Goal: Task Accomplishment & Management: Use online tool/utility

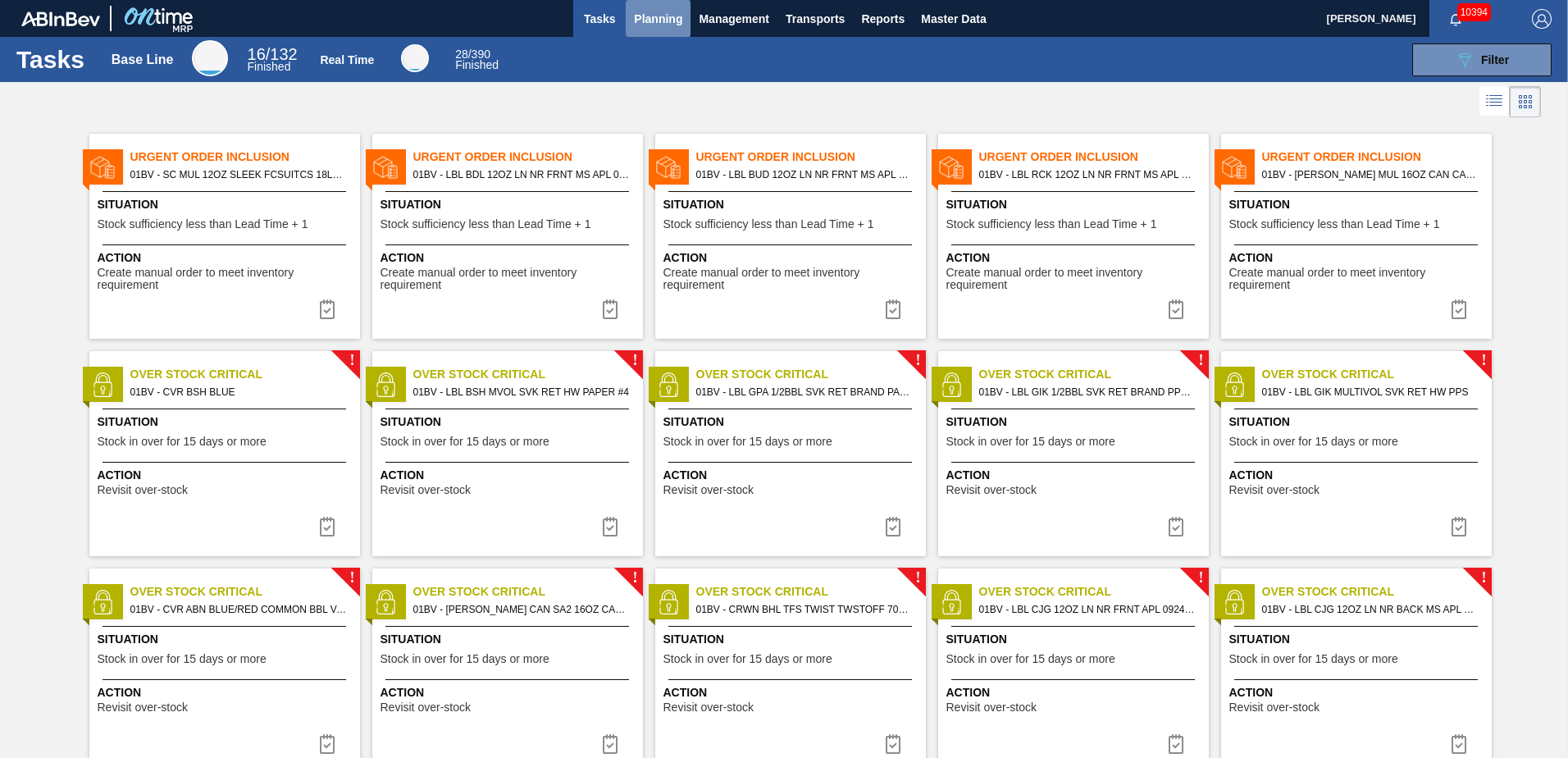
click at [661, 18] on span "Planning" at bounding box center [658, 19] width 48 height 20
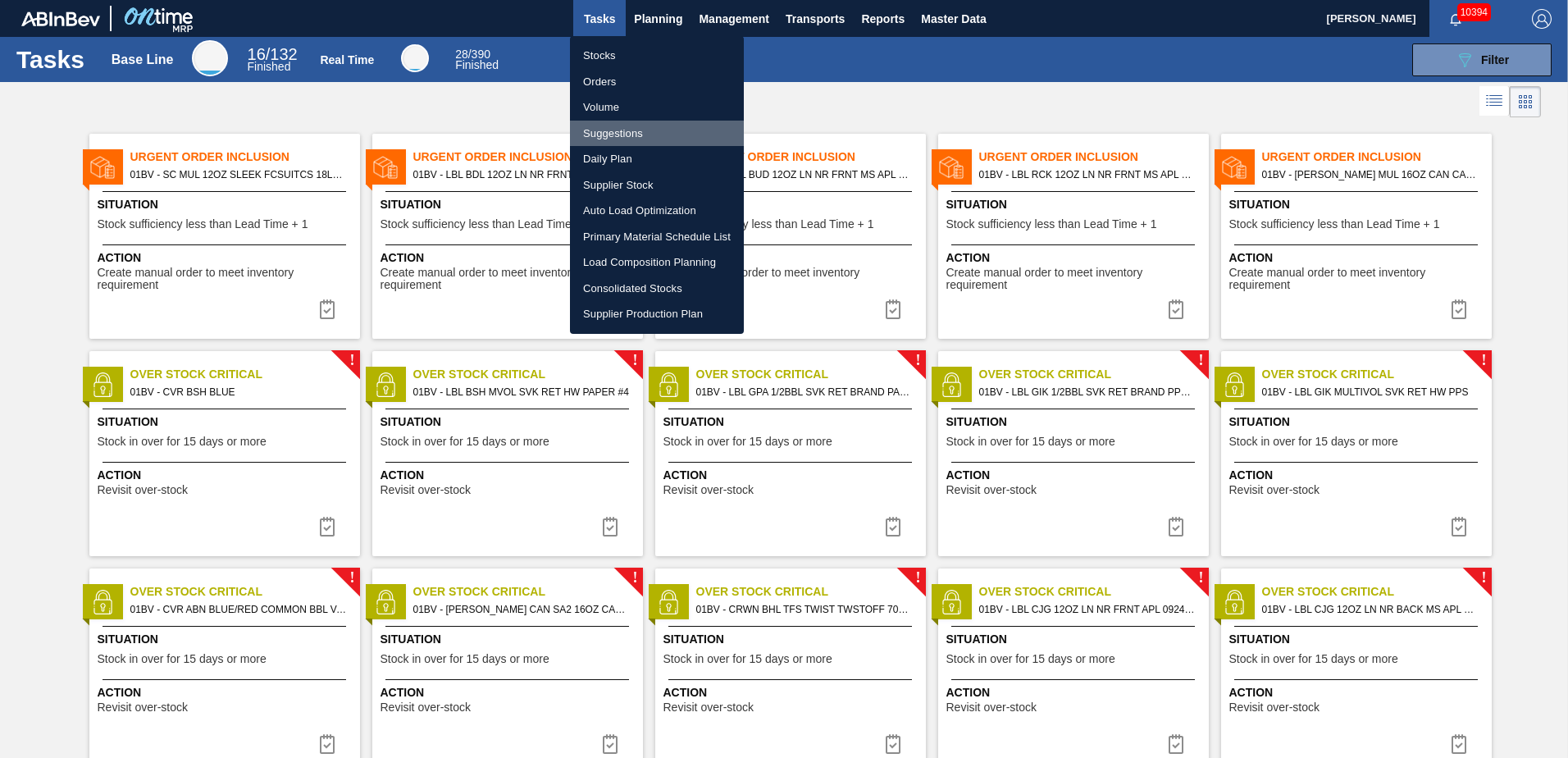
click at [612, 131] on li "Suggestions" at bounding box center [657, 134] width 174 height 26
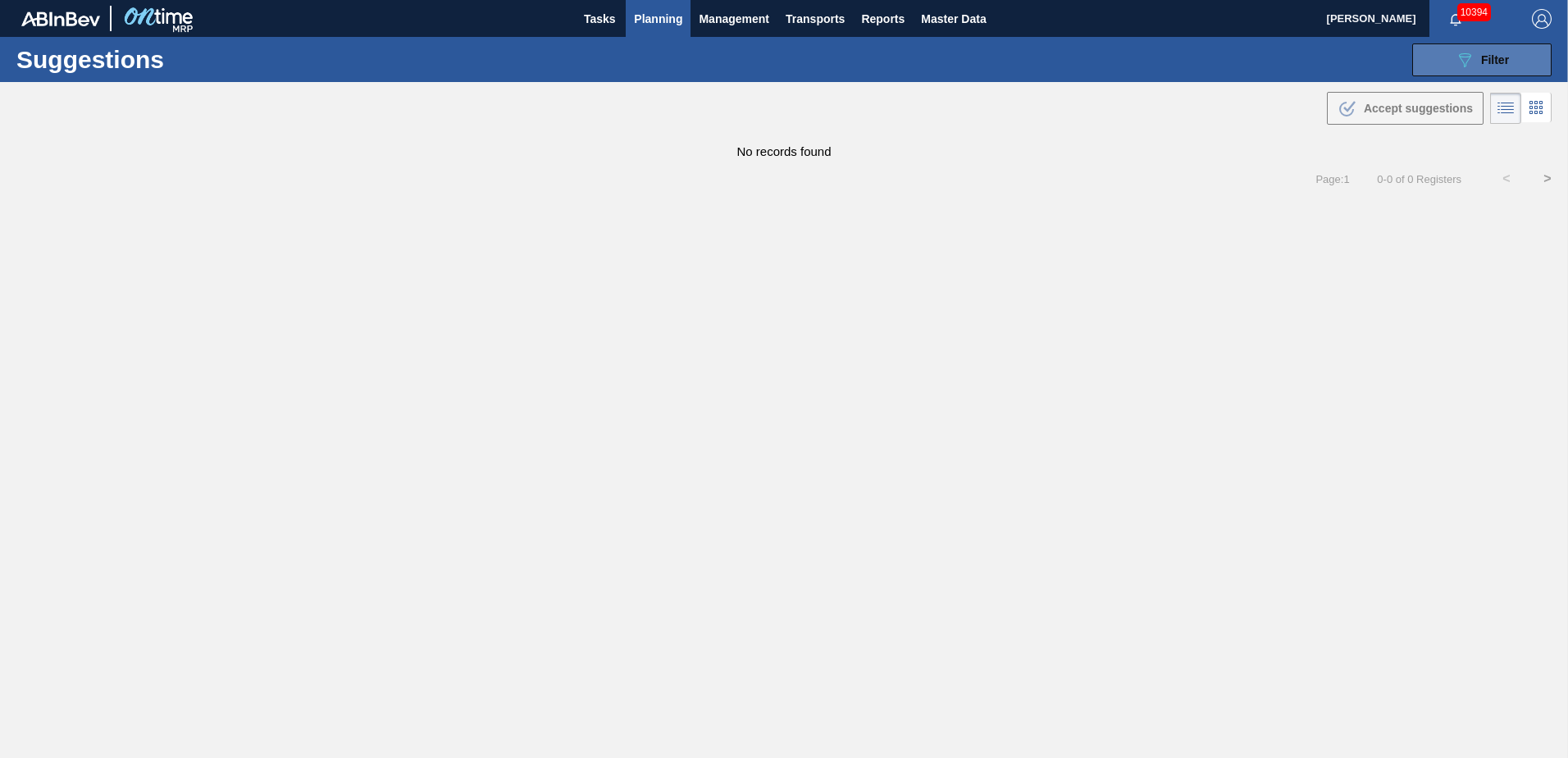
click at [1474, 55] on icon "089F7B8B-B2A5-4AFE-B5C0-19BA573D28AC" at bounding box center [1465, 60] width 20 height 20
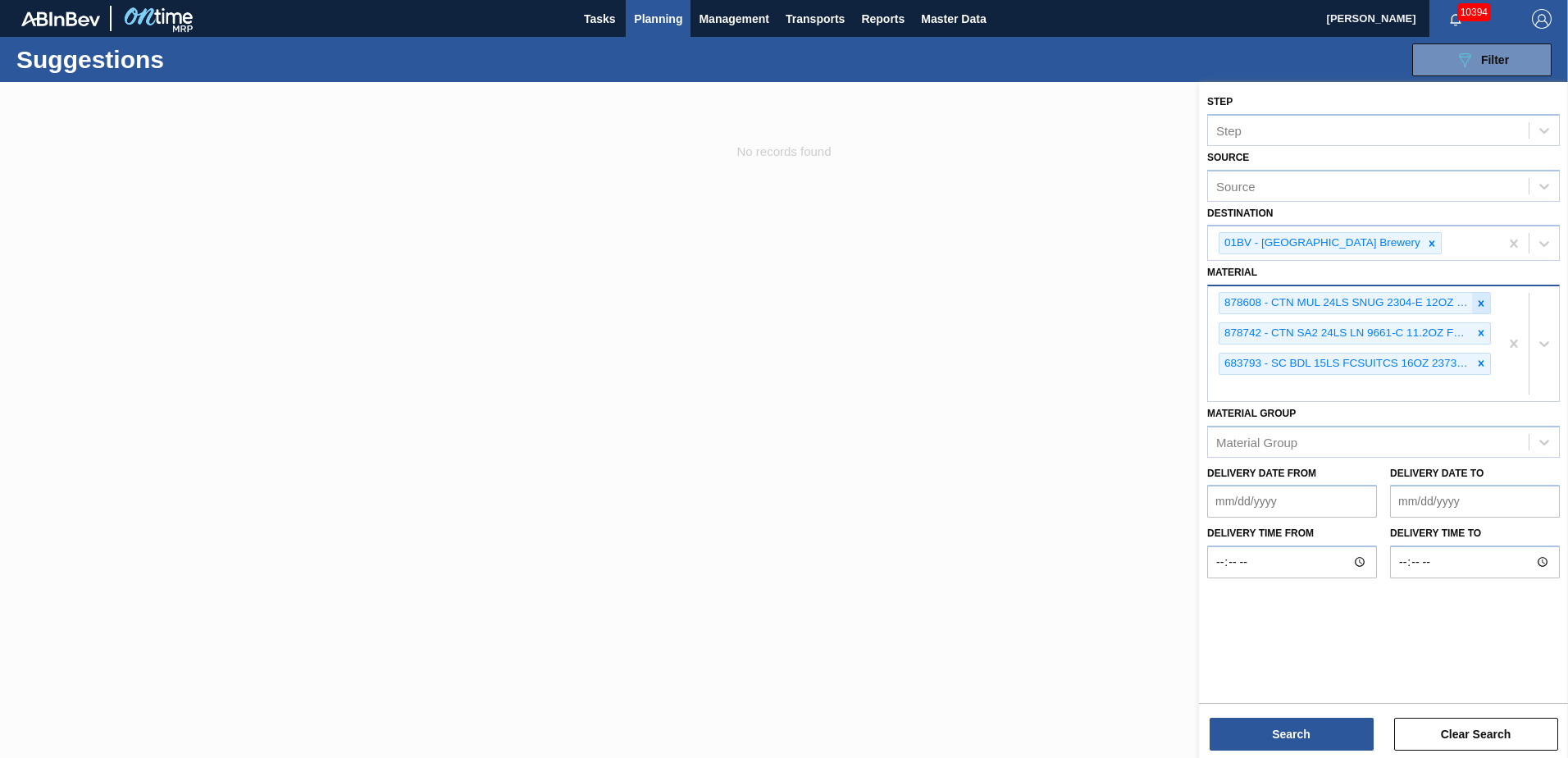
click at [1481, 300] on icon at bounding box center [1481, 304] width 12 height 12
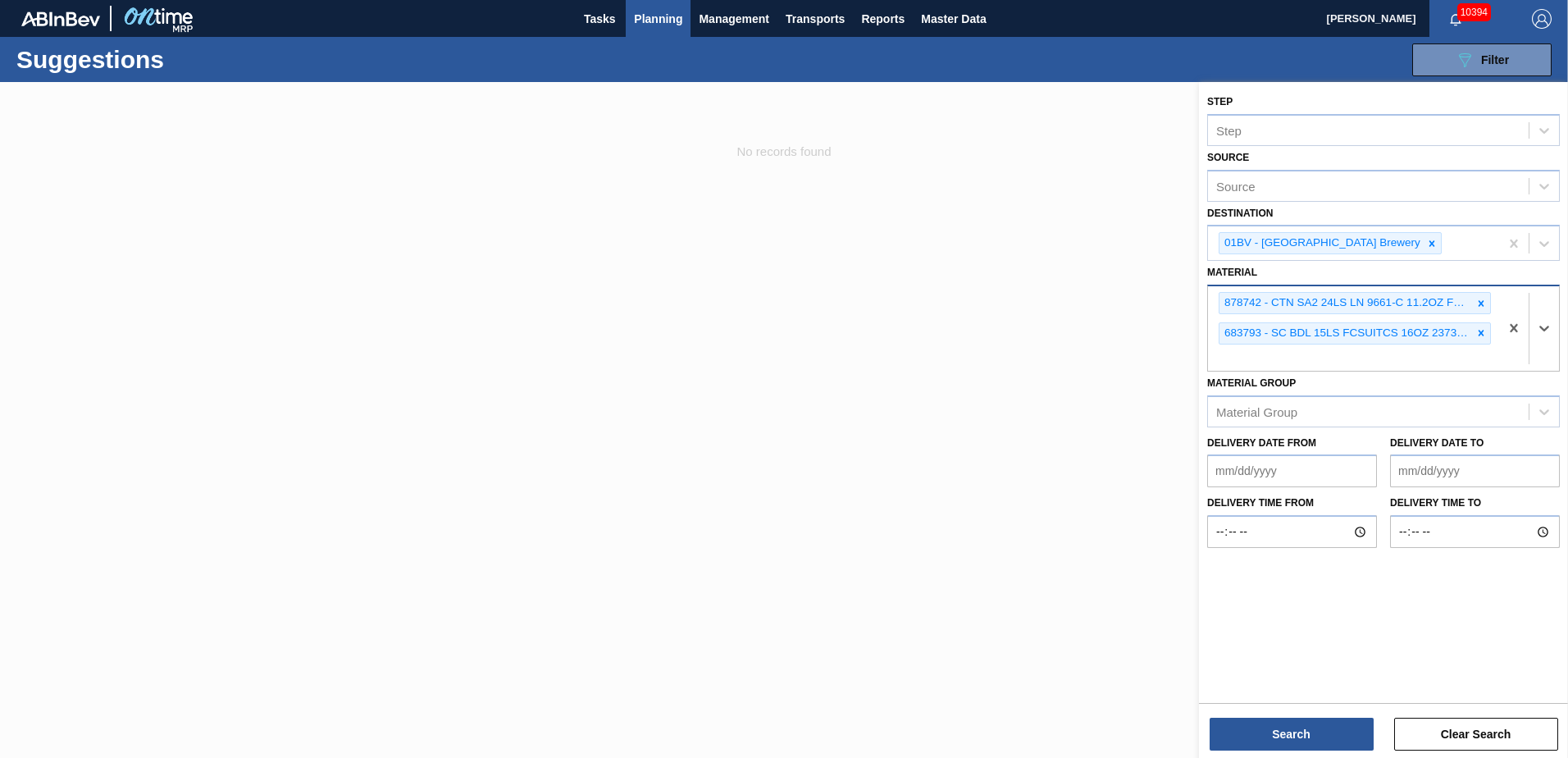
click at [1481, 300] on icon at bounding box center [1481, 304] width 12 height 12
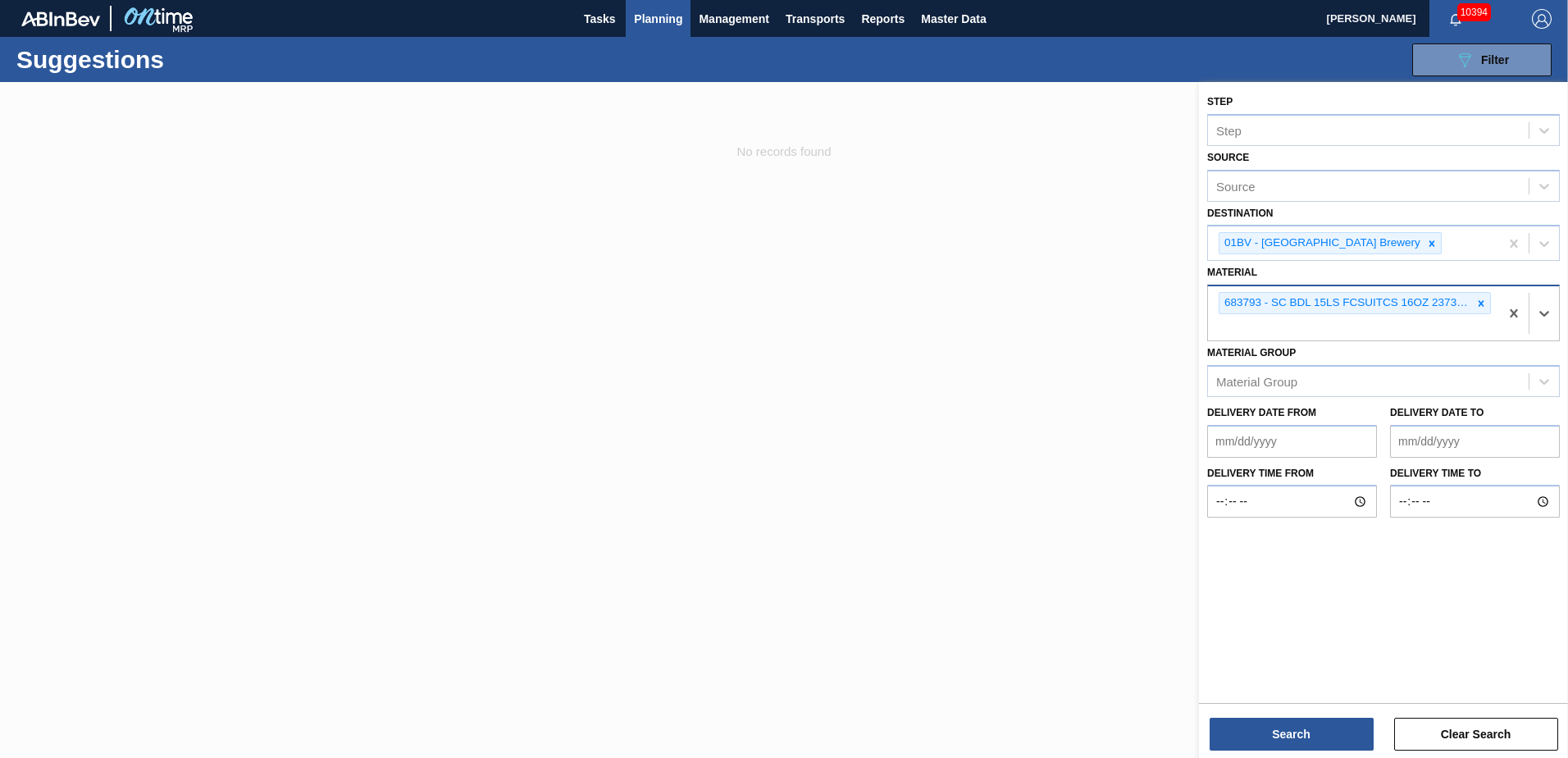
click at [1481, 300] on icon at bounding box center [1481, 304] width 12 height 12
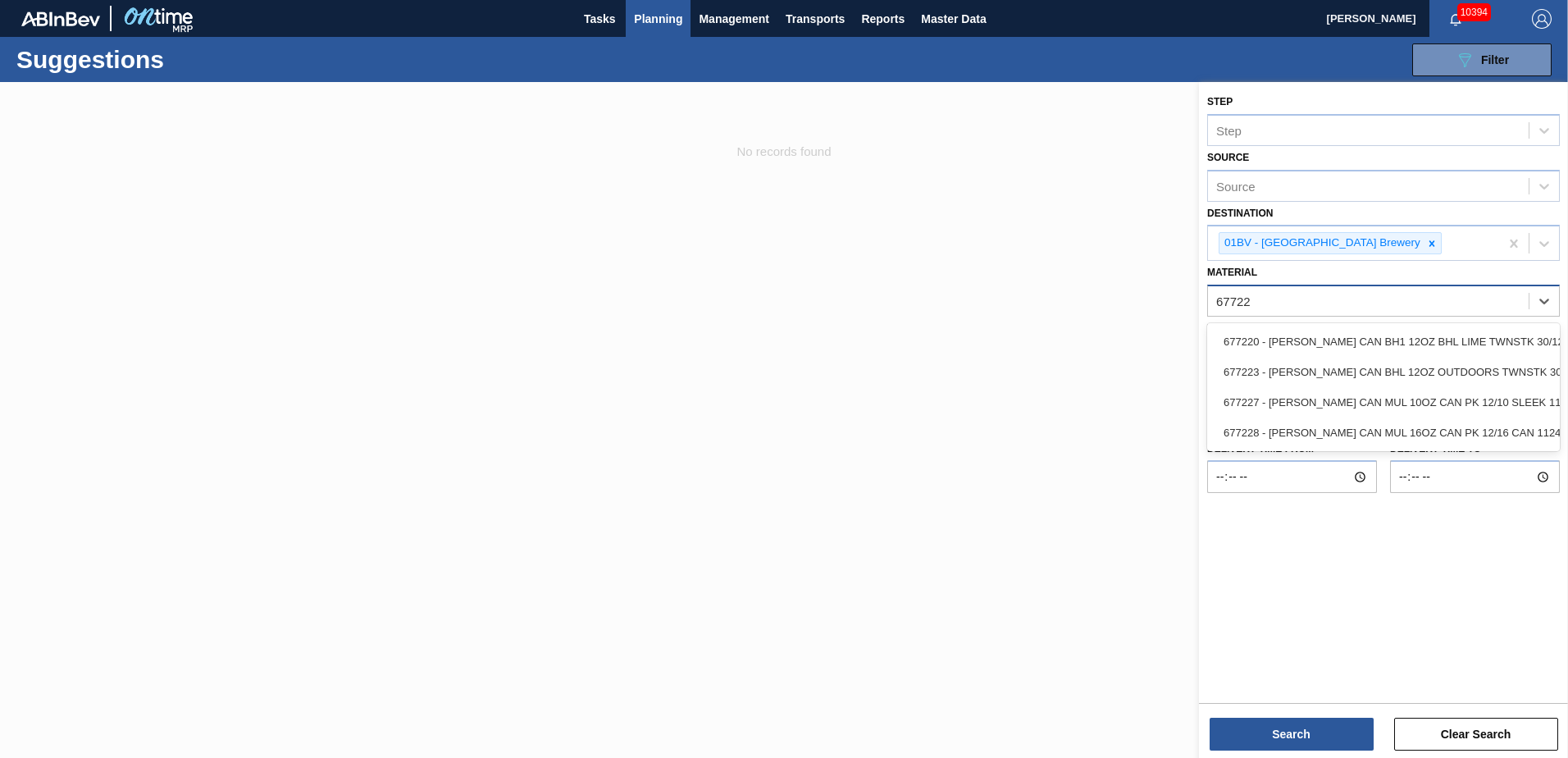
type input "677223"
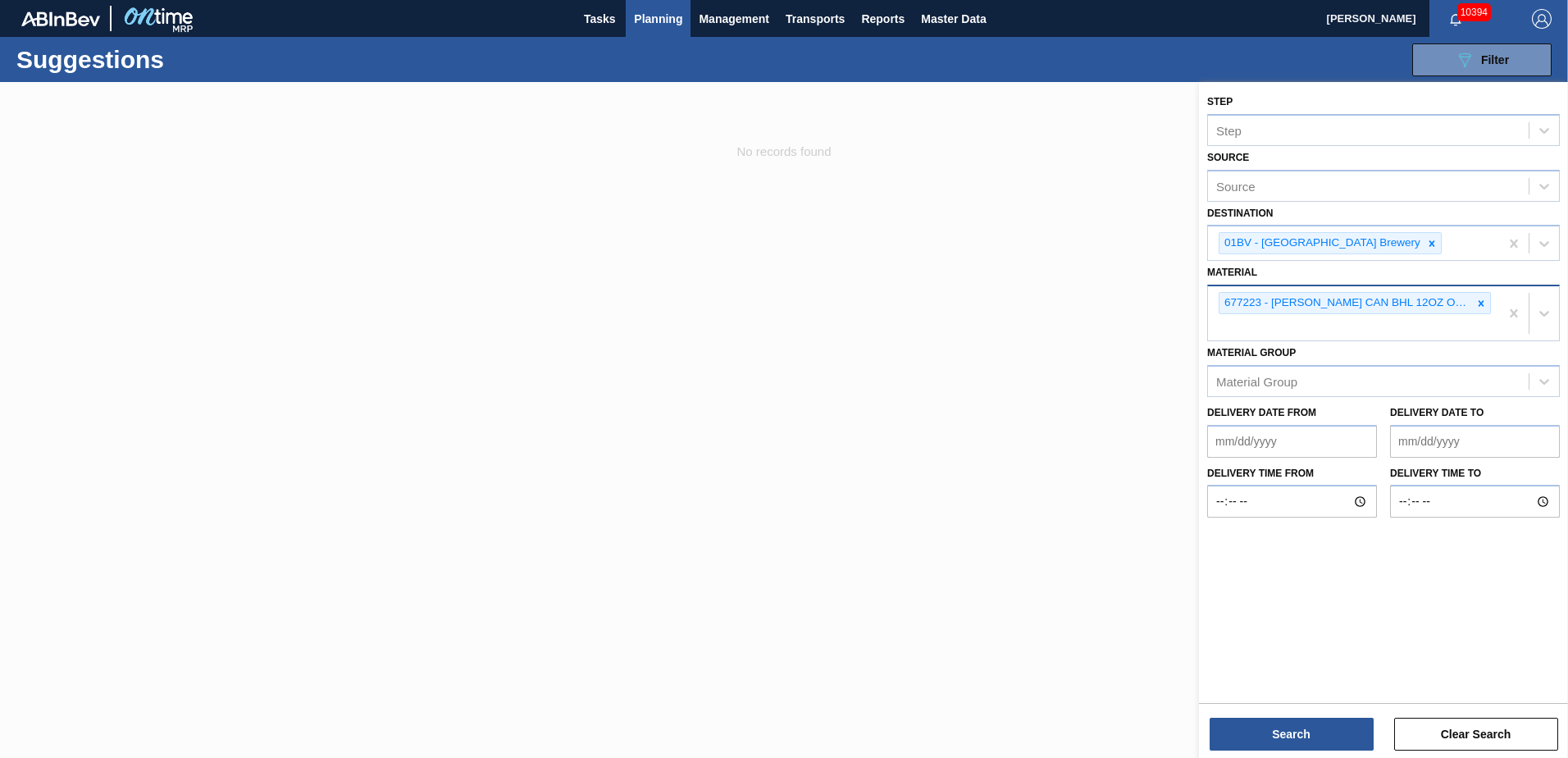
click at [1246, 325] on div "677223 - [PERSON_NAME] CAN BHL 12OZ OUTDOORS TWNSTK 30/12" at bounding box center [1354, 314] width 292 height 55
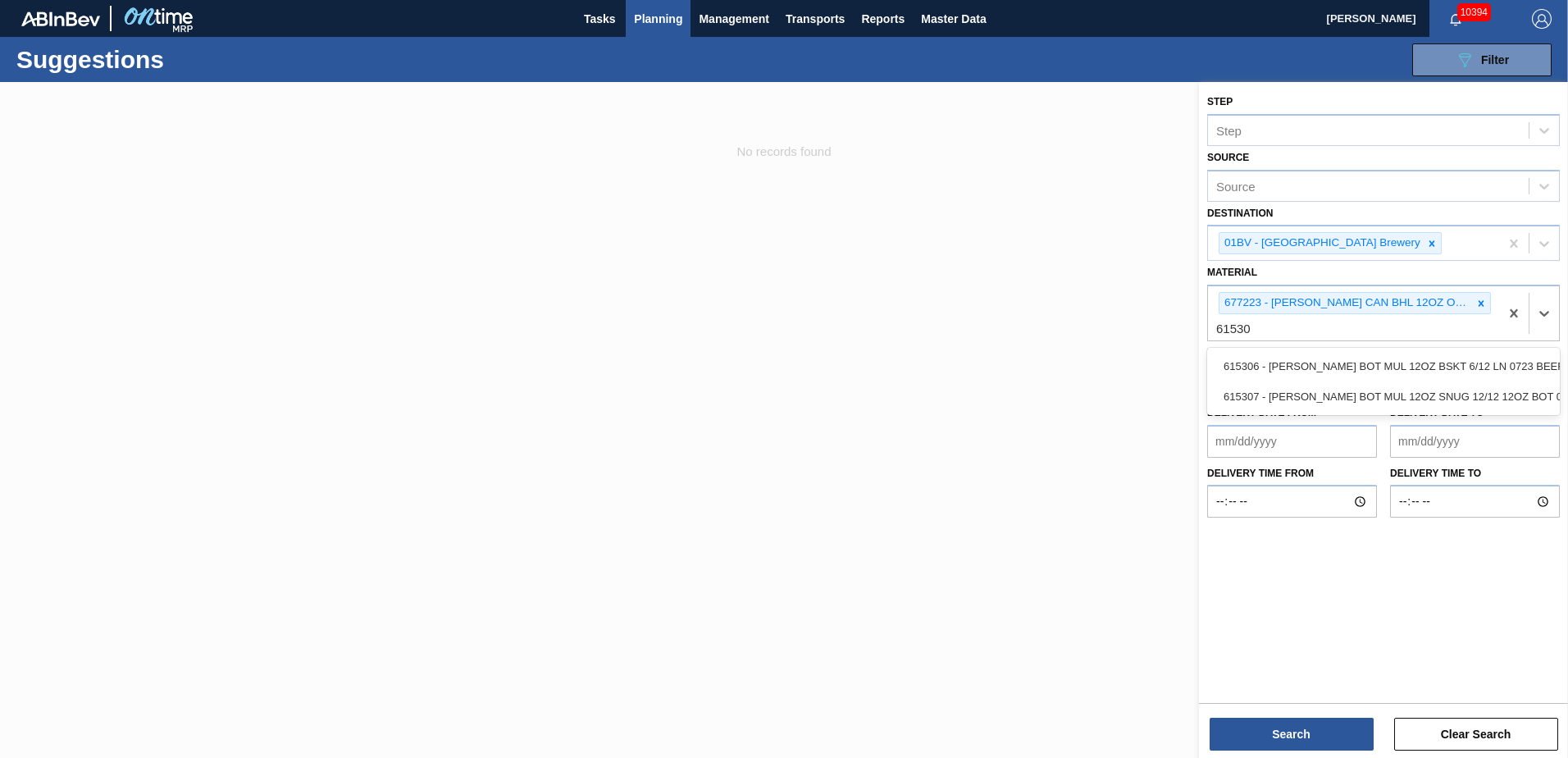
type input "615307"
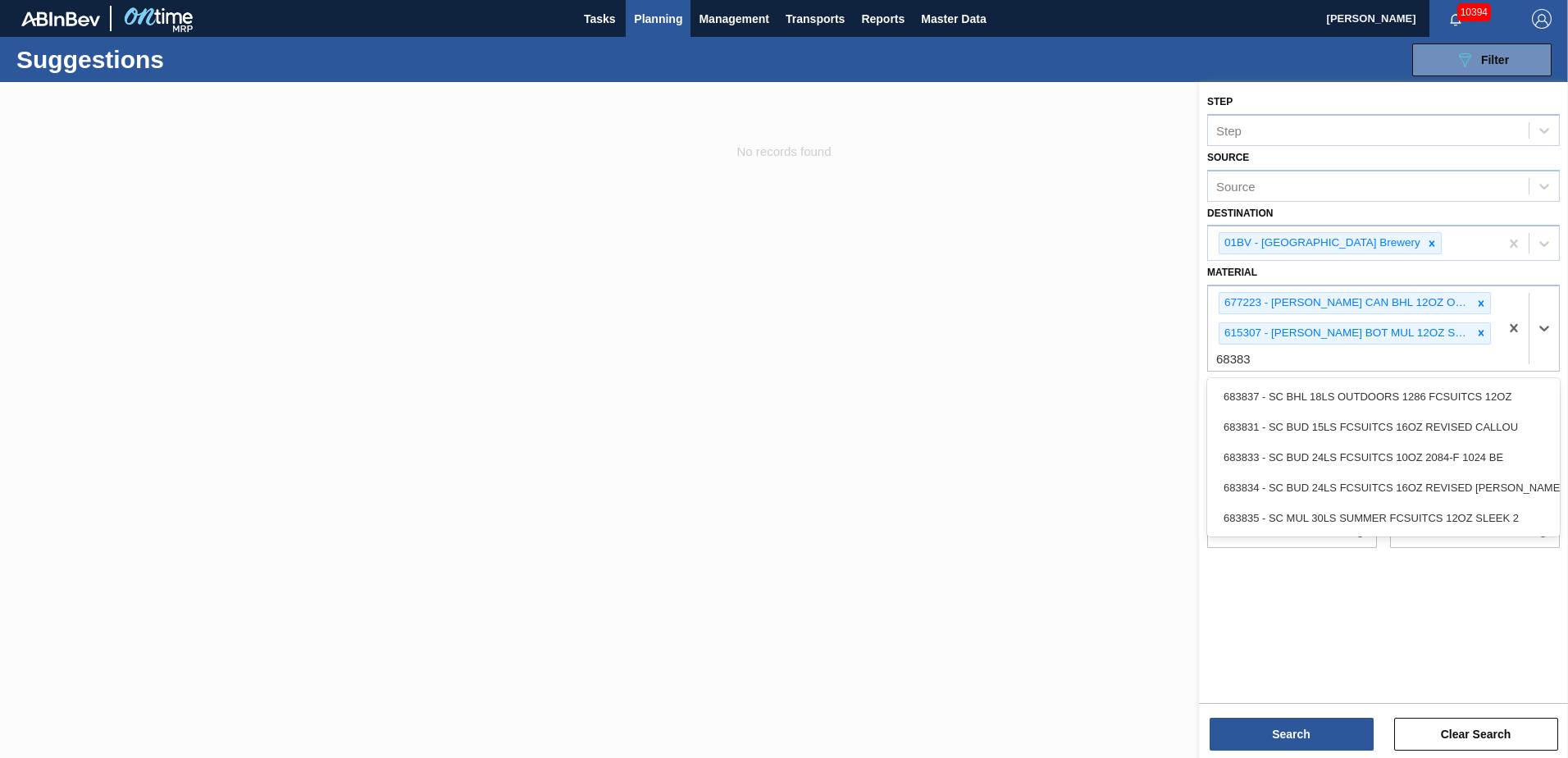
type input "683837"
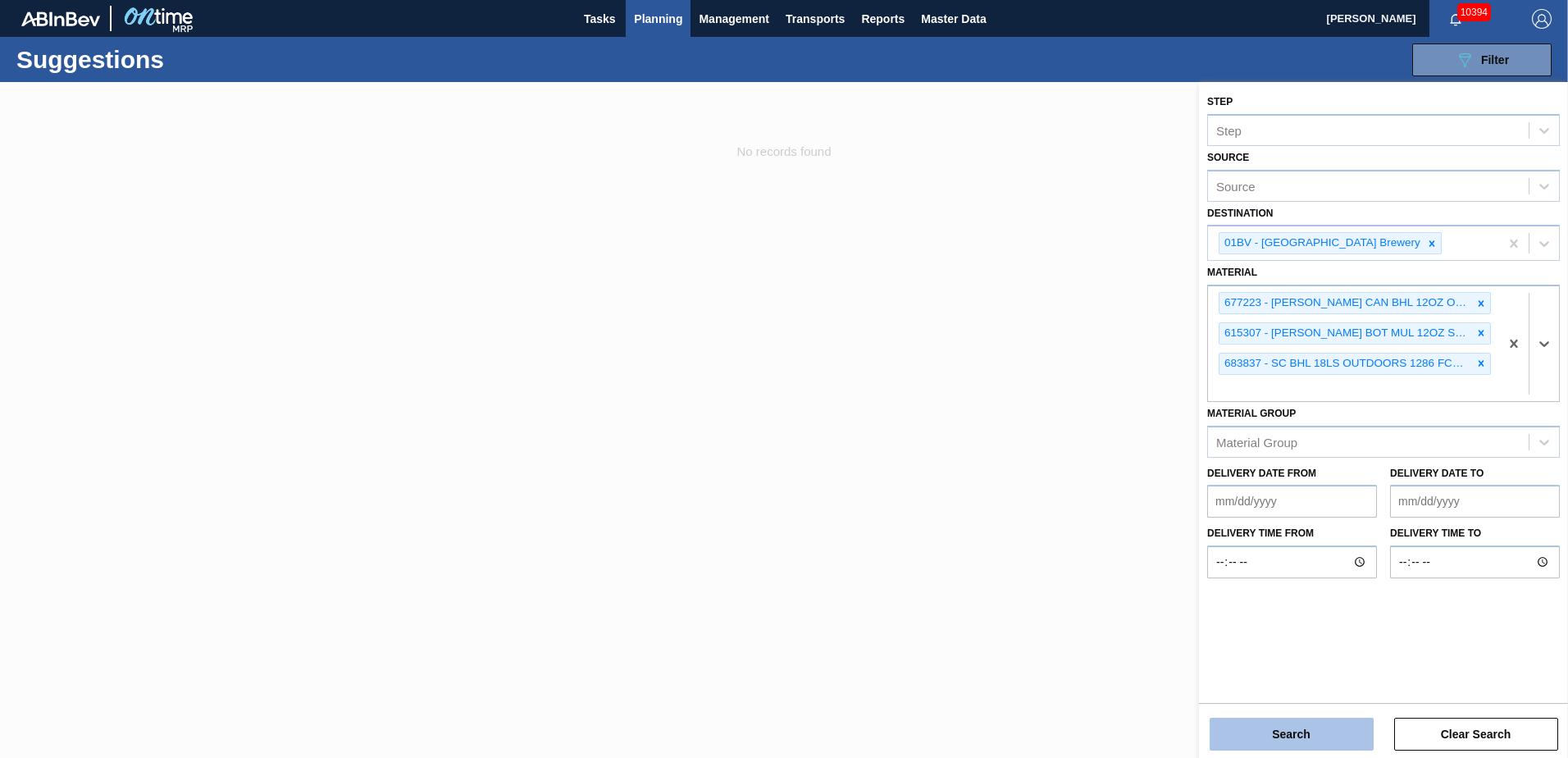
click at [1275, 731] on button "Search" at bounding box center [1292, 734] width 164 height 33
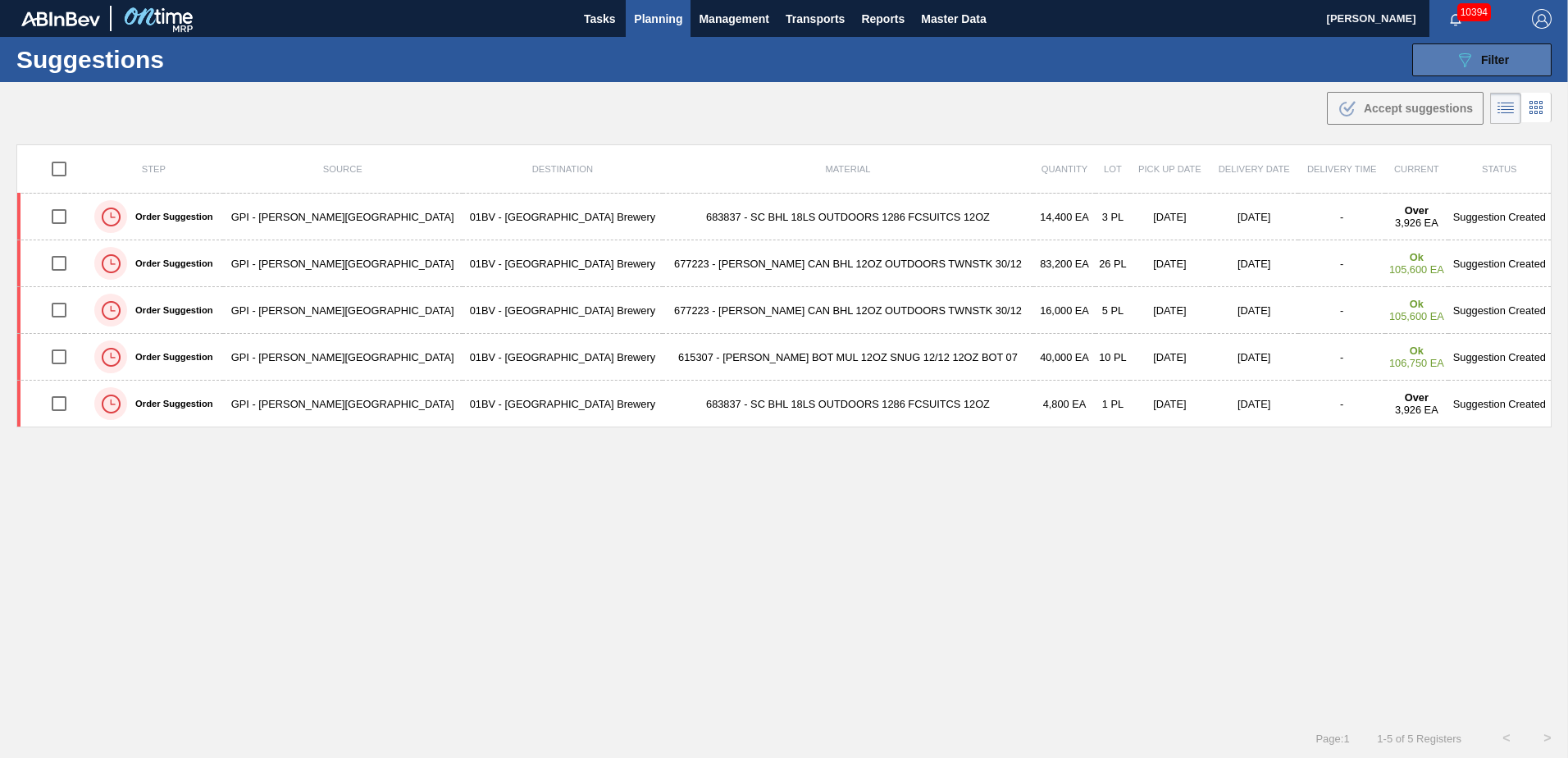
click at [1482, 57] on span "Filter" at bounding box center [1495, 60] width 28 height 13
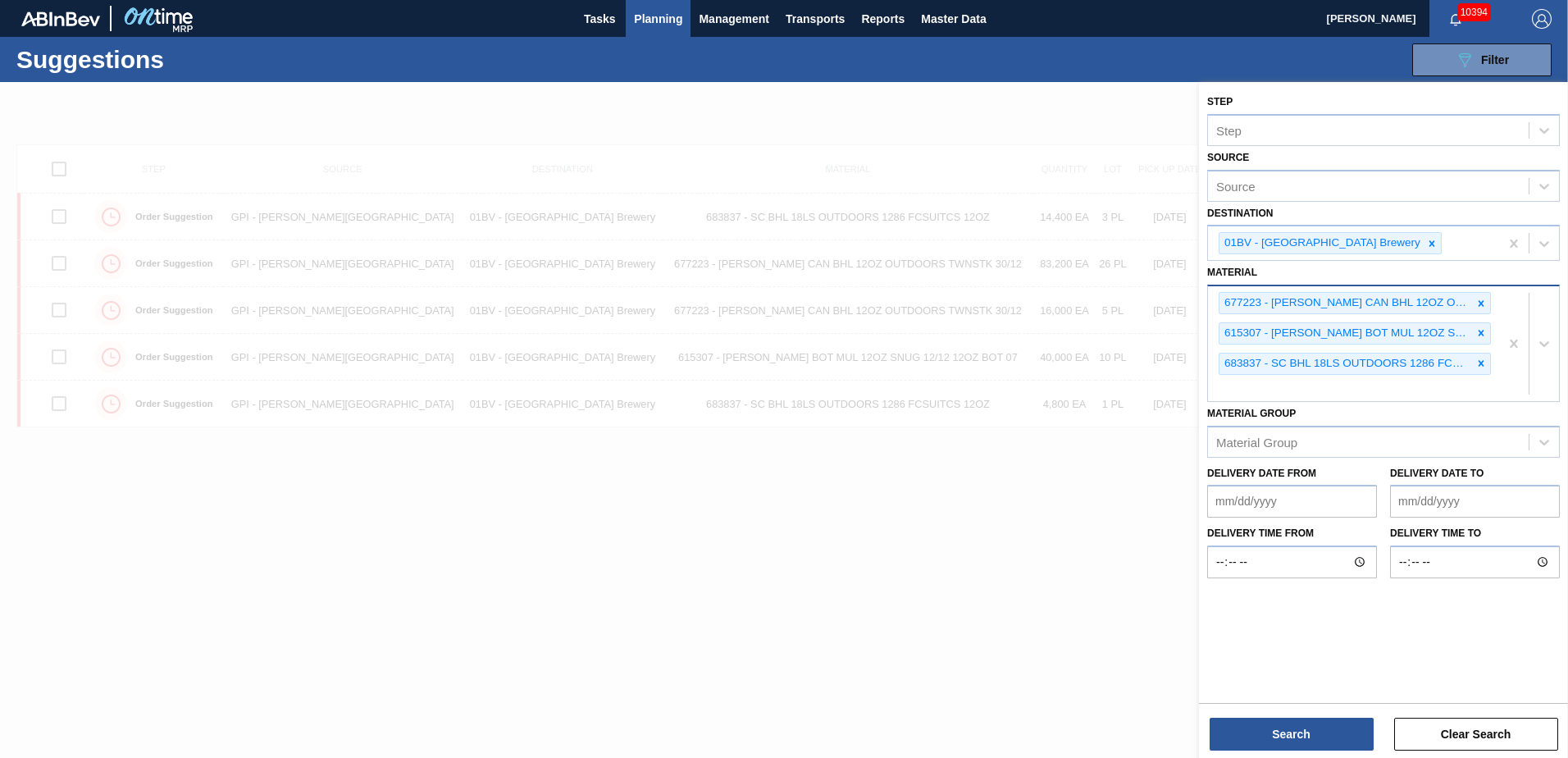
click at [1237, 384] on div "677223 - [PERSON_NAME] CAN BHL 12OZ OUTDOORS TWNSTK 30/12 615307 - [PERSON_NAME…" at bounding box center [1354, 344] width 292 height 115
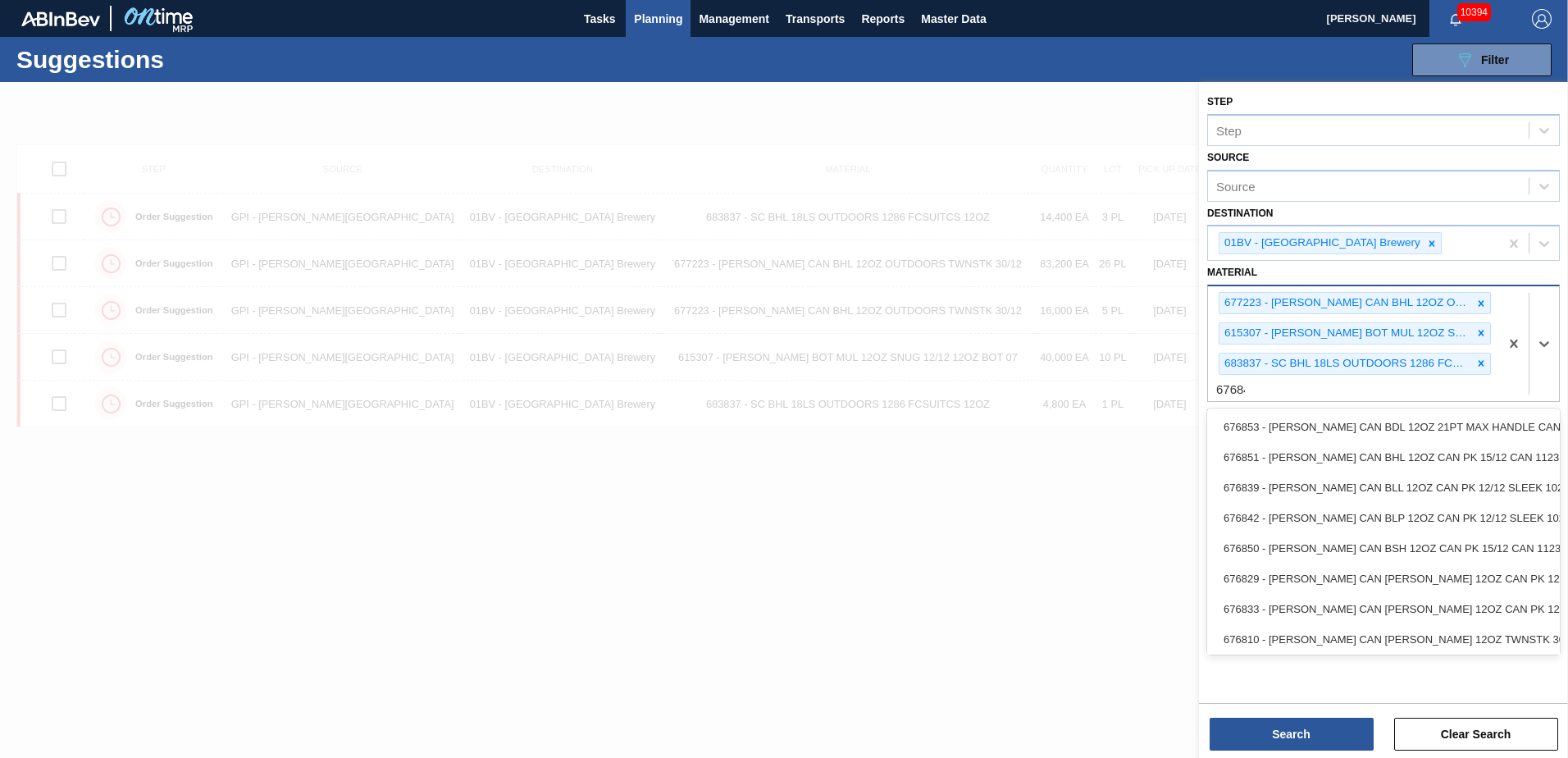
type input "676844"
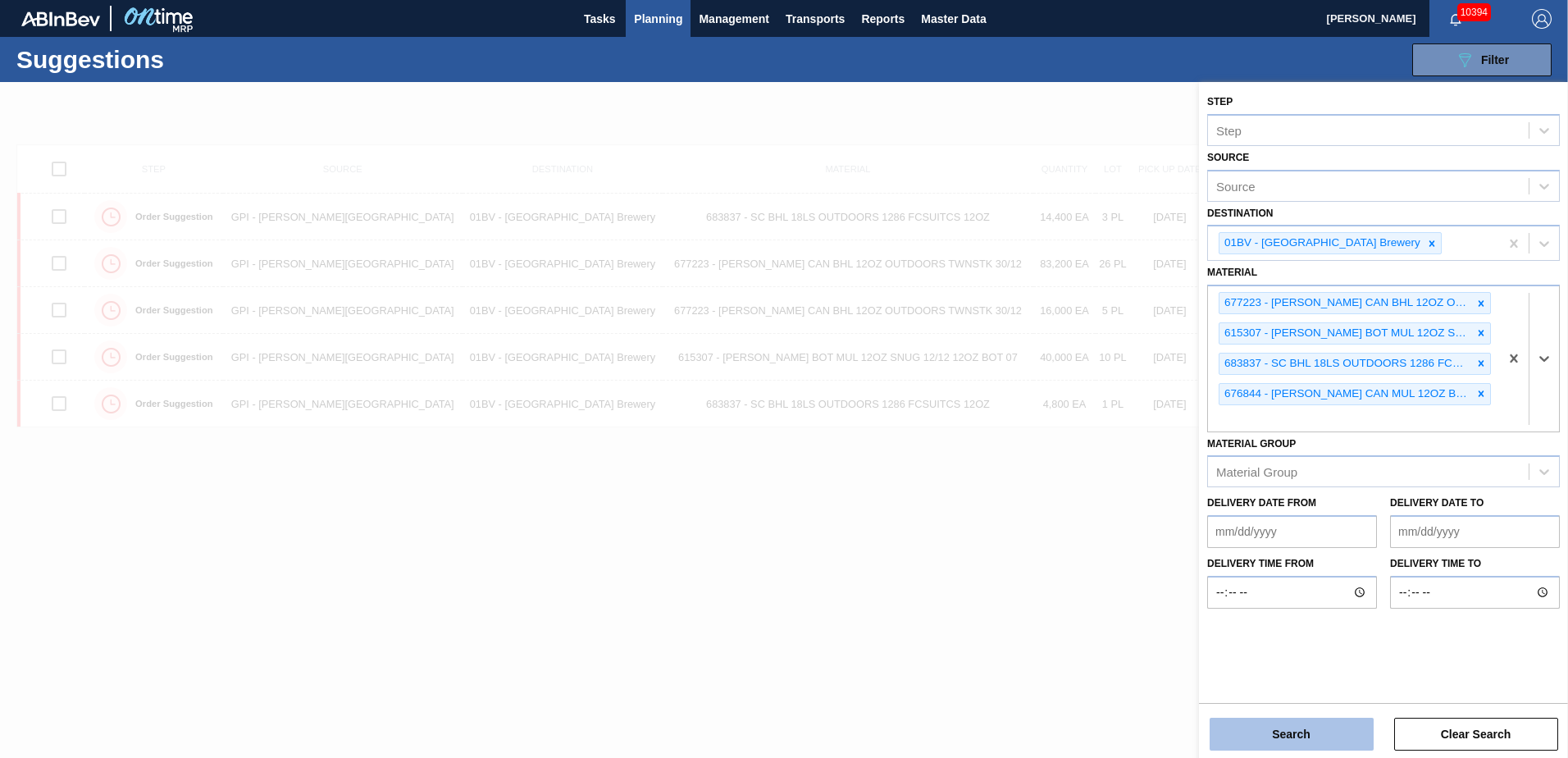
click at [1294, 726] on button "Search" at bounding box center [1292, 734] width 164 height 33
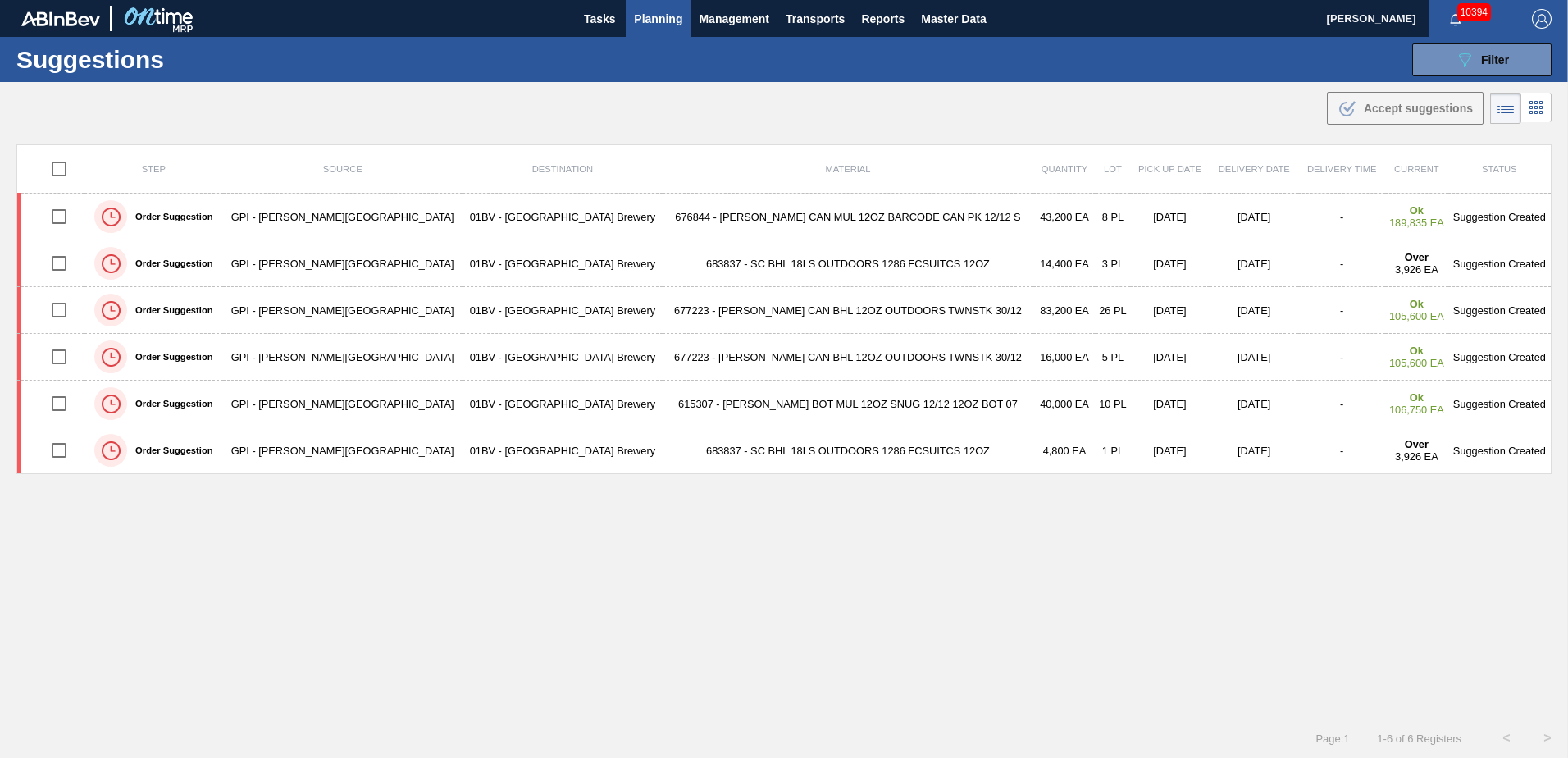
click at [660, 22] on span "Planning" at bounding box center [658, 19] width 48 height 20
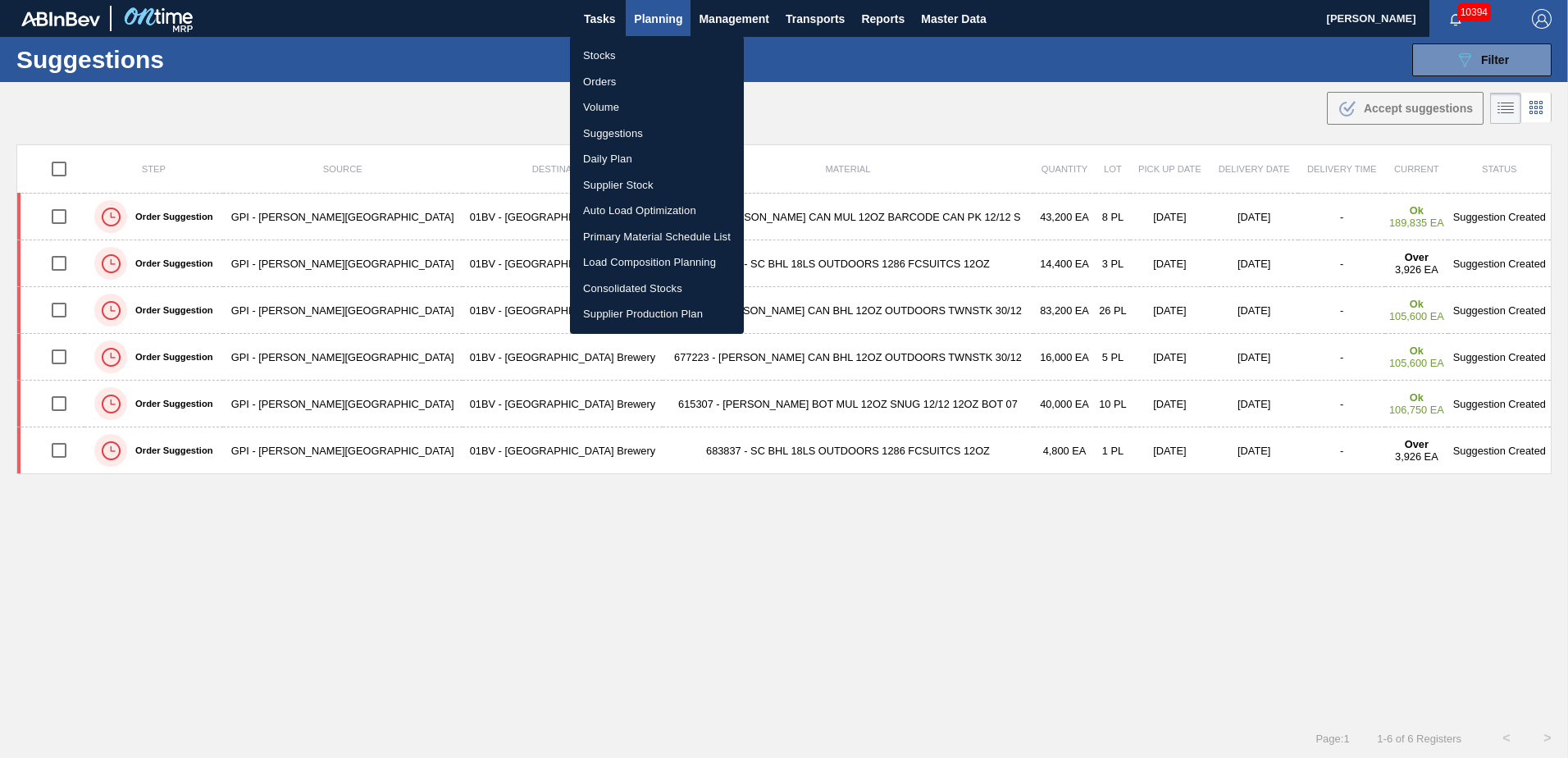
click at [633, 259] on li "Load Composition Planning" at bounding box center [657, 263] width 174 height 26
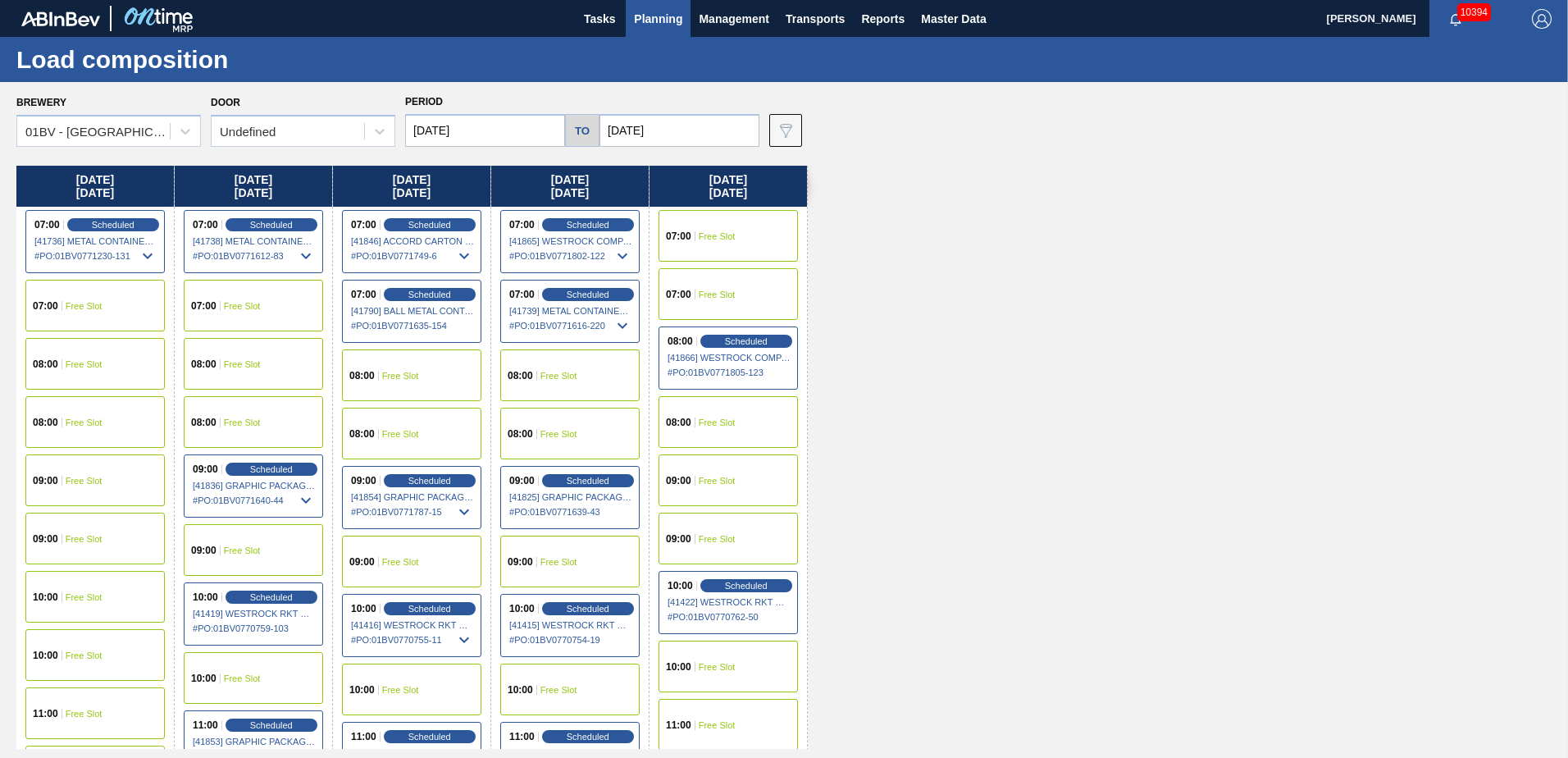
click at [684, 125] on input "[DATE]" at bounding box center [680, 131] width 160 height 33
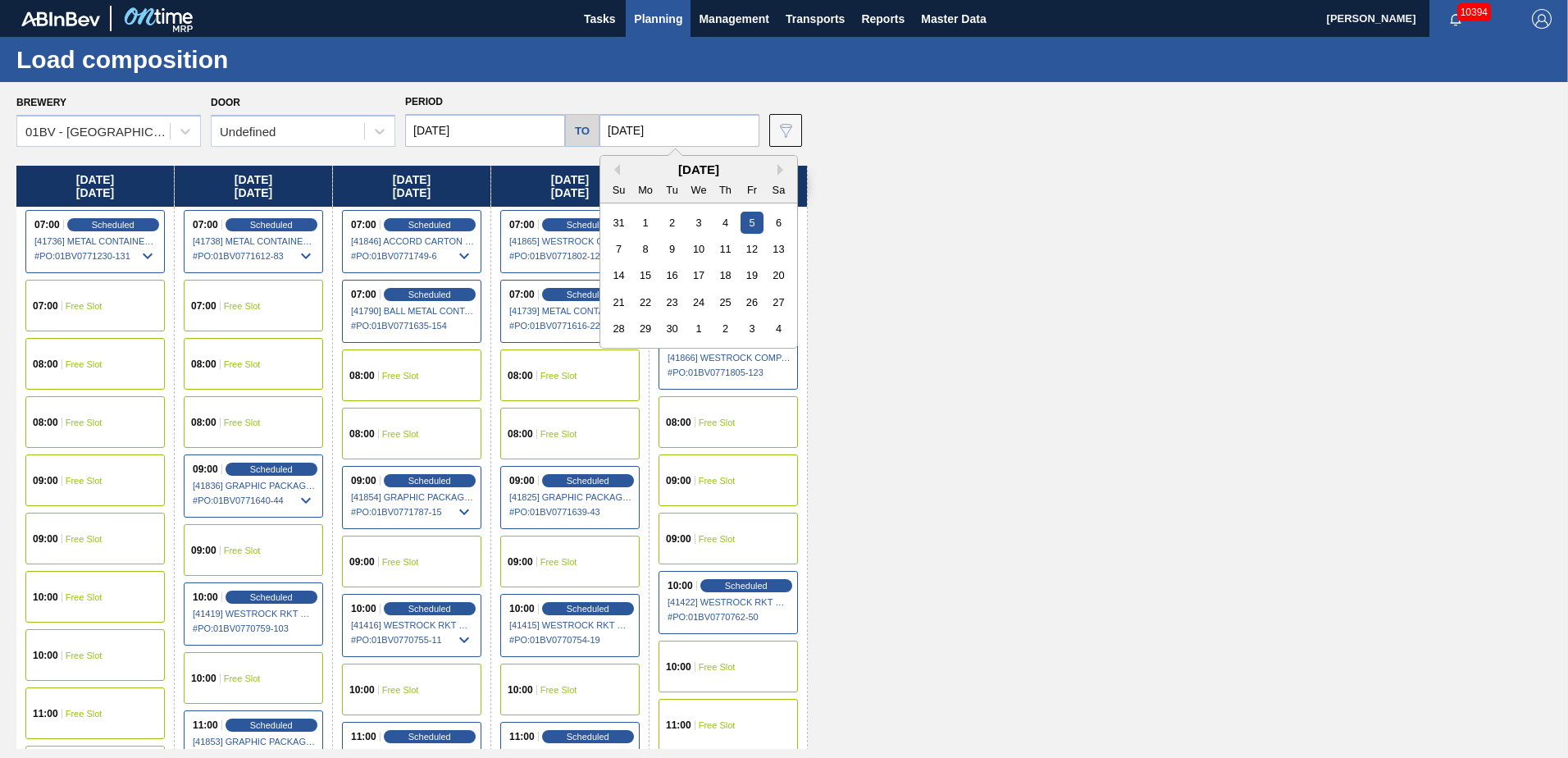
drag, startPoint x: 613, startPoint y: 166, endPoint x: 672, endPoint y: 205, distance: 70.7
click at [613, 169] on button "Previous Month" at bounding box center [614, 170] width 12 height 12
click at [749, 331] on div "29" at bounding box center [751, 328] width 22 height 22
type input "[DATE]"
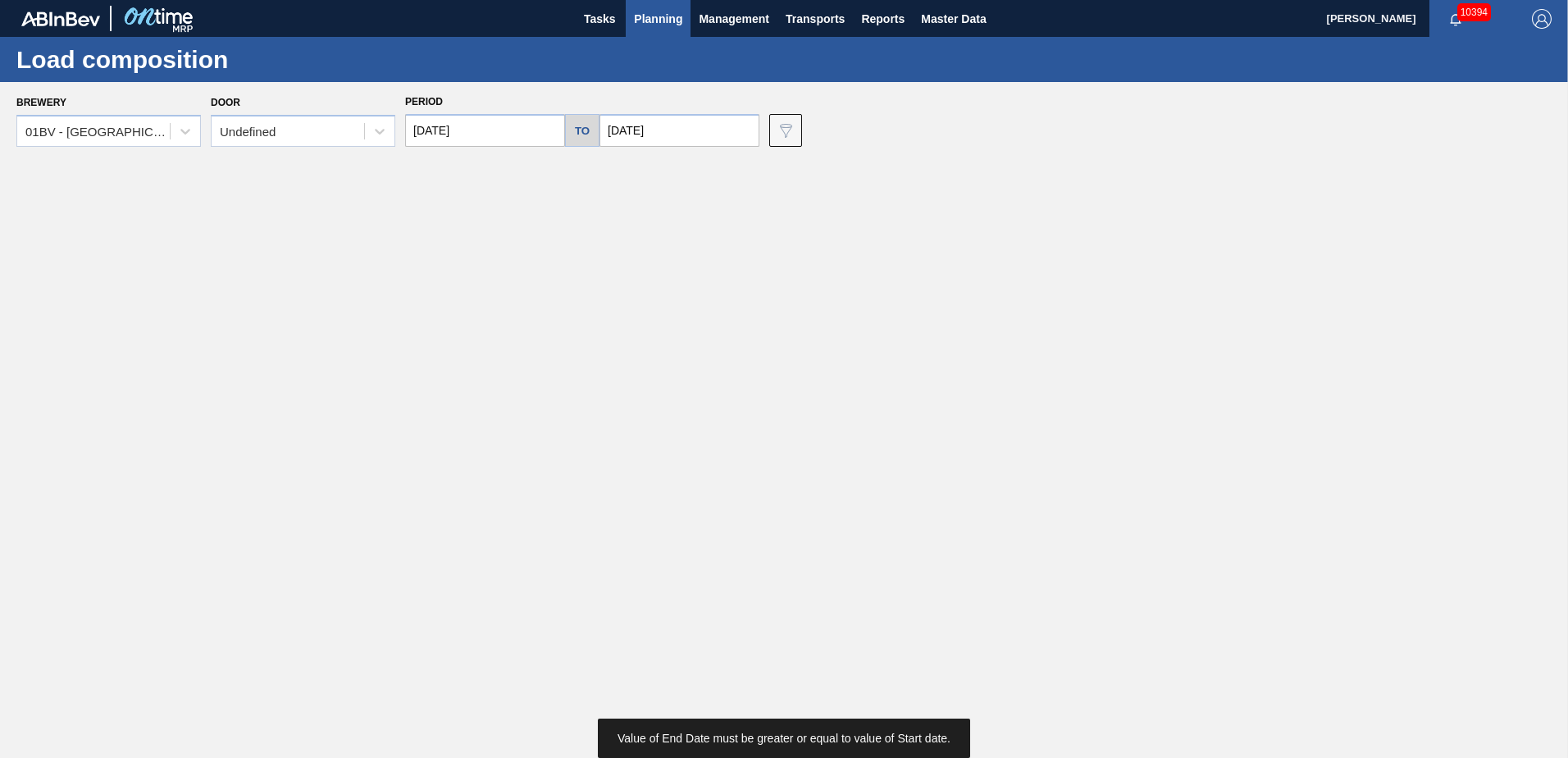
click at [475, 131] on input "[DATE]" at bounding box center [485, 131] width 160 height 33
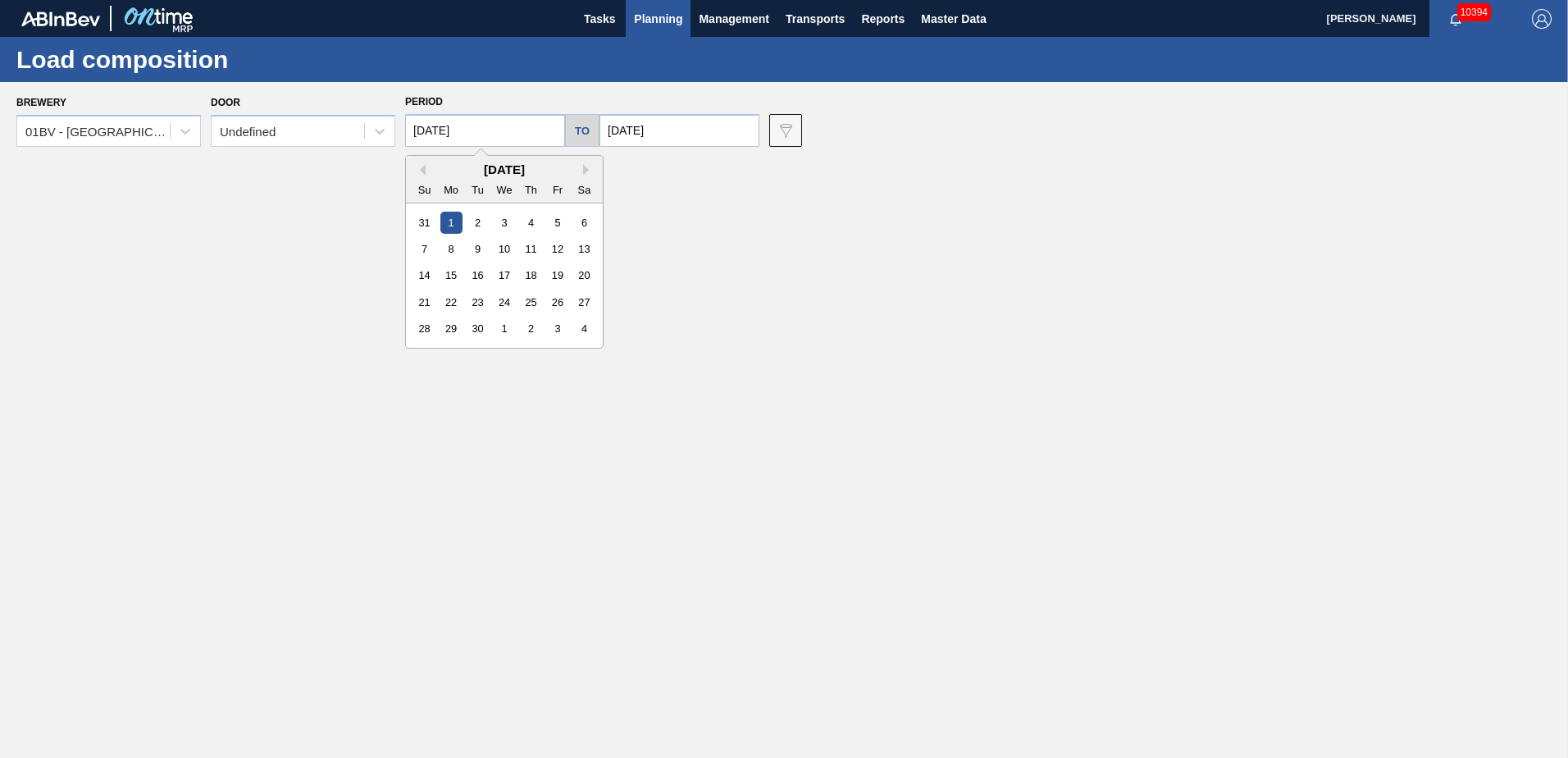
click at [426, 169] on div "[DATE]" at bounding box center [504, 169] width 197 height 14
drag, startPoint x: 422, startPoint y: 167, endPoint x: 443, endPoint y: 209, distance: 47.0
click at [423, 168] on button "Previous Month" at bounding box center [420, 170] width 12 height 12
click at [454, 322] on div "25" at bounding box center [452, 328] width 22 height 22
type input "[DATE]"
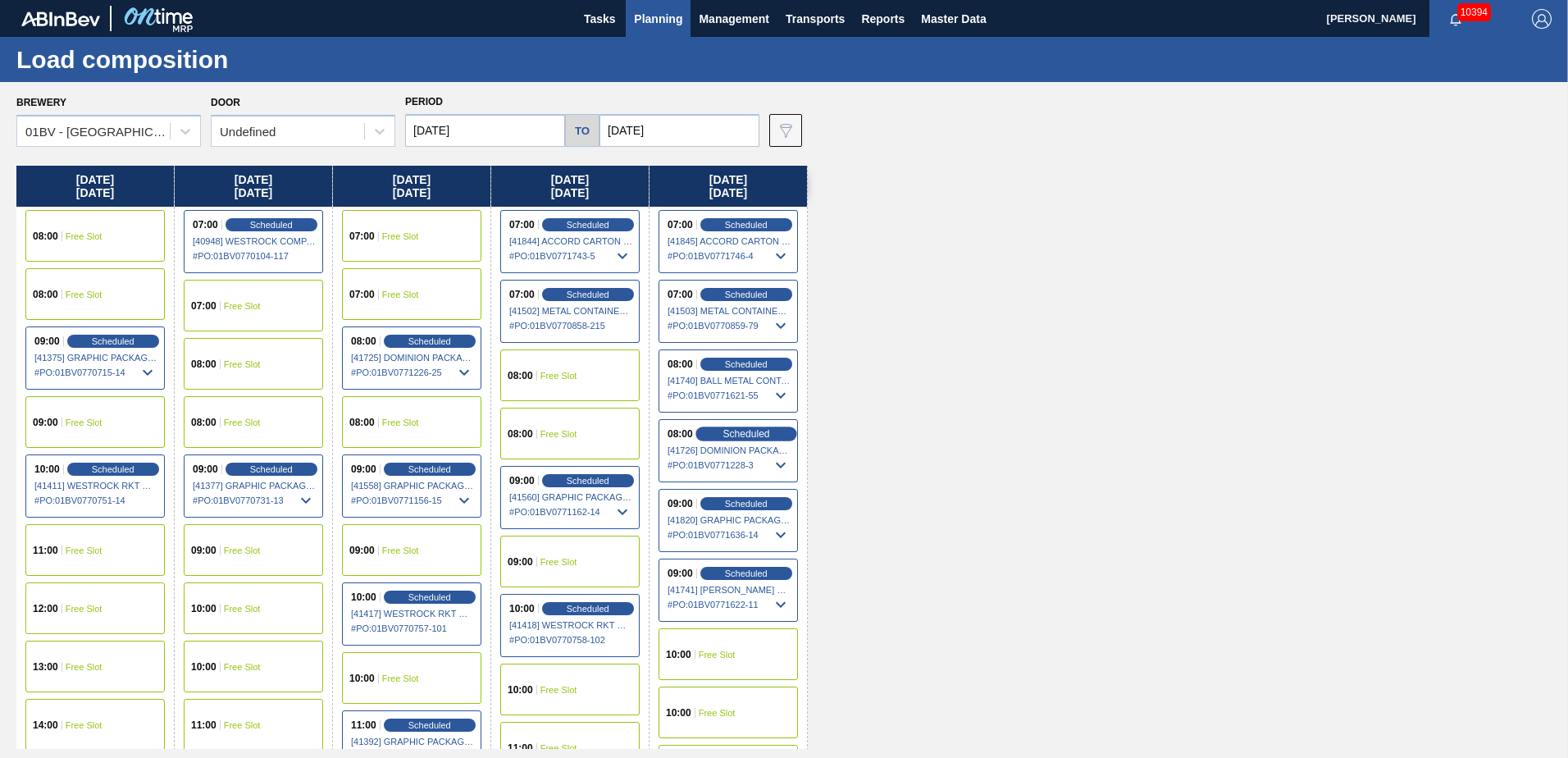
click at [725, 434] on span "Scheduled" at bounding box center [746, 434] width 46 height 11
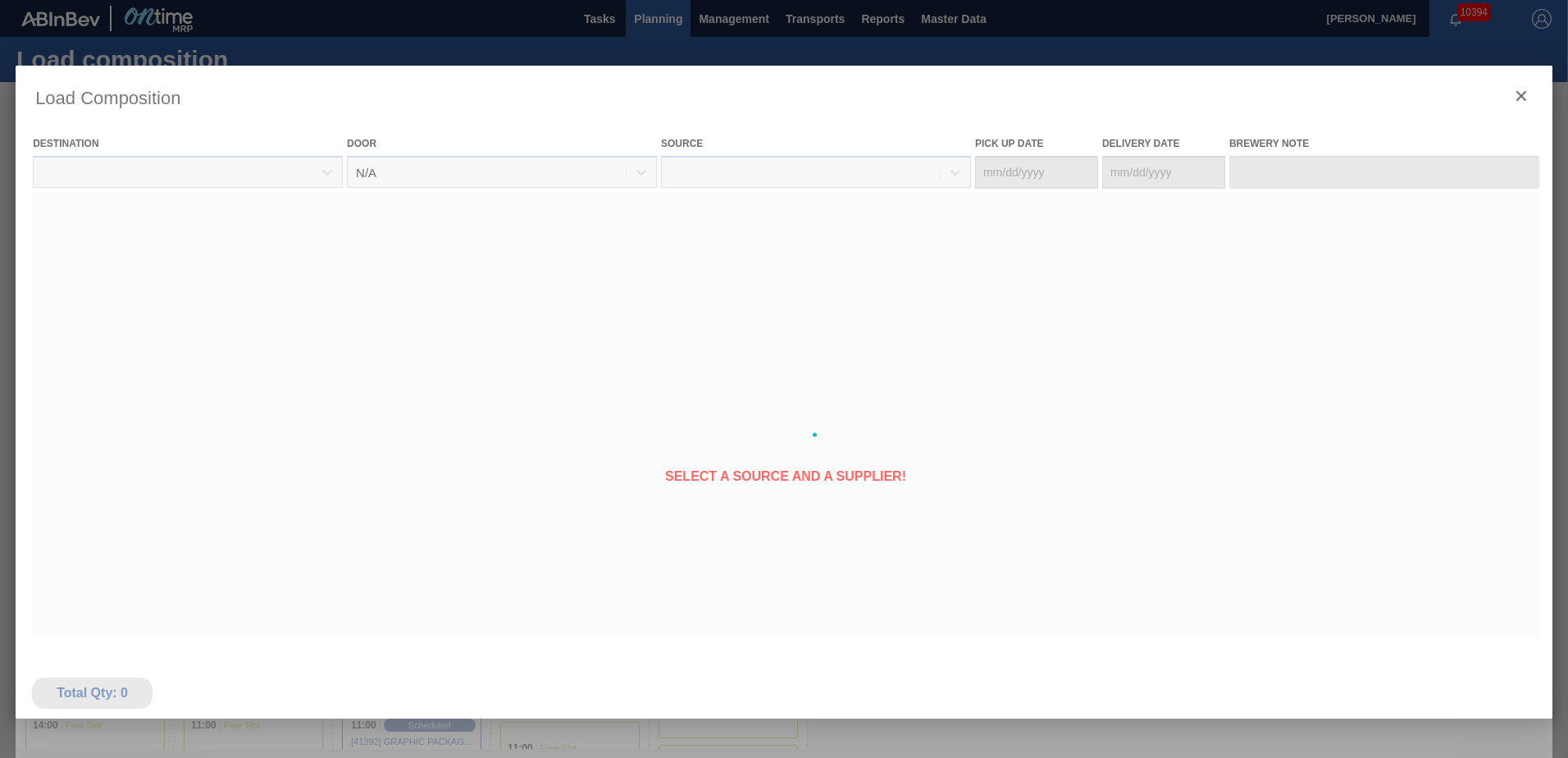
type Date "[DATE]"
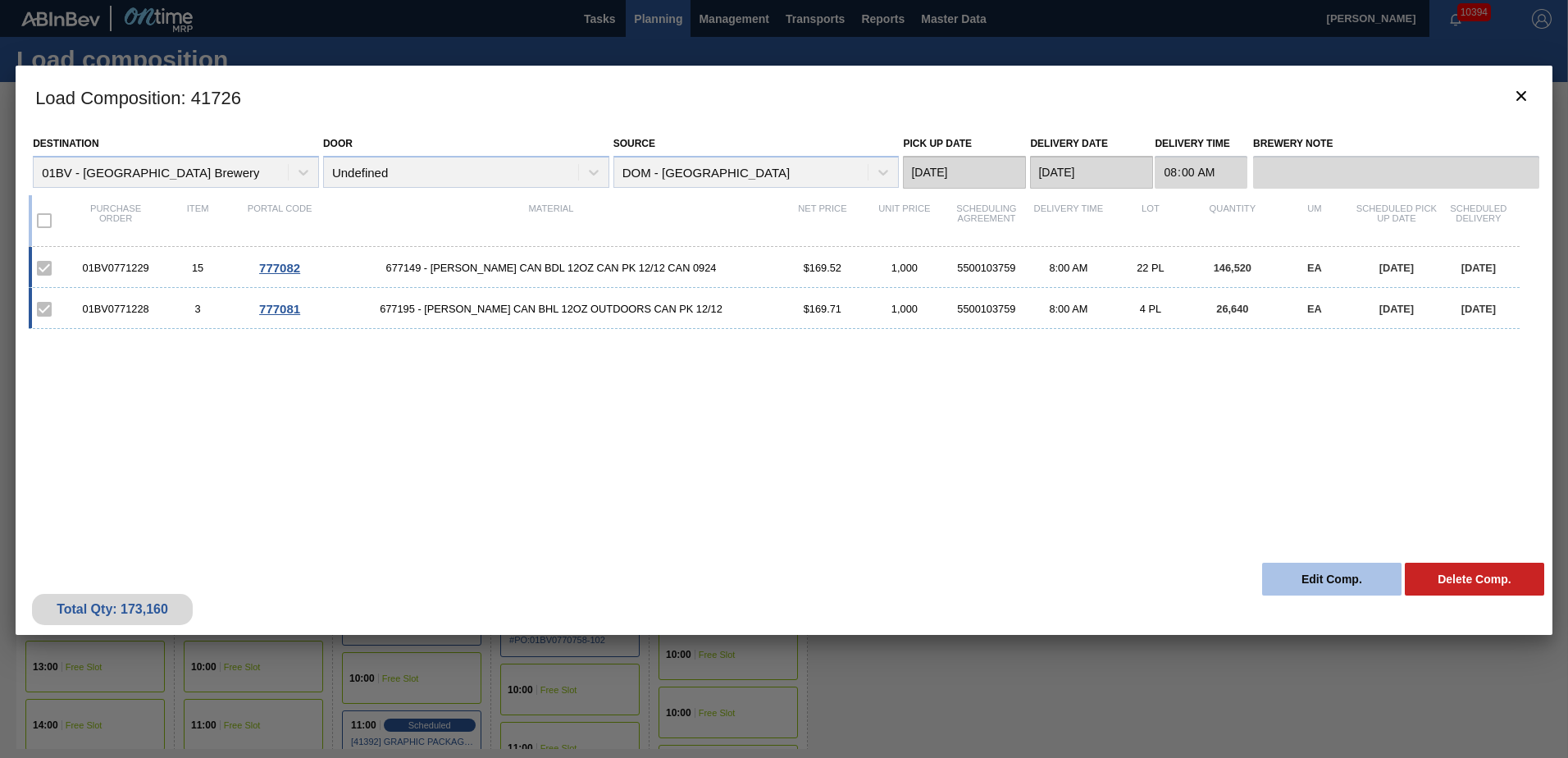
click at [1312, 581] on button "Edit Comp." at bounding box center [1333, 579] width 140 height 33
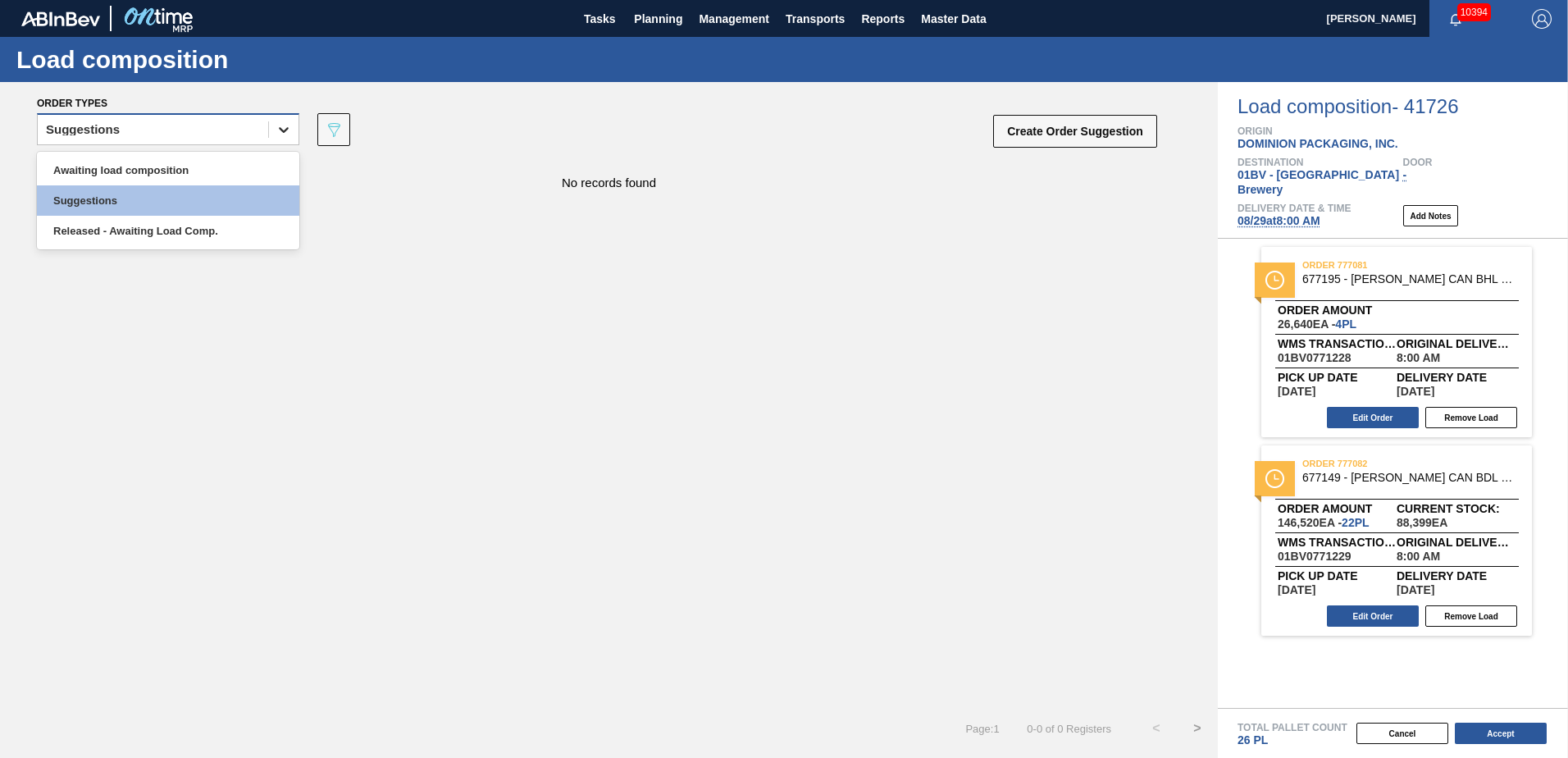
click at [280, 128] on icon at bounding box center [283, 130] width 10 height 5
click at [219, 167] on div "Awaiting load composition" at bounding box center [168, 170] width 263 height 30
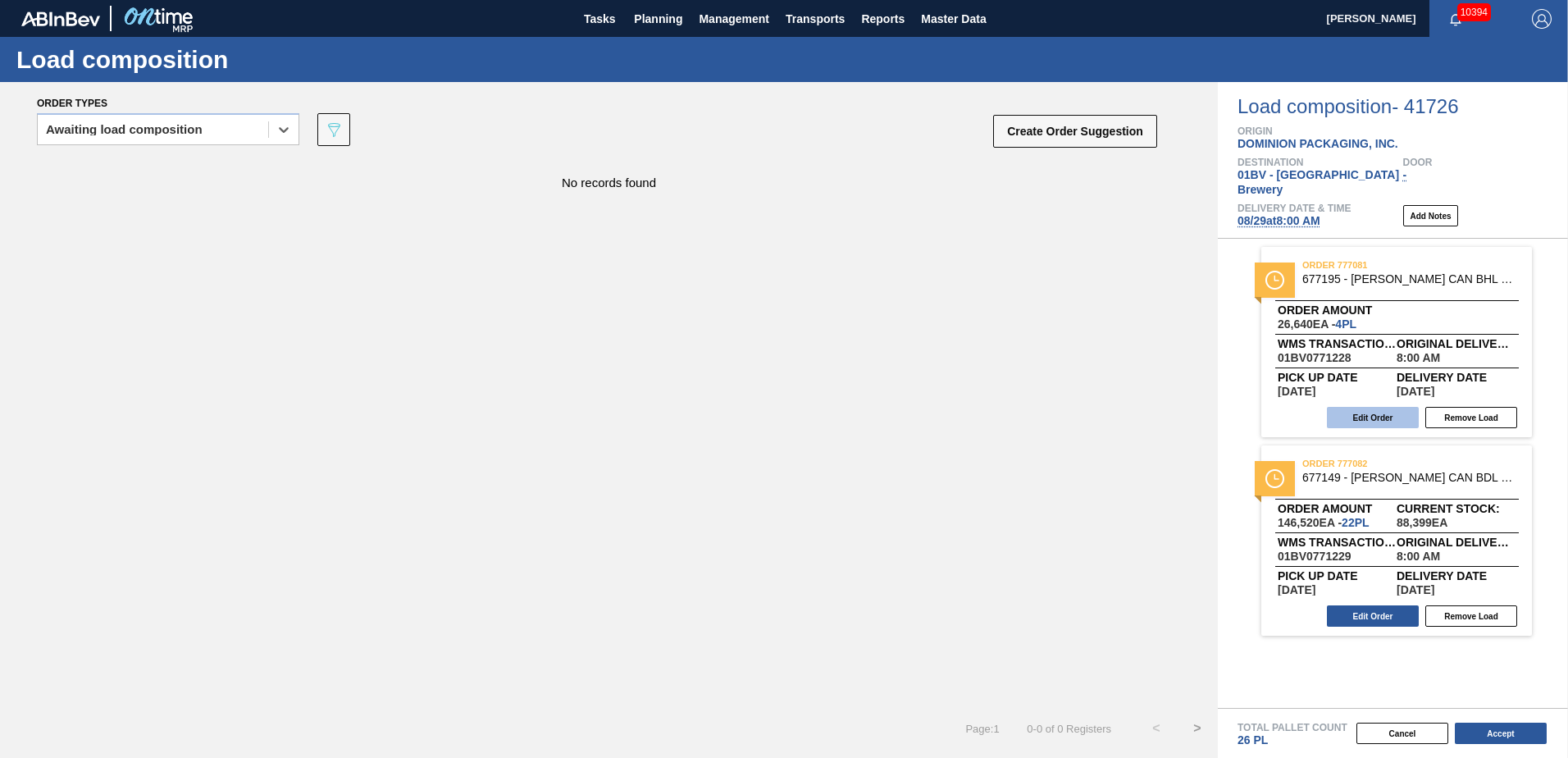
click at [1357, 407] on button "Edit Order" at bounding box center [1373, 417] width 92 height 21
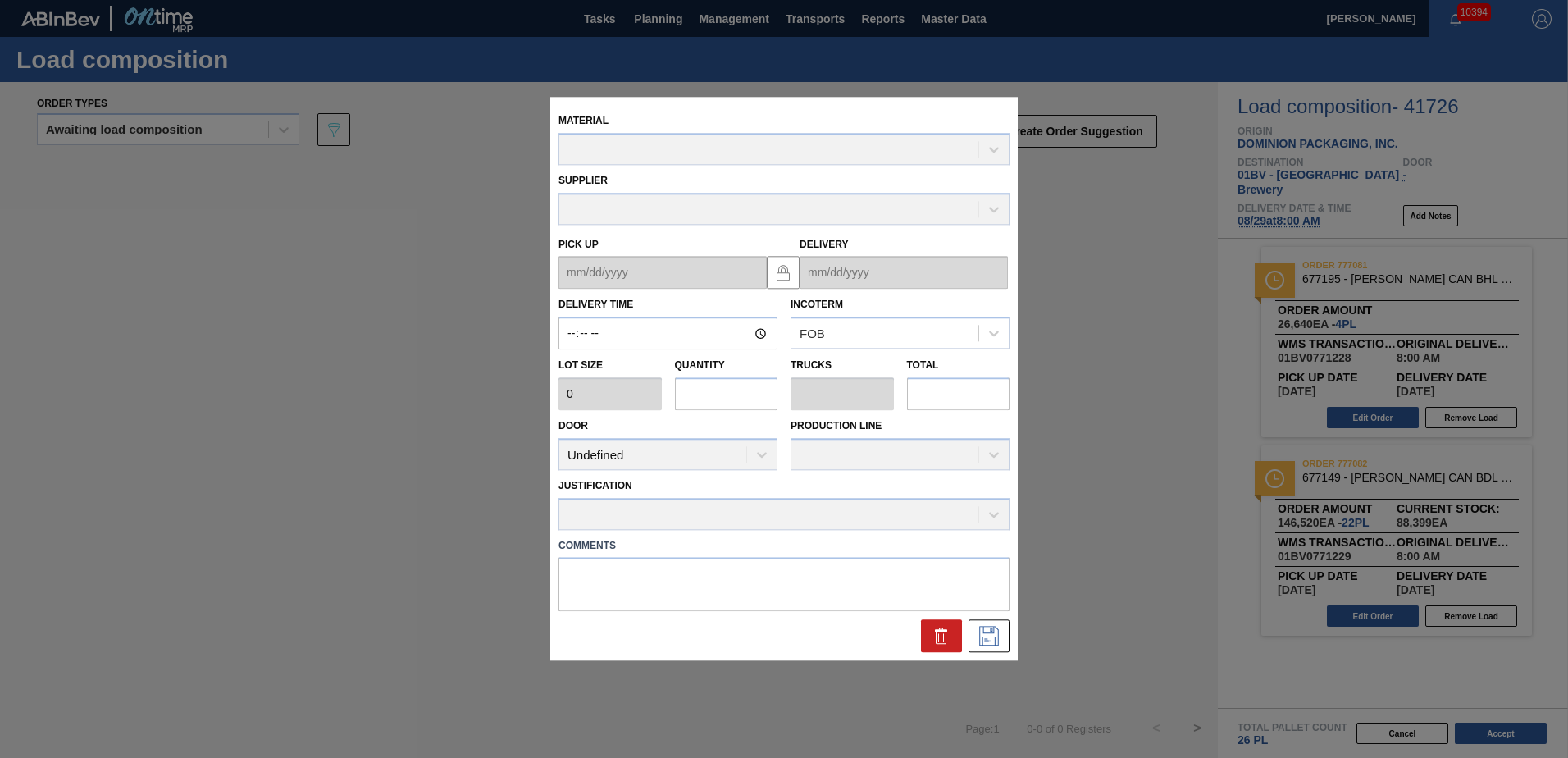
type input "08:00:00"
type input "6,660"
type input "4"
type input "0.154"
type input "26,640"
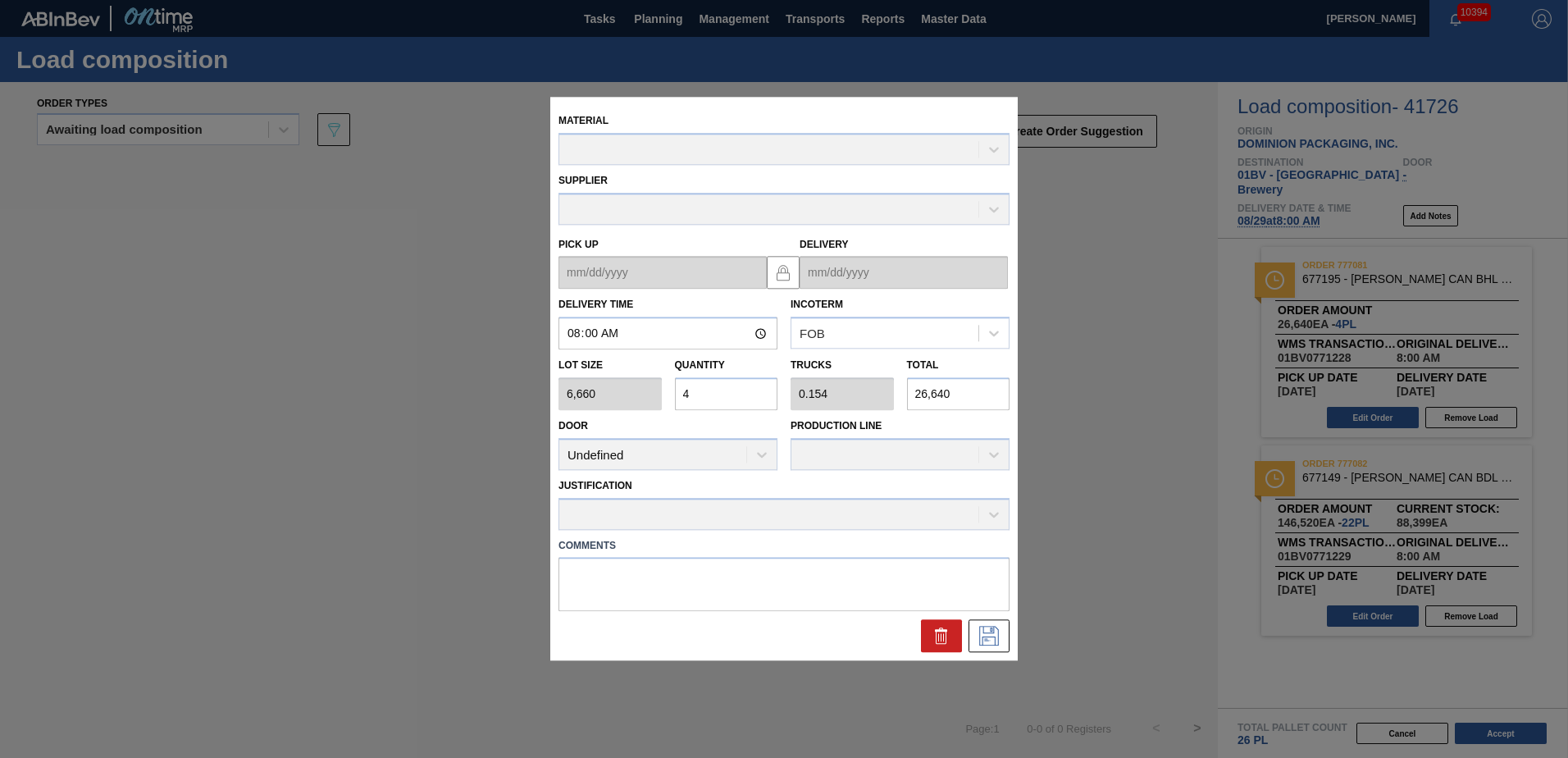
type up "[DATE]"
type input "[DATE]"
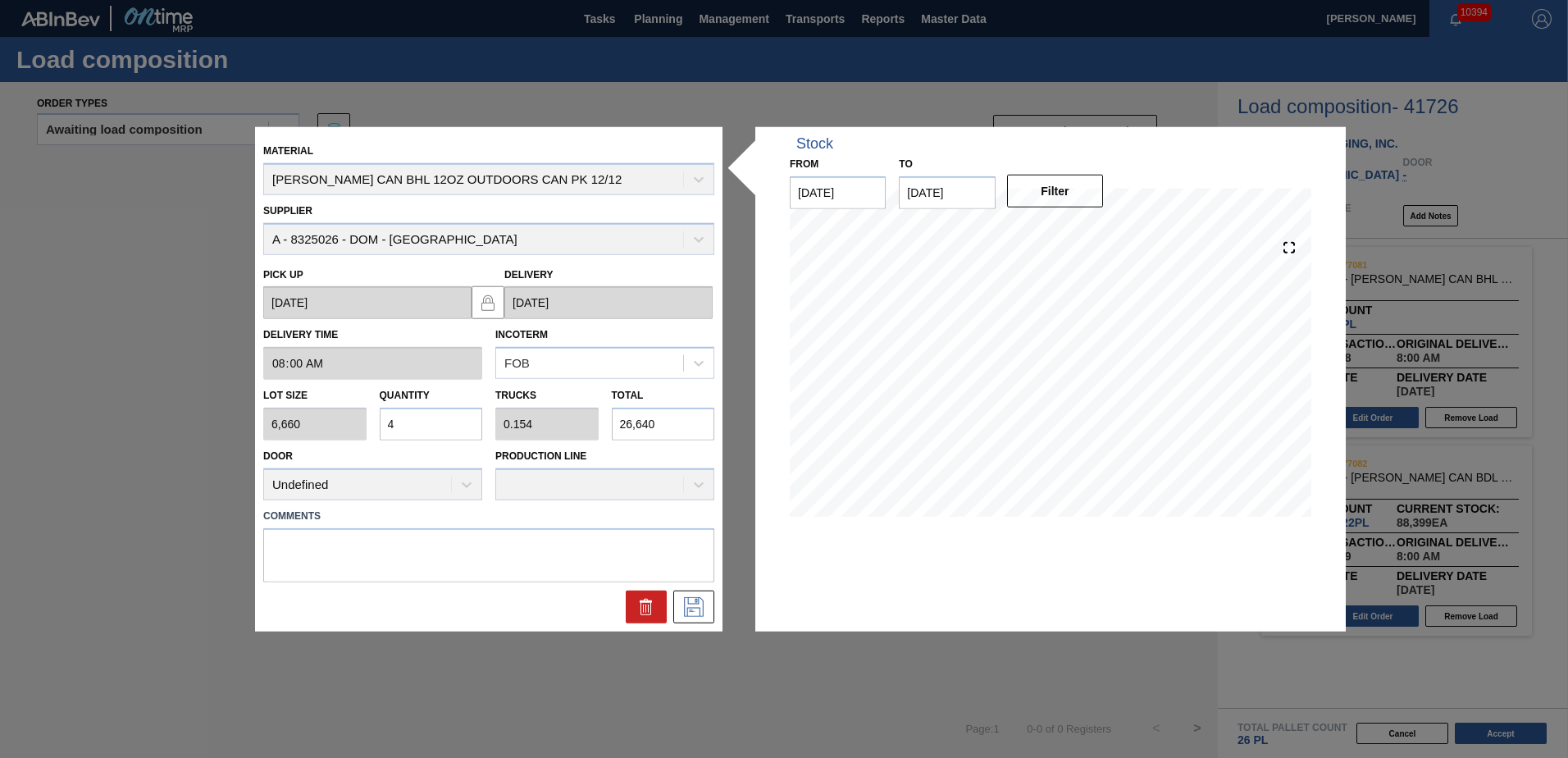
click at [411, 424] on input "4" at bounding box center [432, 424] width 104 height 33
type input "0"
type input "3"
type input "0.115"
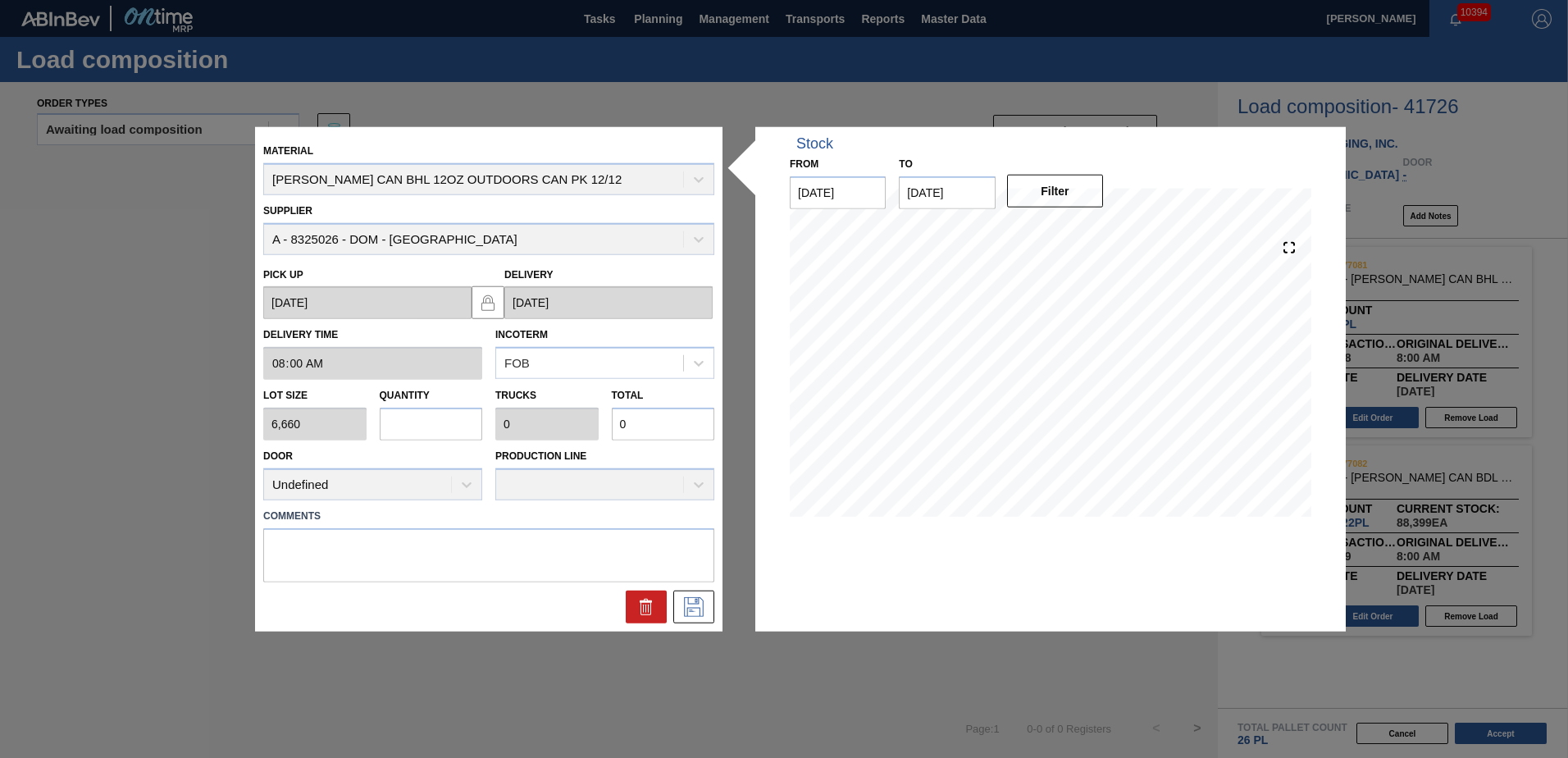
type input "19,980"
type input "0"
type input "7"
type input "0.269"
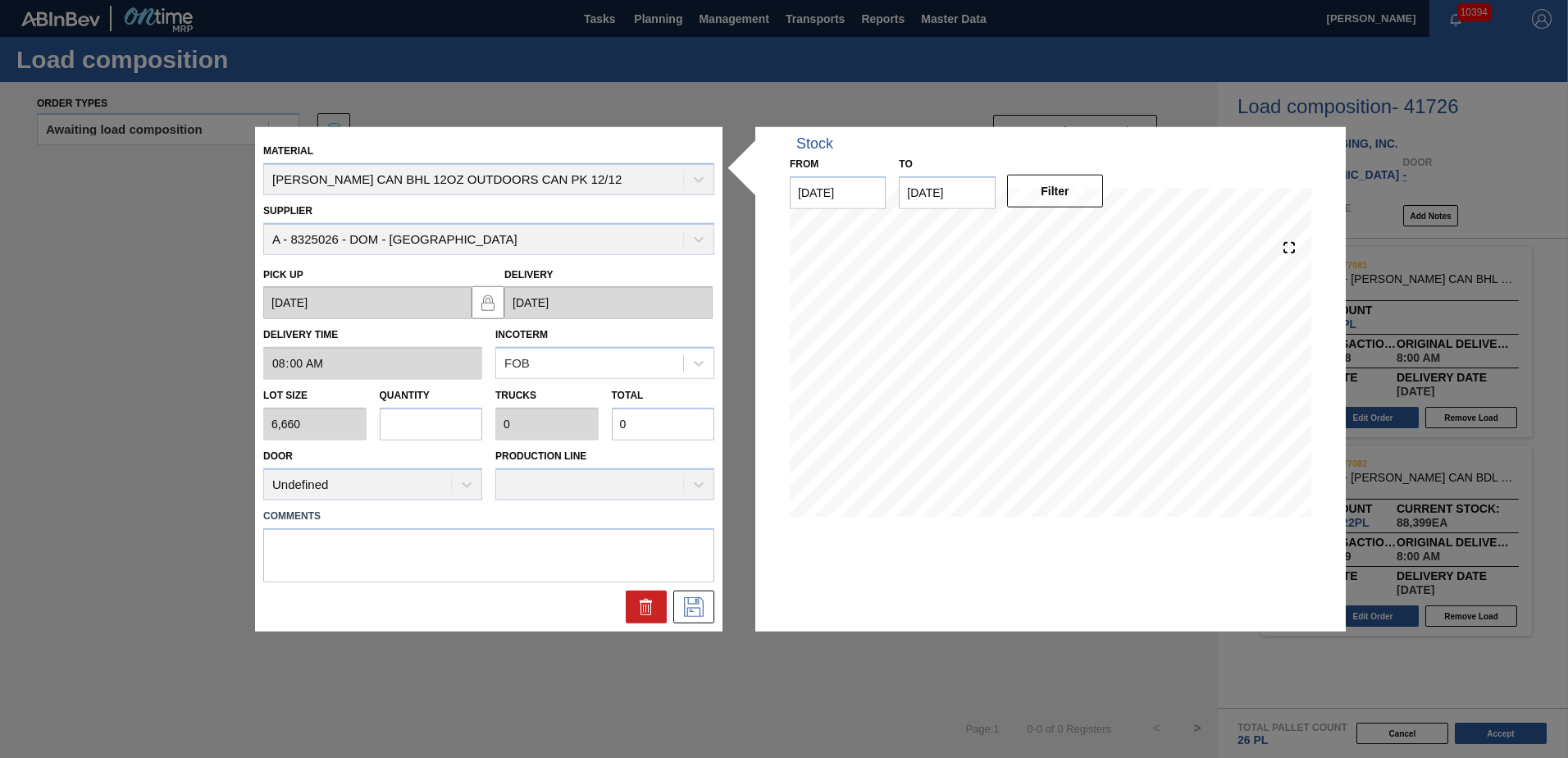
type input "46,620"
type input "7"
click at [690, 607] on icon at bounding box center [693, 606] width 26 height 20
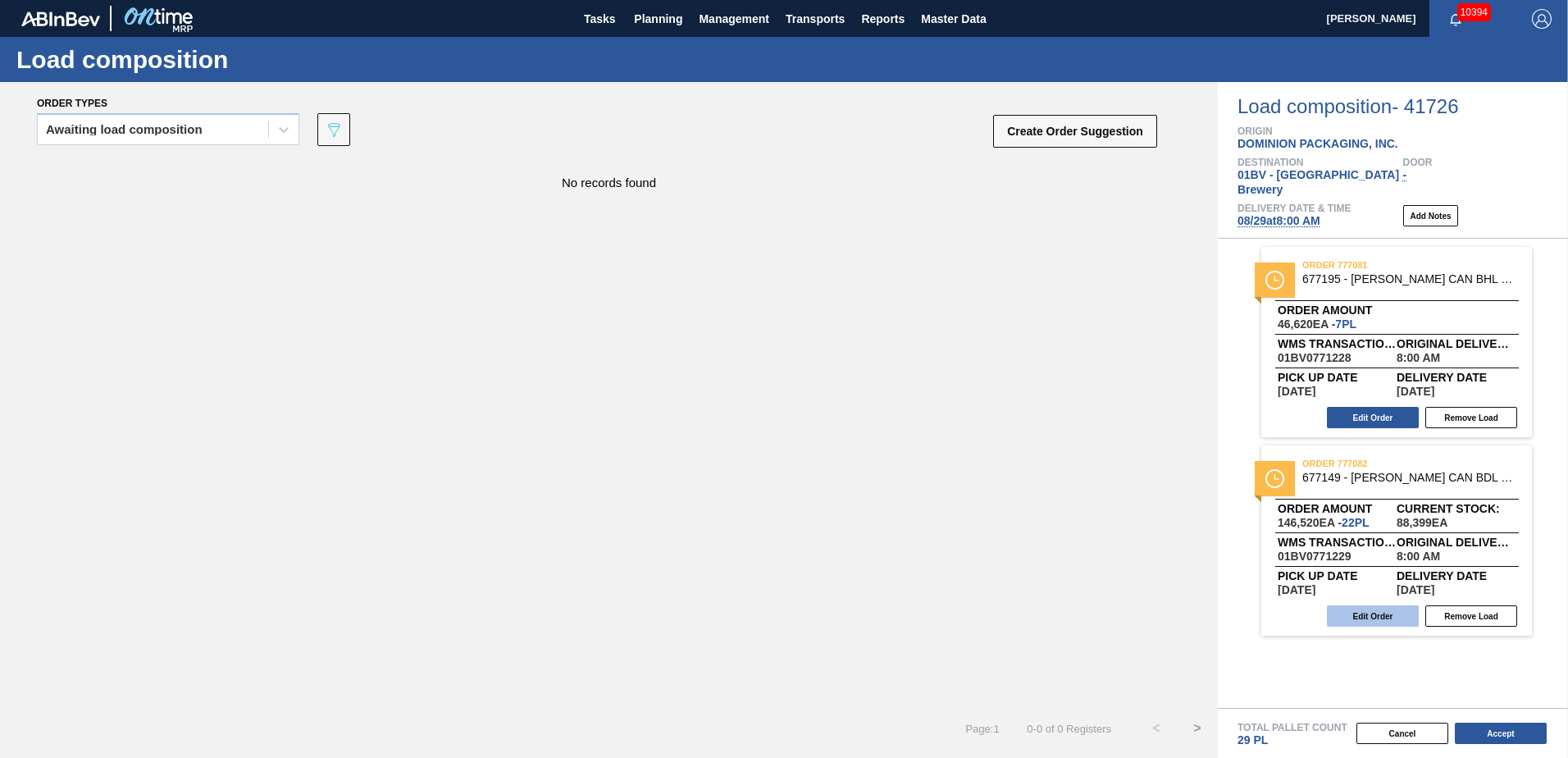
click at [1358, 605] on button "Edit Order" at bounding box center [1373, 615] width 92 height 21
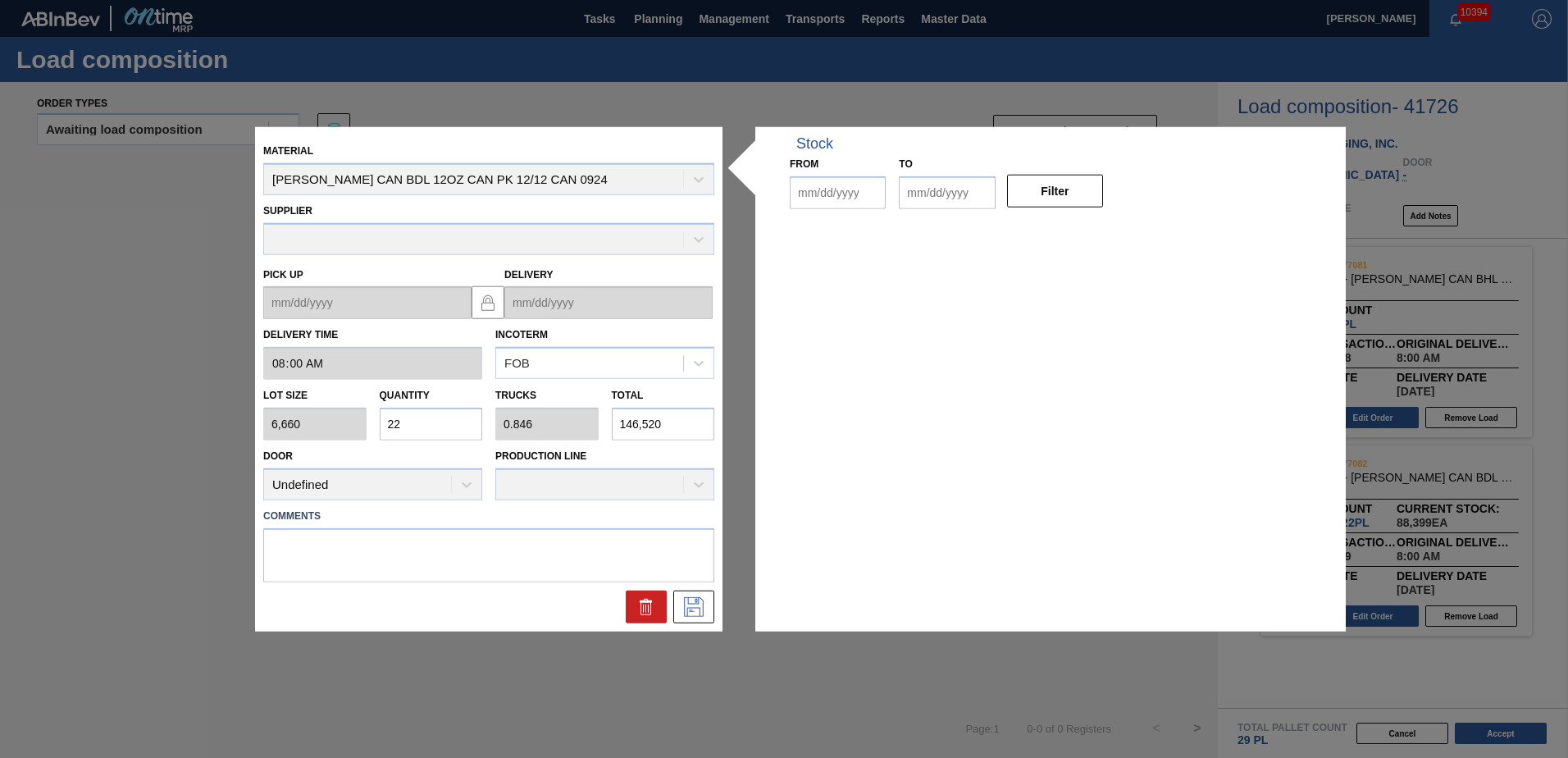
type input "08:00:00"
type input "6,660"
type input "22"
type input "0.846"
type input "146,520"
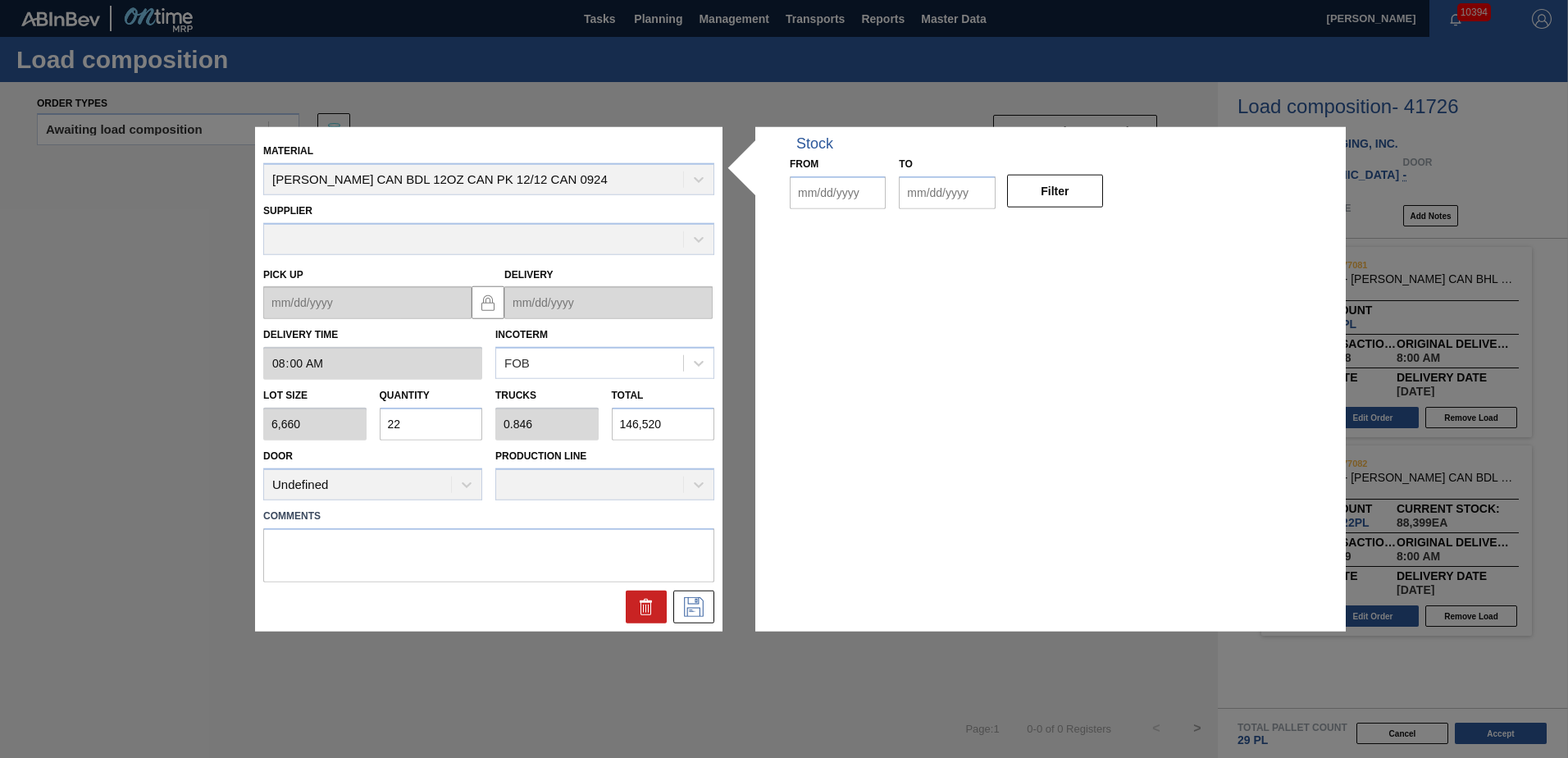
type up "[DATE]"
type input "[DATE]"
click at [428, 422] on input "22" at bounding box center [432, 424] width 104 height 33
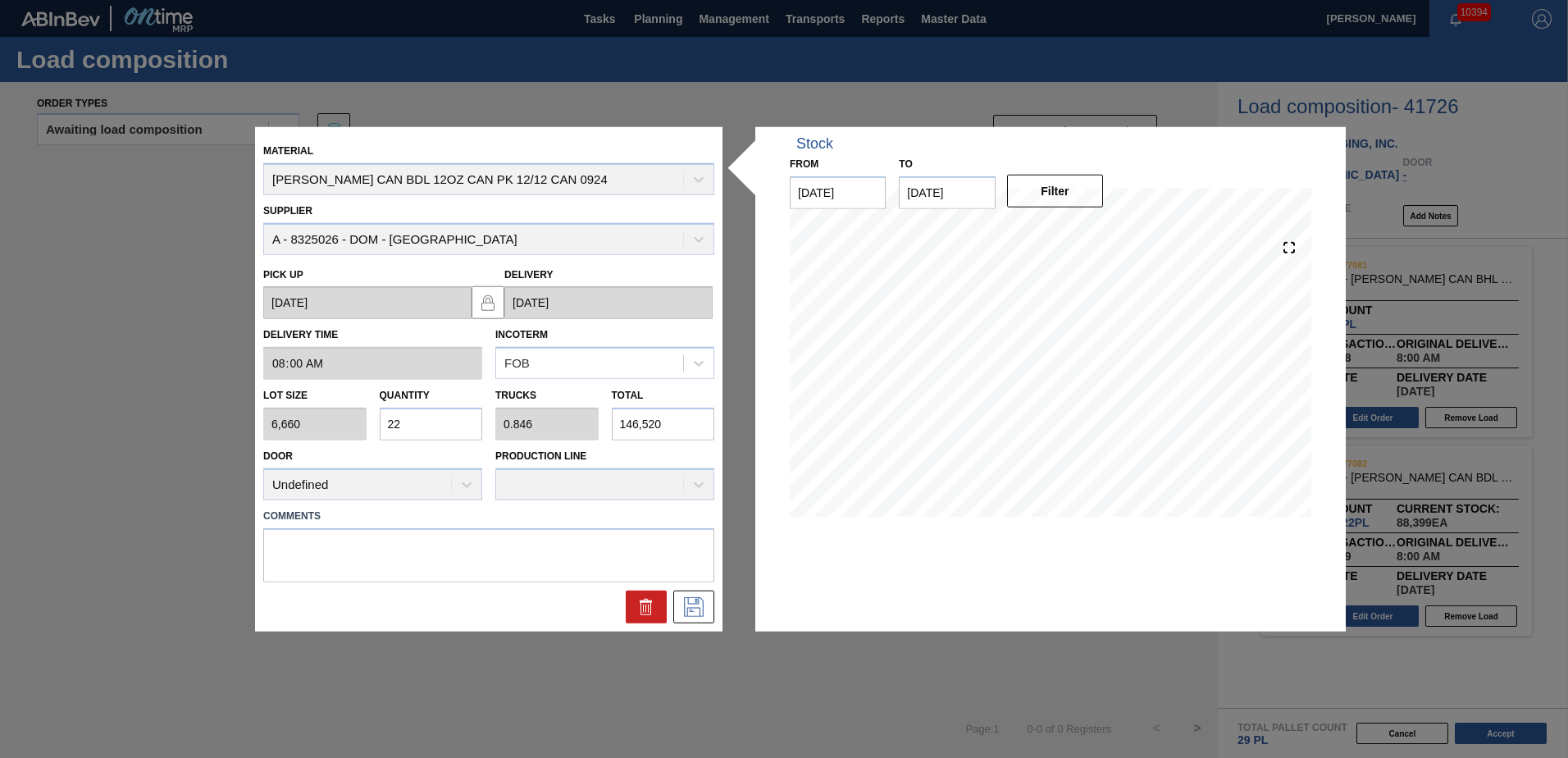
type input "2"
type input "0.077"
type input "13,320"
type input "0"
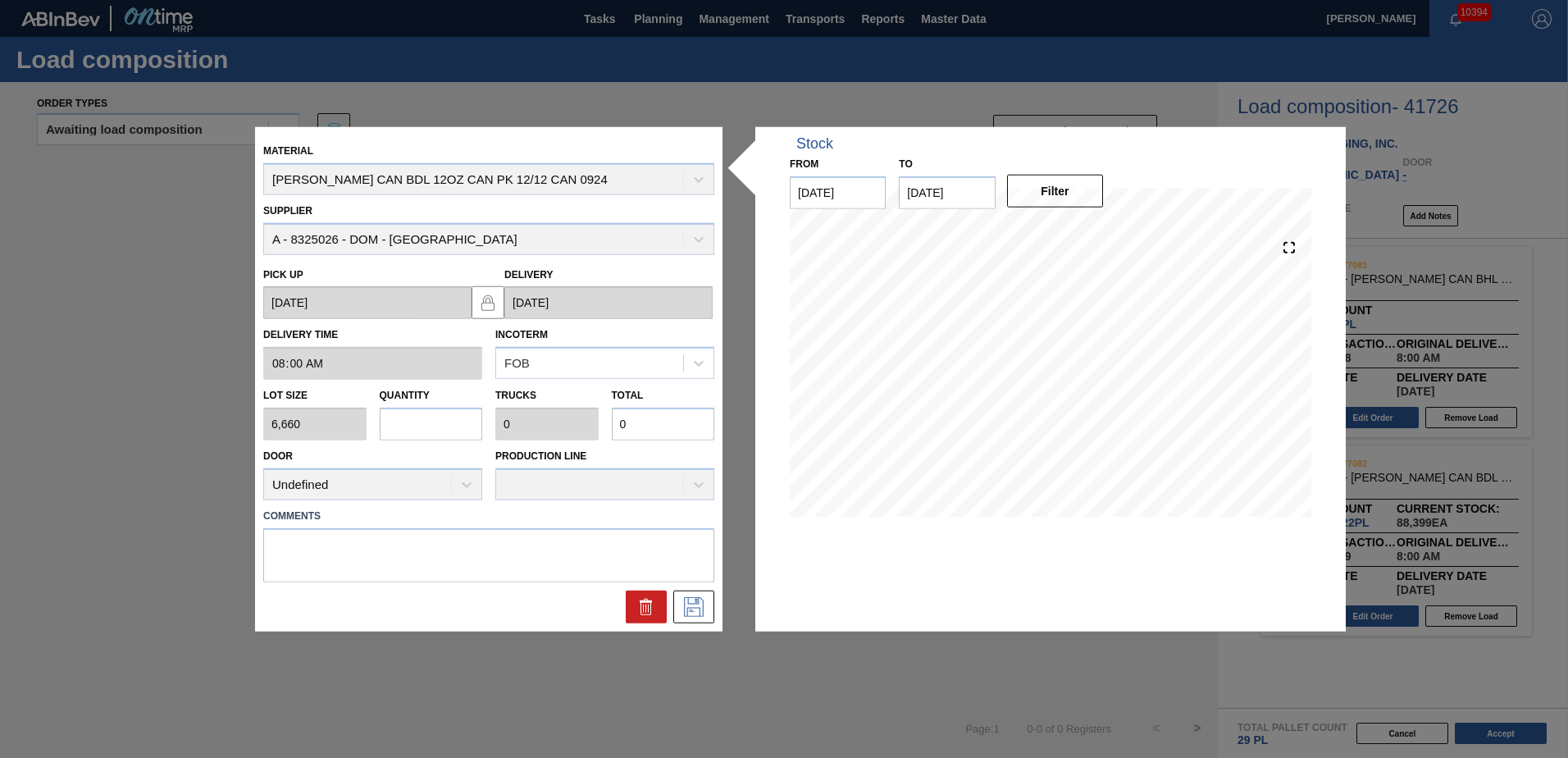
type input "1"
type input "0.038"
type input "6,660"
type input "19"
type input "0.731"
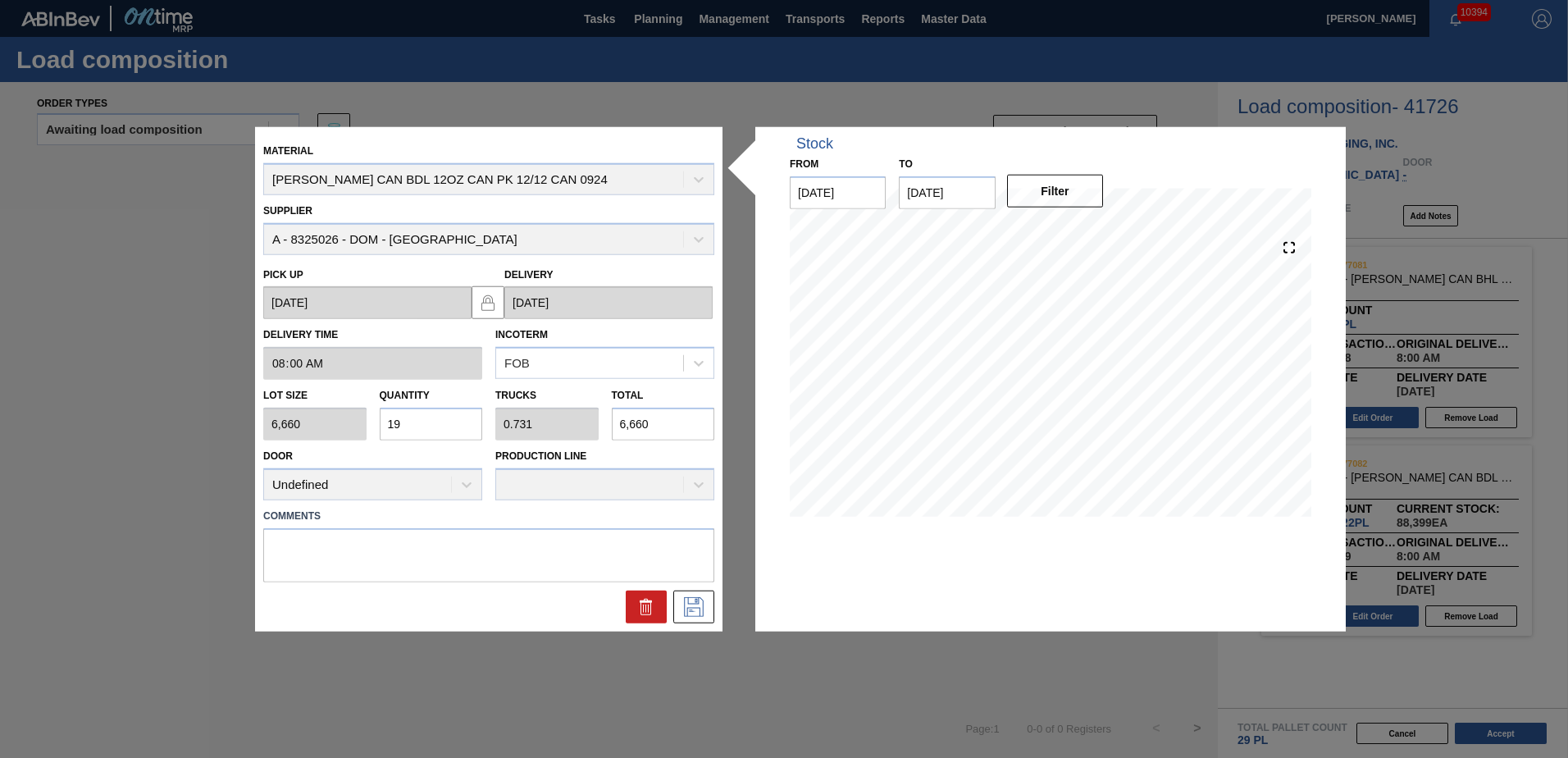
type input "126,540"
type input "19"
click at [699, 606] on icon at bounding box center [693, 606] width 26 height 20
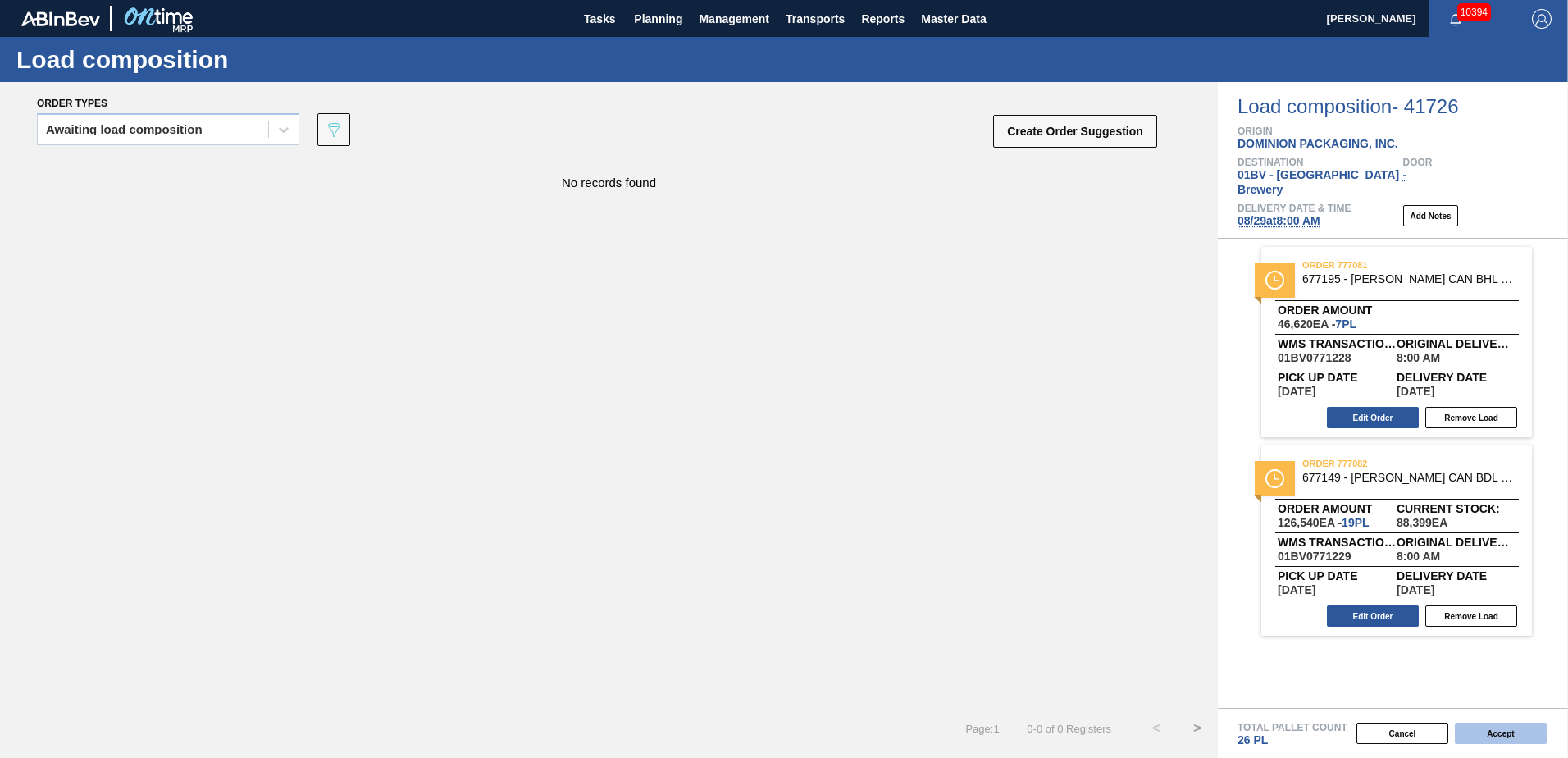
click at [1496, 732] on button "Accept" at bounding box center [1501, 733] width 92 height 21
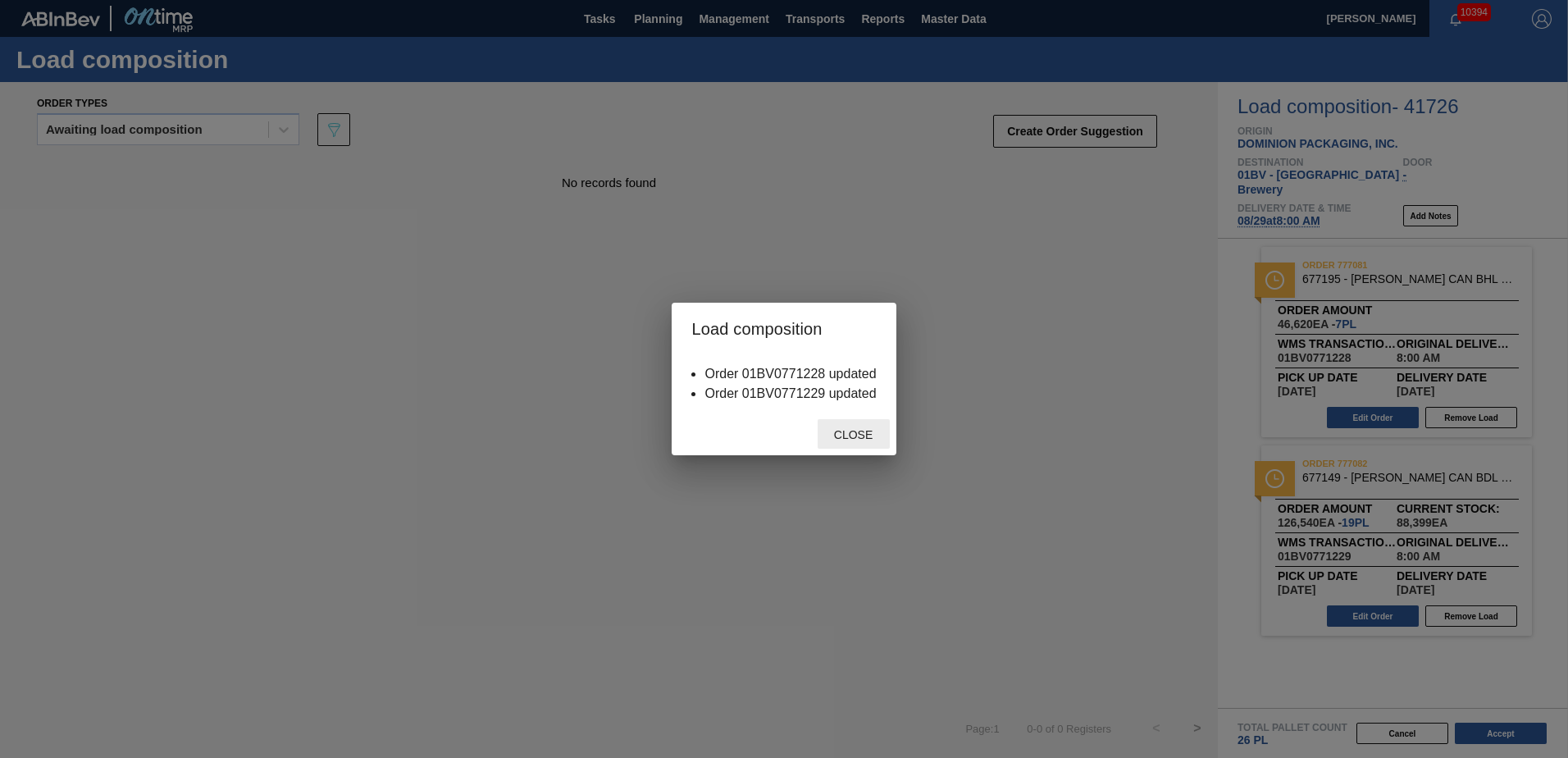
click at [851, 434] on span "Close" at bounding box center [853, 434] width 65 height 13
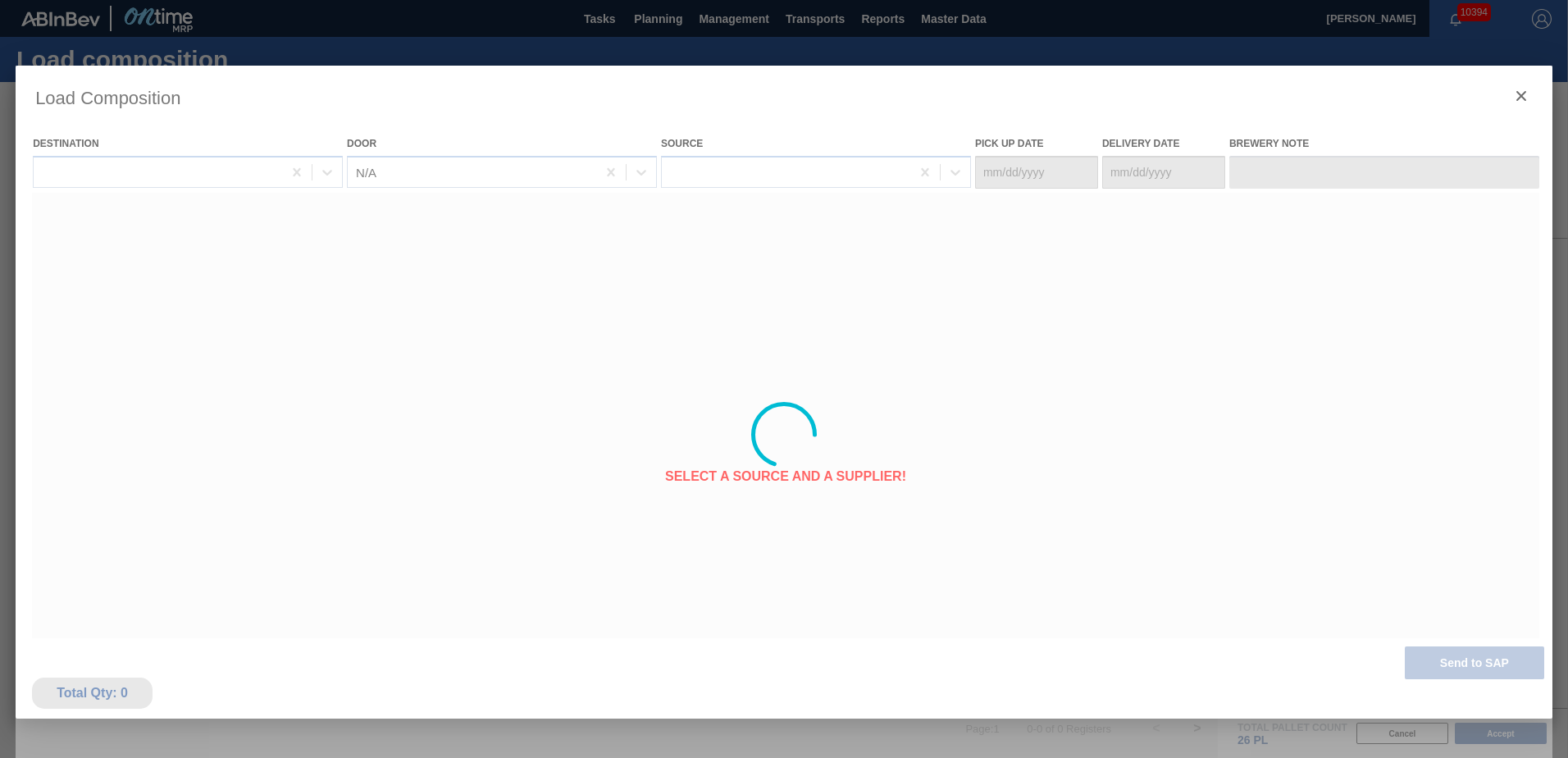
type Date "[DATE]"
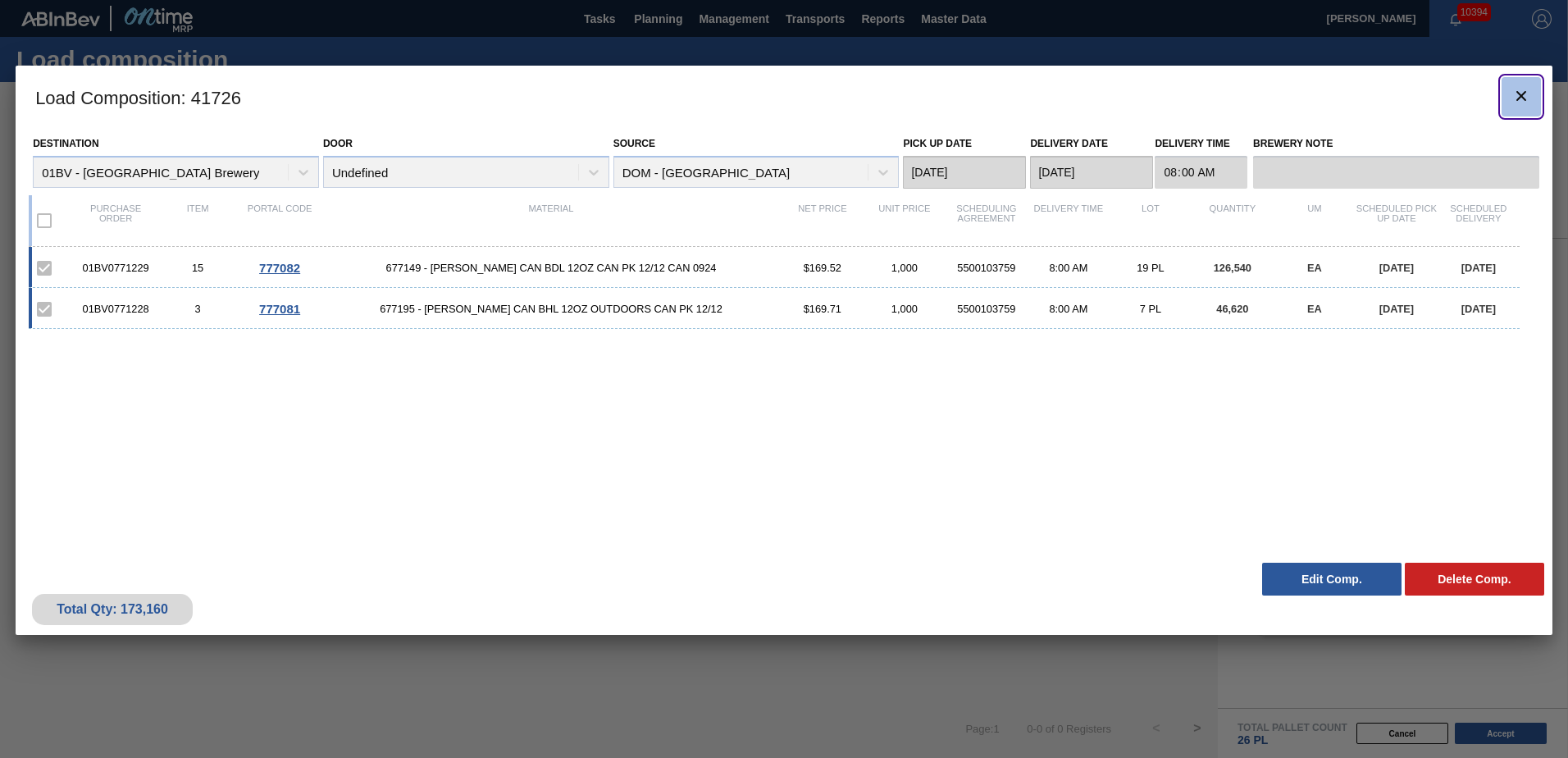
click at [1521, 91] on icon "botão de ícone" at bounding box center [1522, 96] width 20 height 20
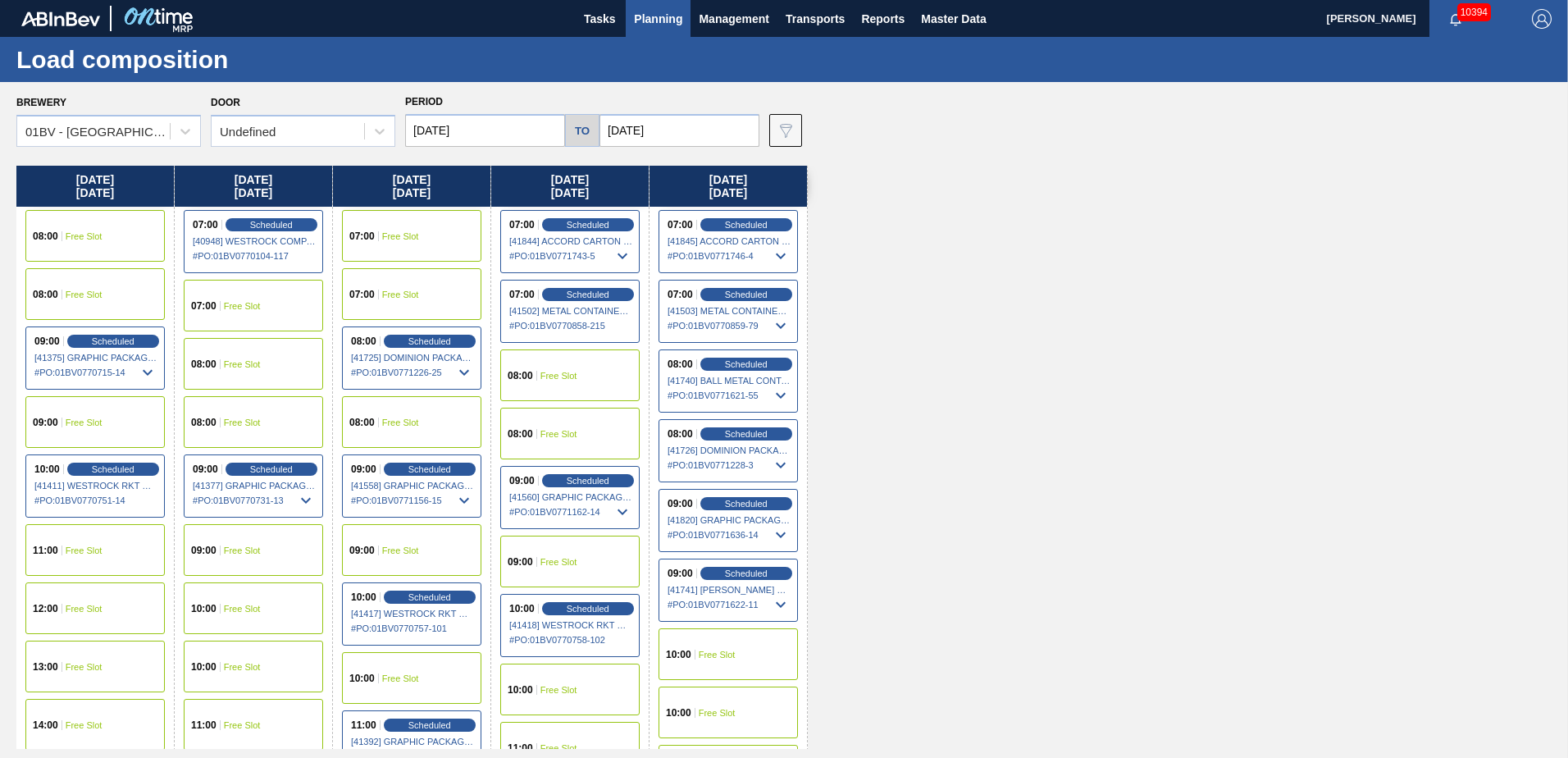
click at [700, 125] on input "[DATE]" at bounding box center [680, 131] width 160 height 33
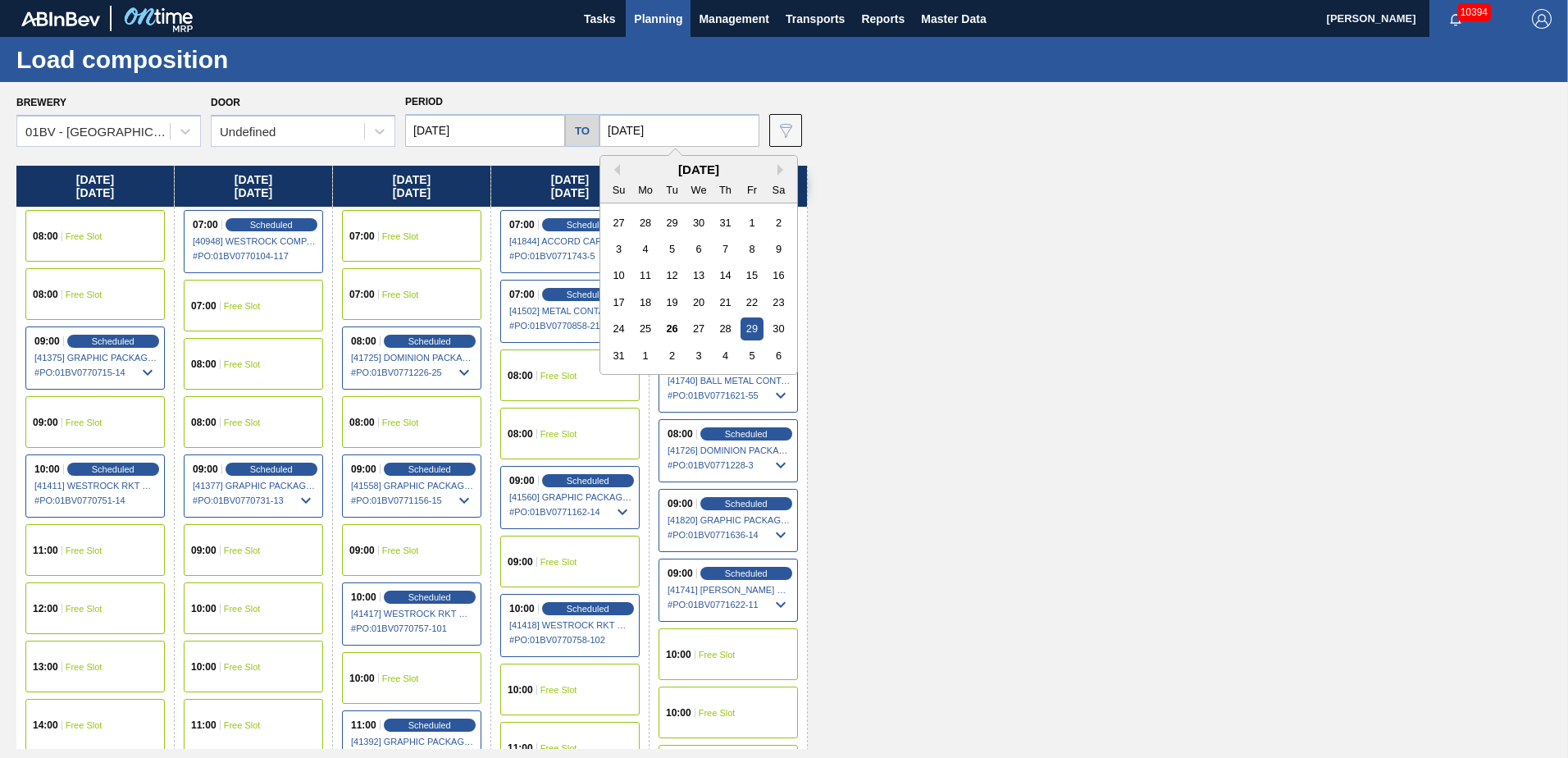
click at [746, 353] on div "5" at bounding box center [751, 355] width 22 height 22
type input "[DATE]"
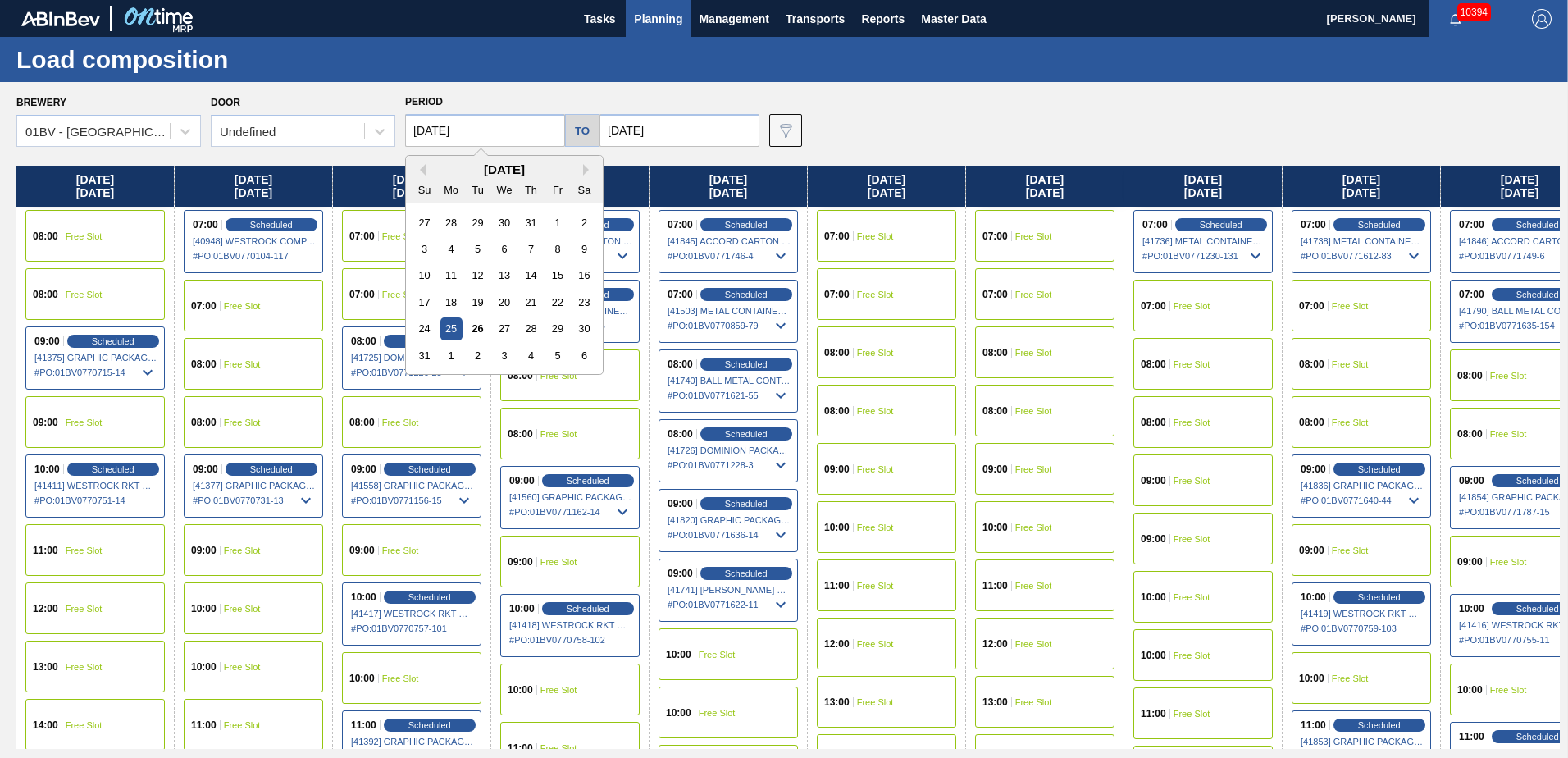
click at [492, 131] on input "[DATE]" at bounding box center [485, 131] width 160 height 33
click at [449, 348] on div "1" at bounding box center [452, 355] width 22 height 22
type input "[DATE]"
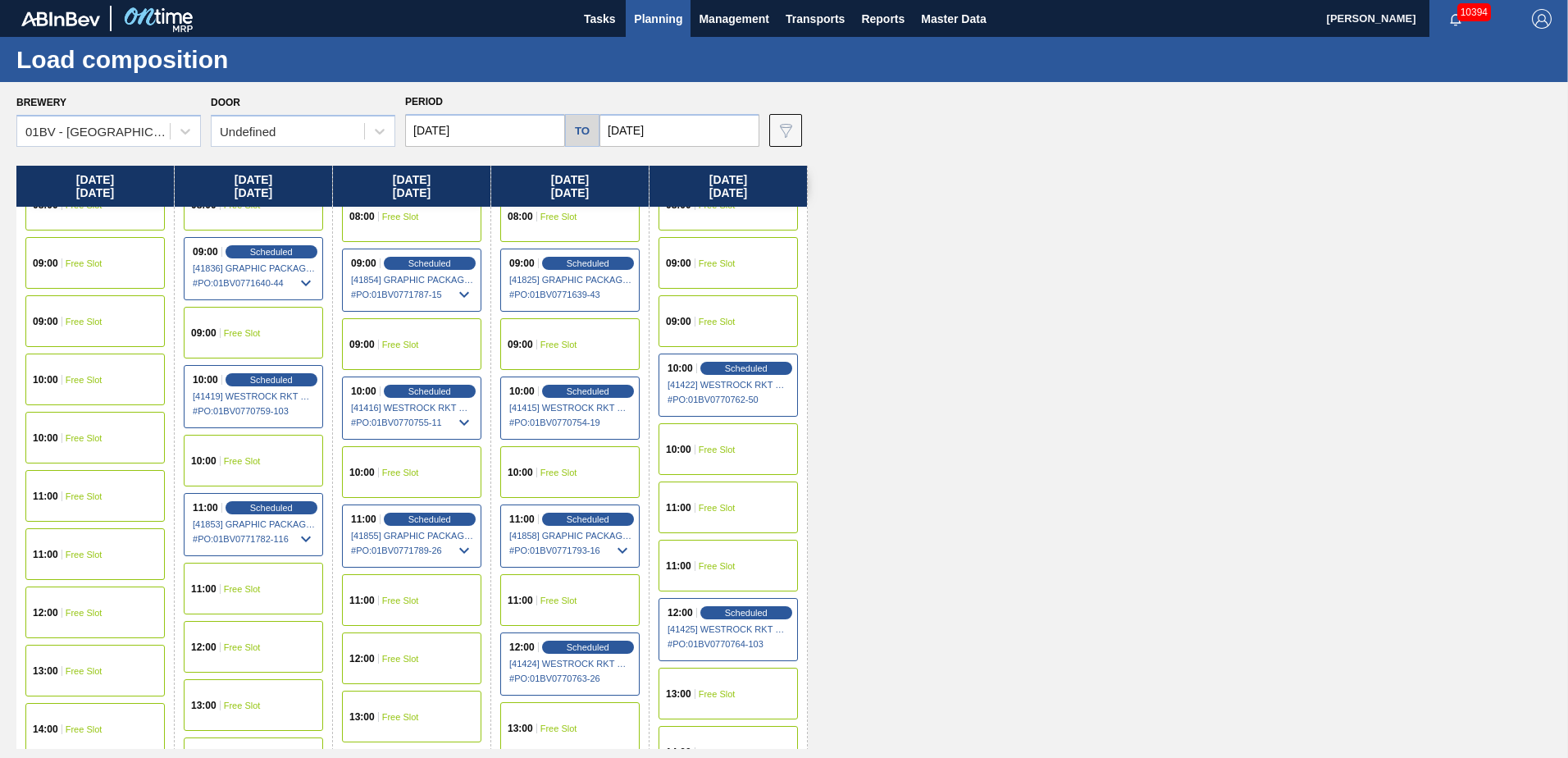
scroll to position [246, 0]
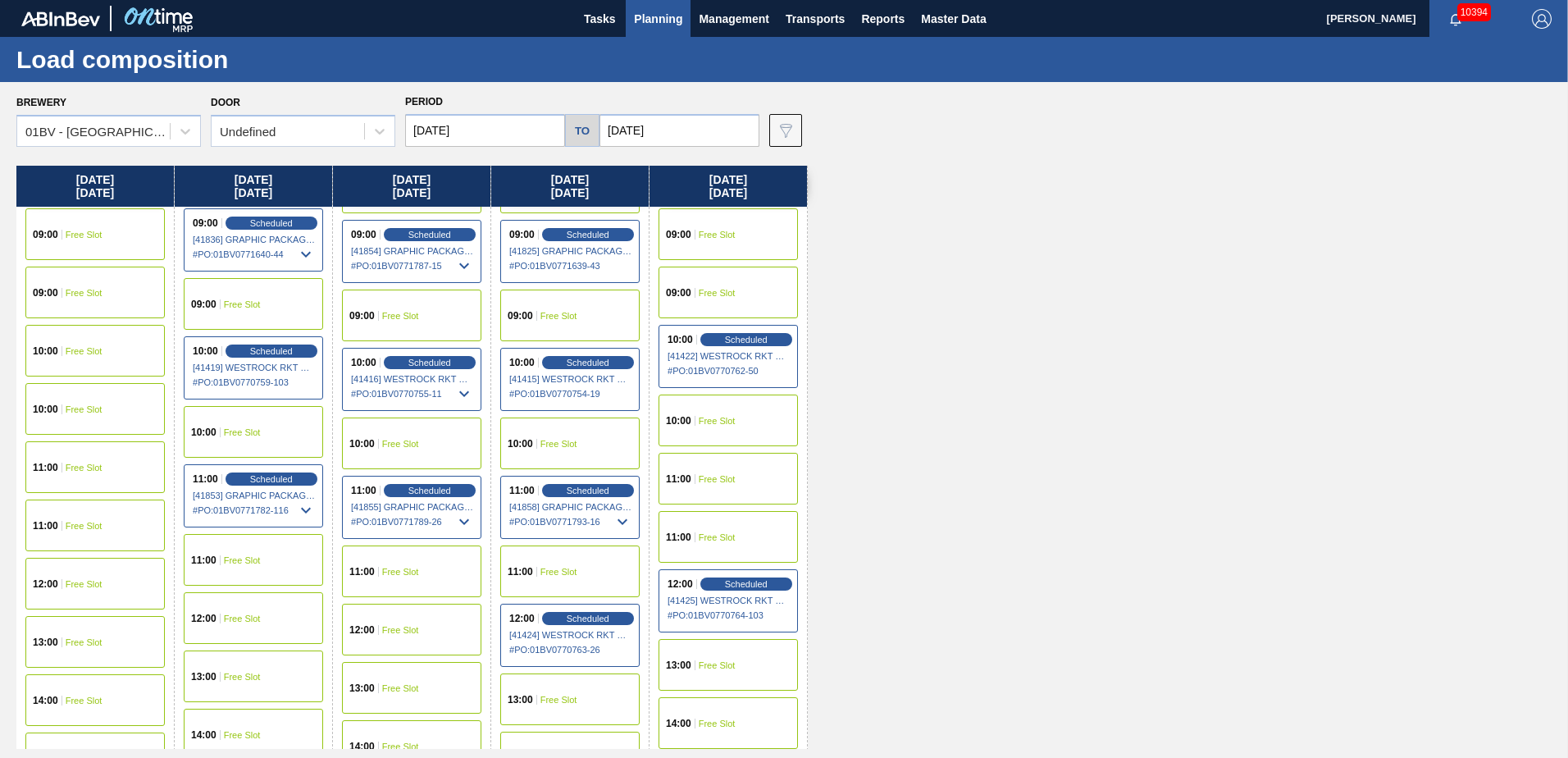
click at [242, 605] on div "12:00 Free Slot" at bounding box center [253, 618] width 140 height 52
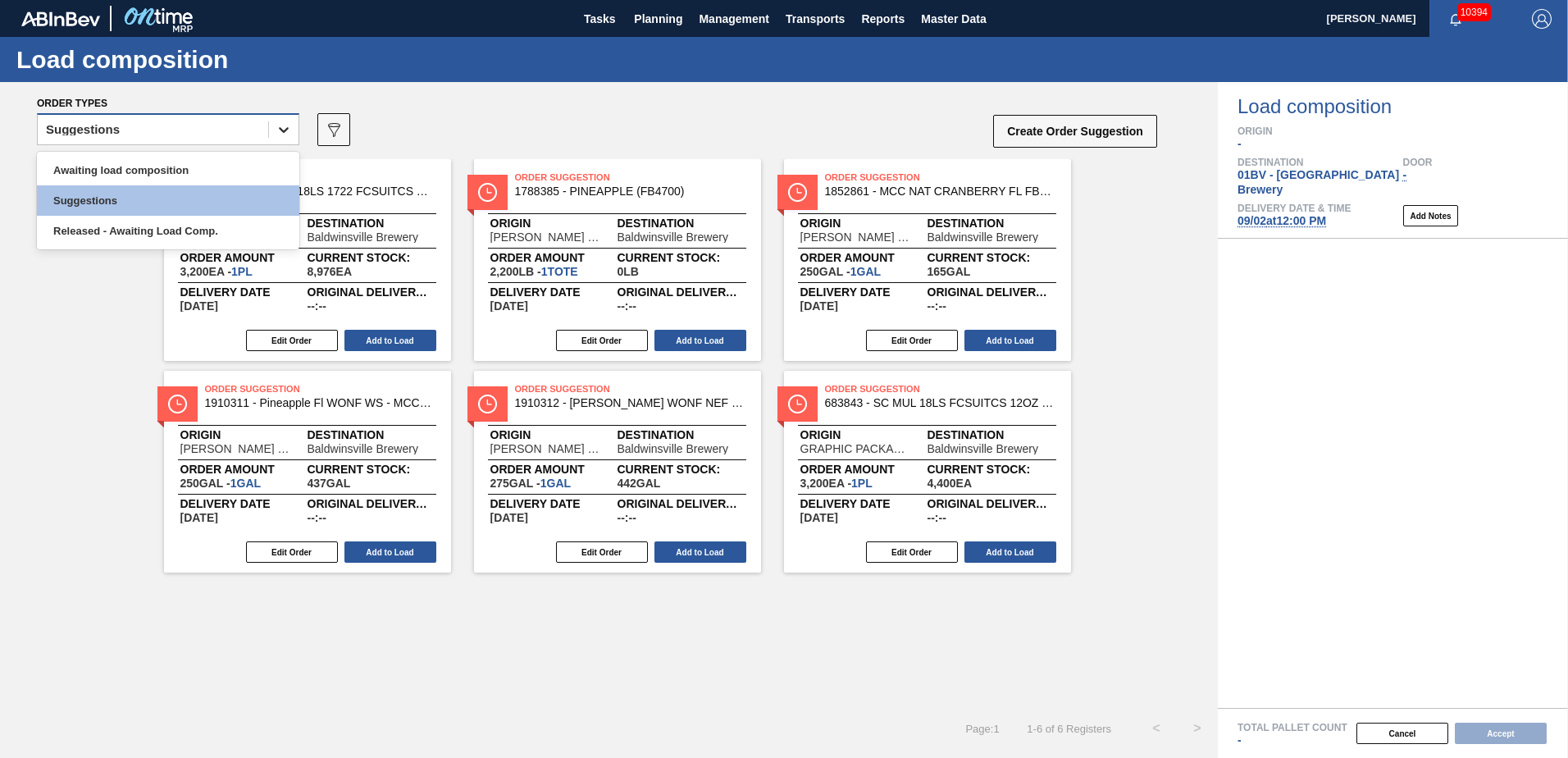
click at [276, 126] on icon at bounding box center [283, 130] width 16 height 16
click at [123, 175] on div "Awaiting load composition" at bounding box center [168, 170] width 263 height 30
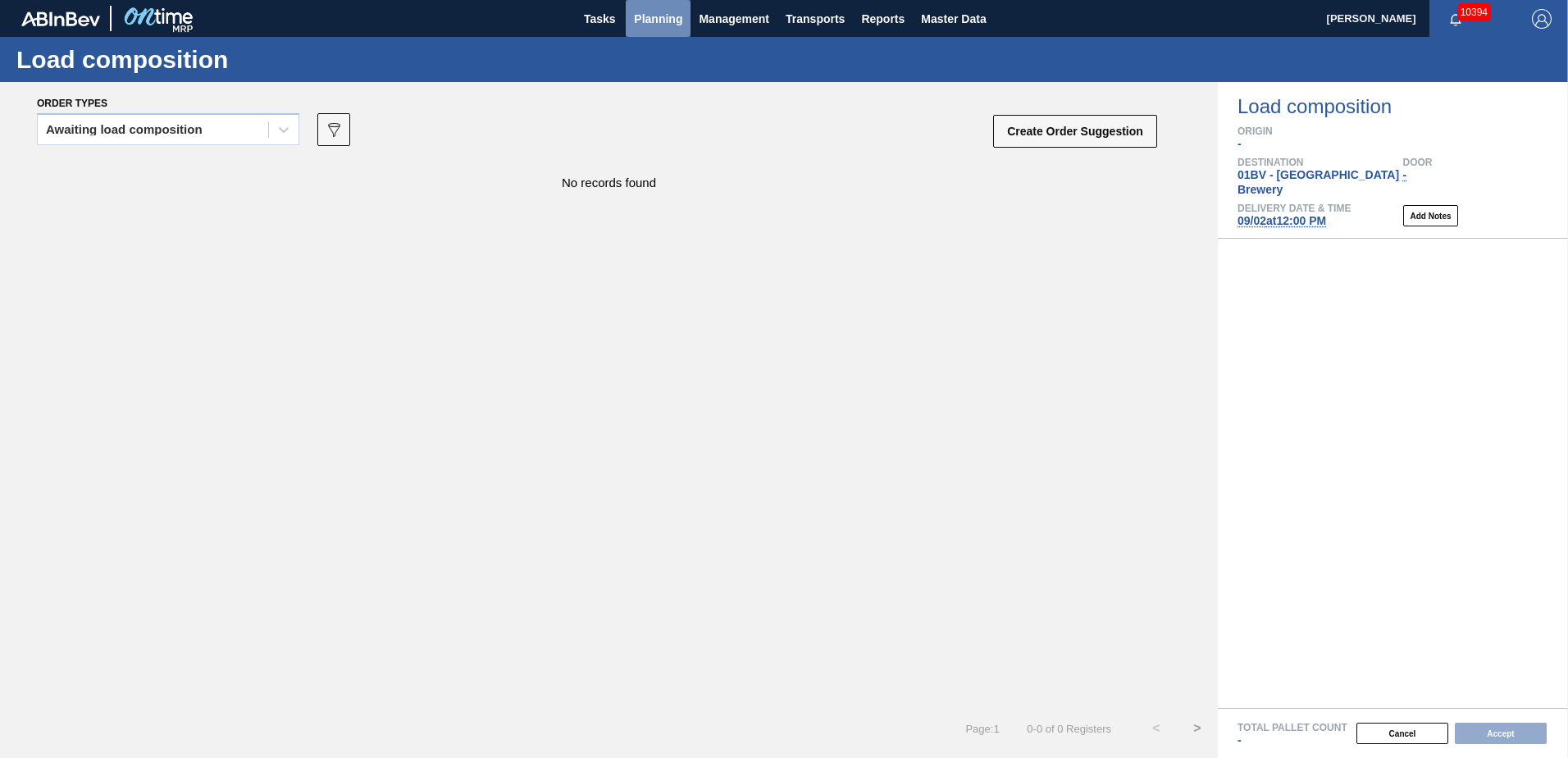
click at [660, 17] on span "Planning" at bounding box center [658, 19] width 48 height 20
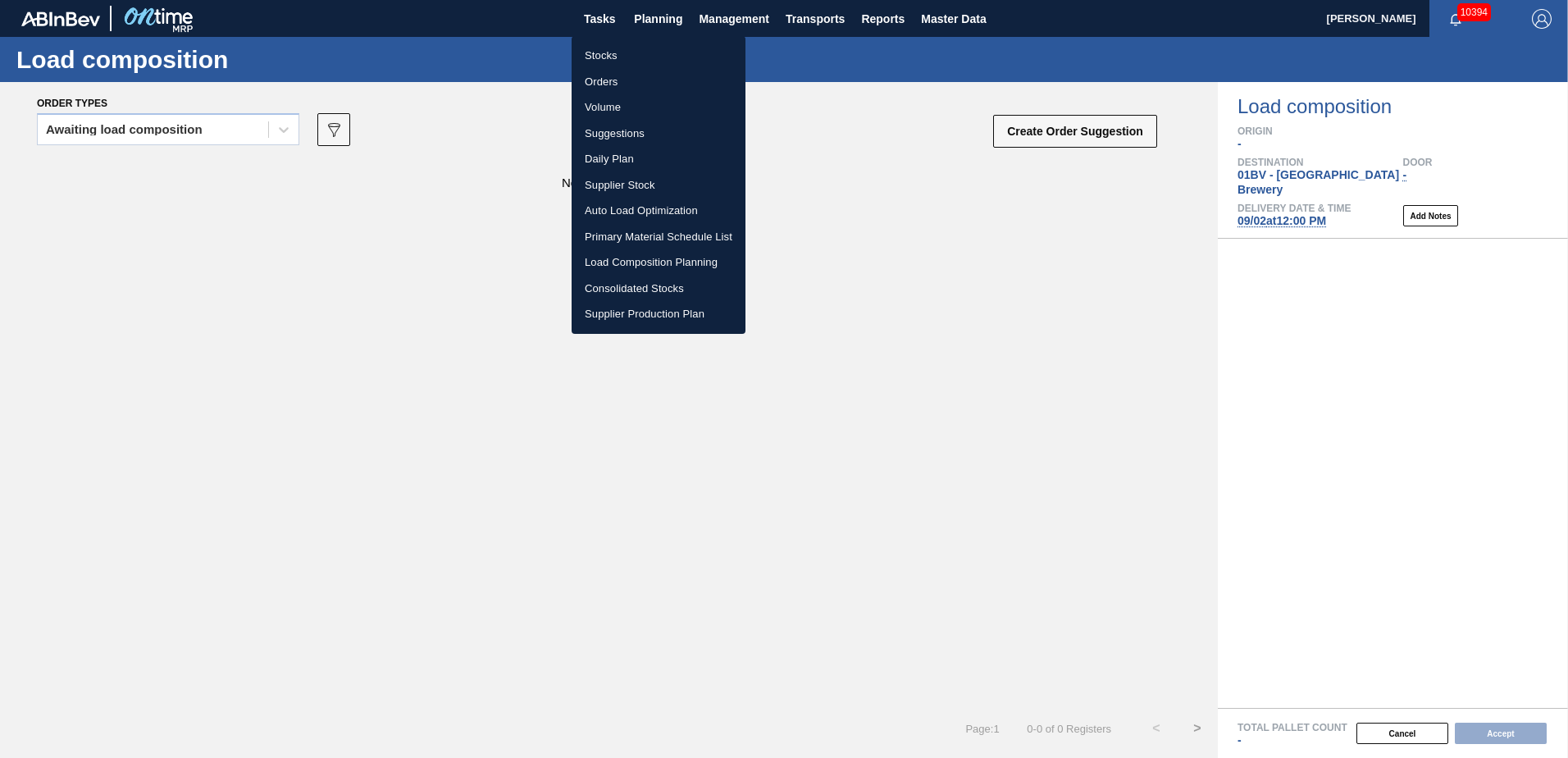
click at [617, 135] on li "Suggestions" at bounding box center [658, 134] width 174 height 26
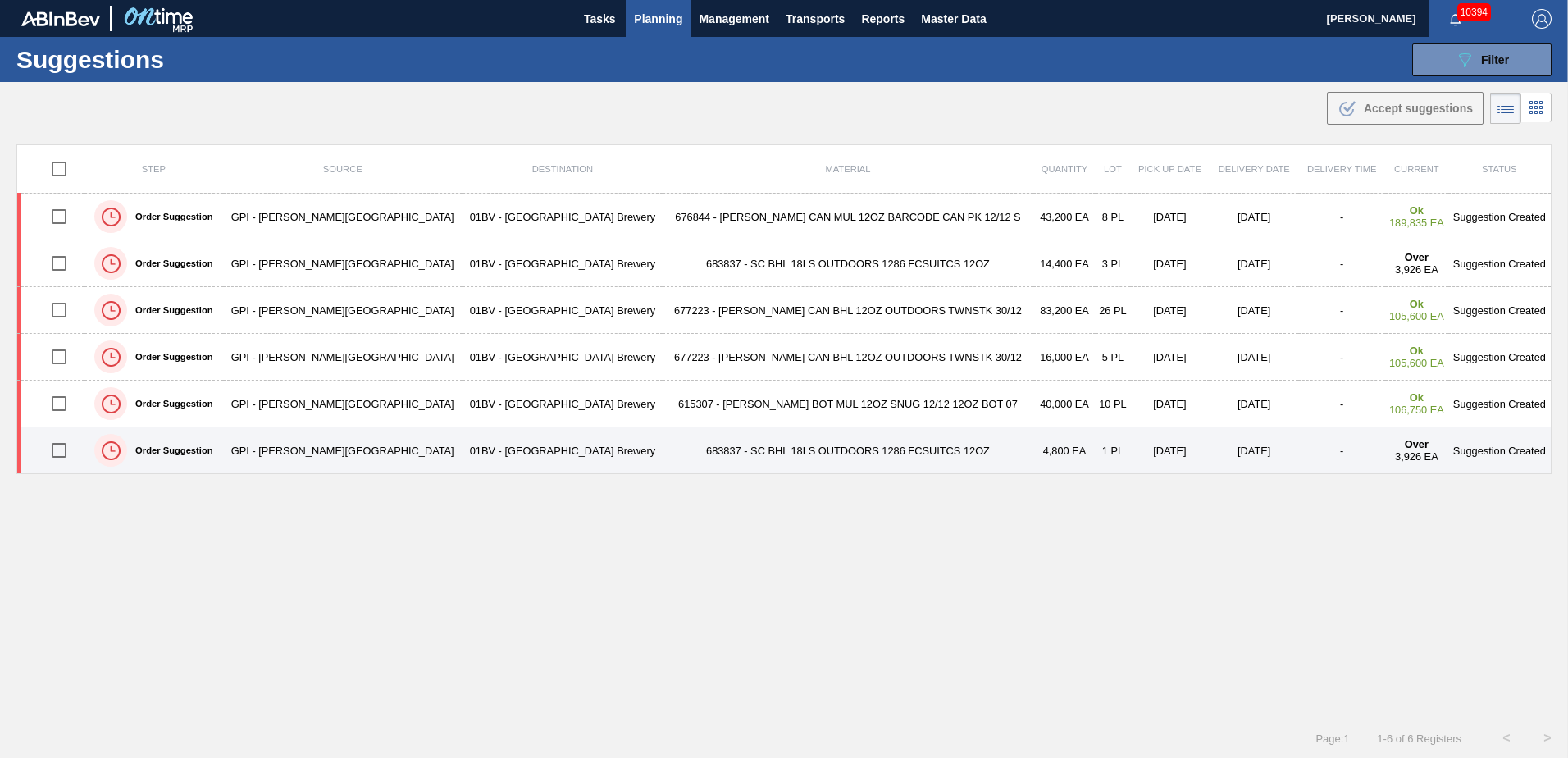
click at [59, 453] on input "checkbox" at bounding box center [59, 451] width 35 height 35
checkbox input "true"
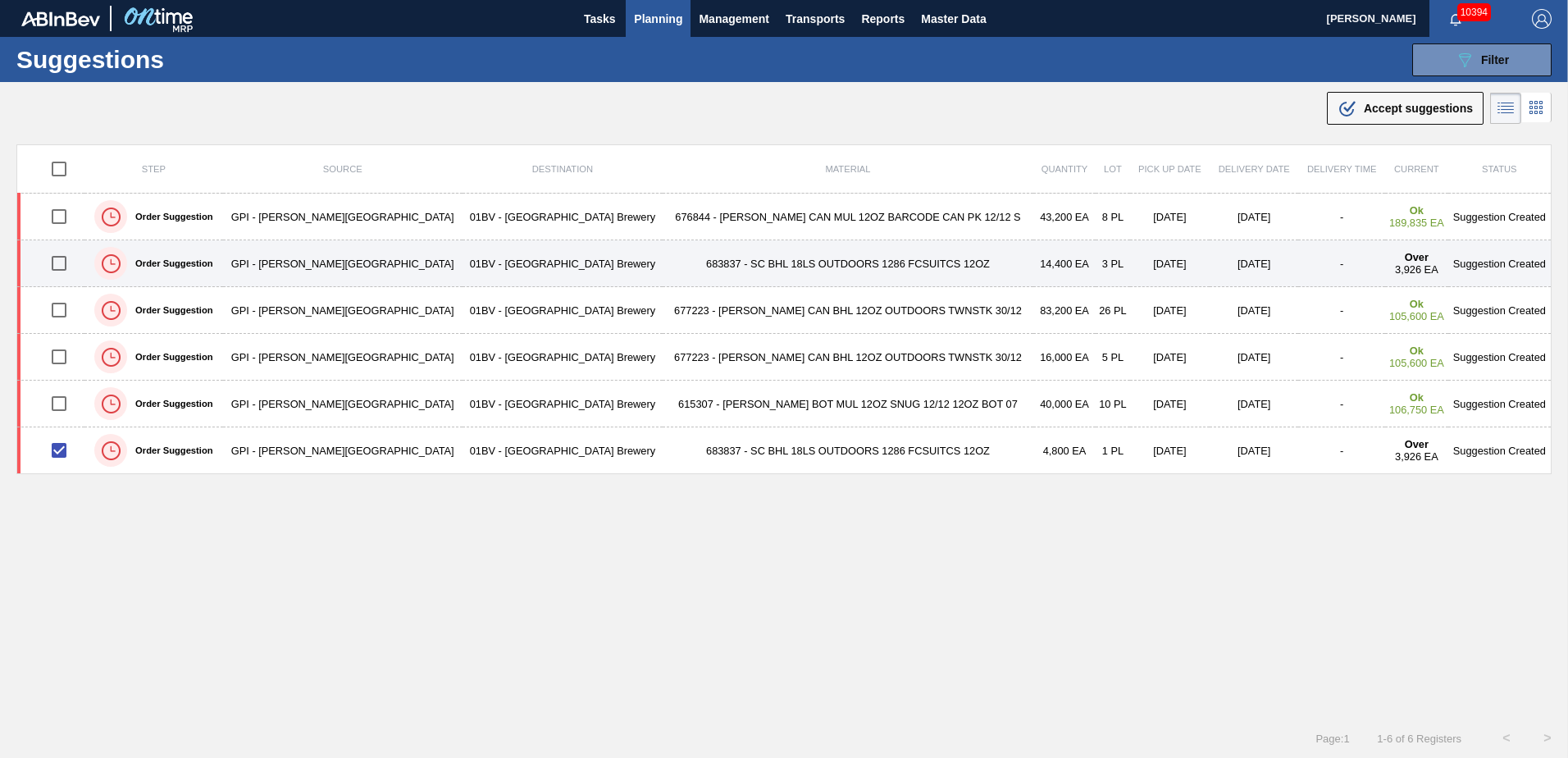
click at [65, 264] on input "checkbox" at bounding box center [59, 264] width 35 height 35
checkbox input "true"
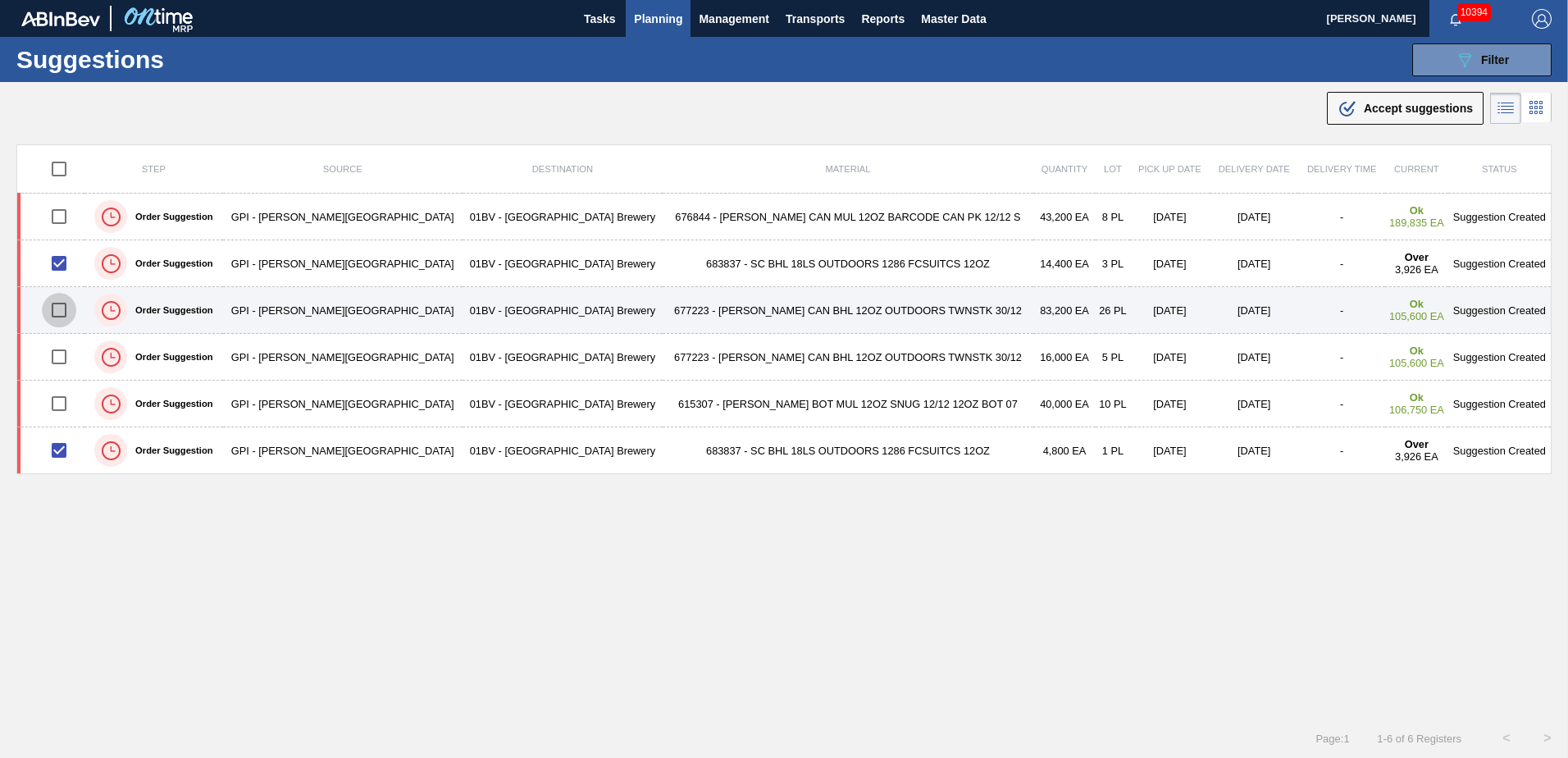
click at [64, 311] on input "checkbox" at bounding box center [59, 310] width 35 height 35
checkbox input "true"
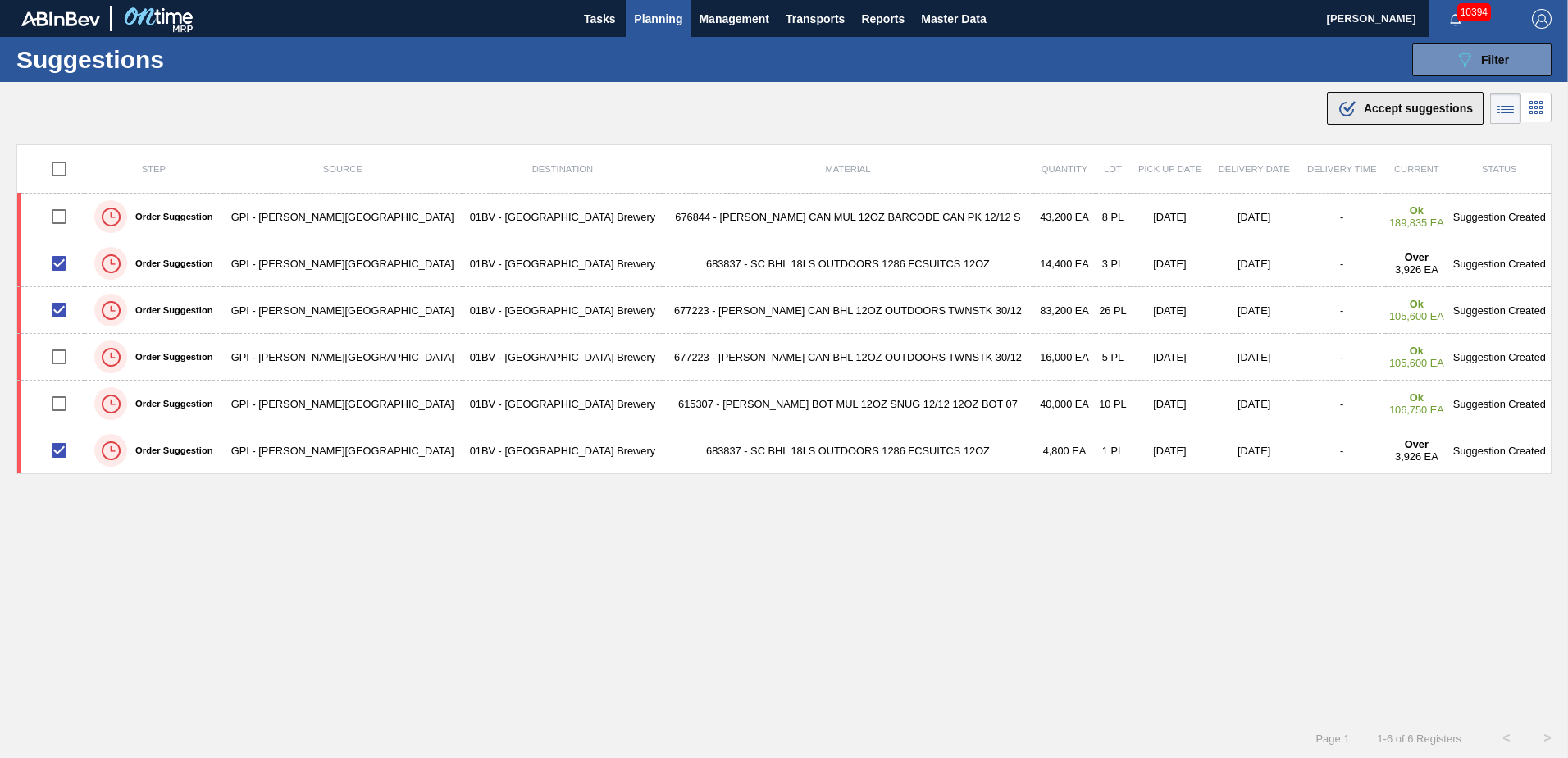
click at [1365, 110] on span "Accept suggestions" at bounding box center [1419, 108] width 109 height 13
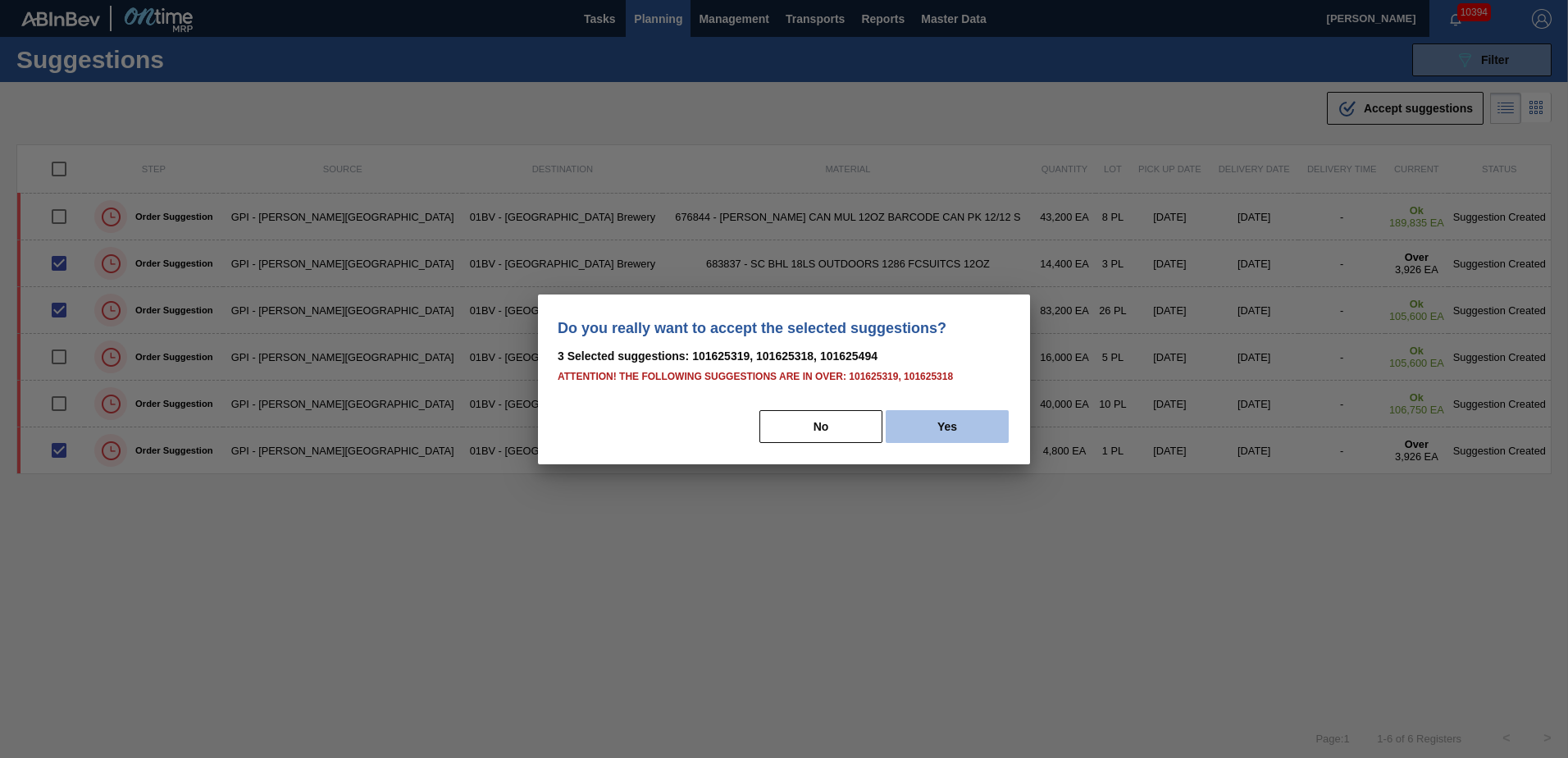
click at [948, 432] on button "Yes" at bounding box center [947, 426] width 123 height 33
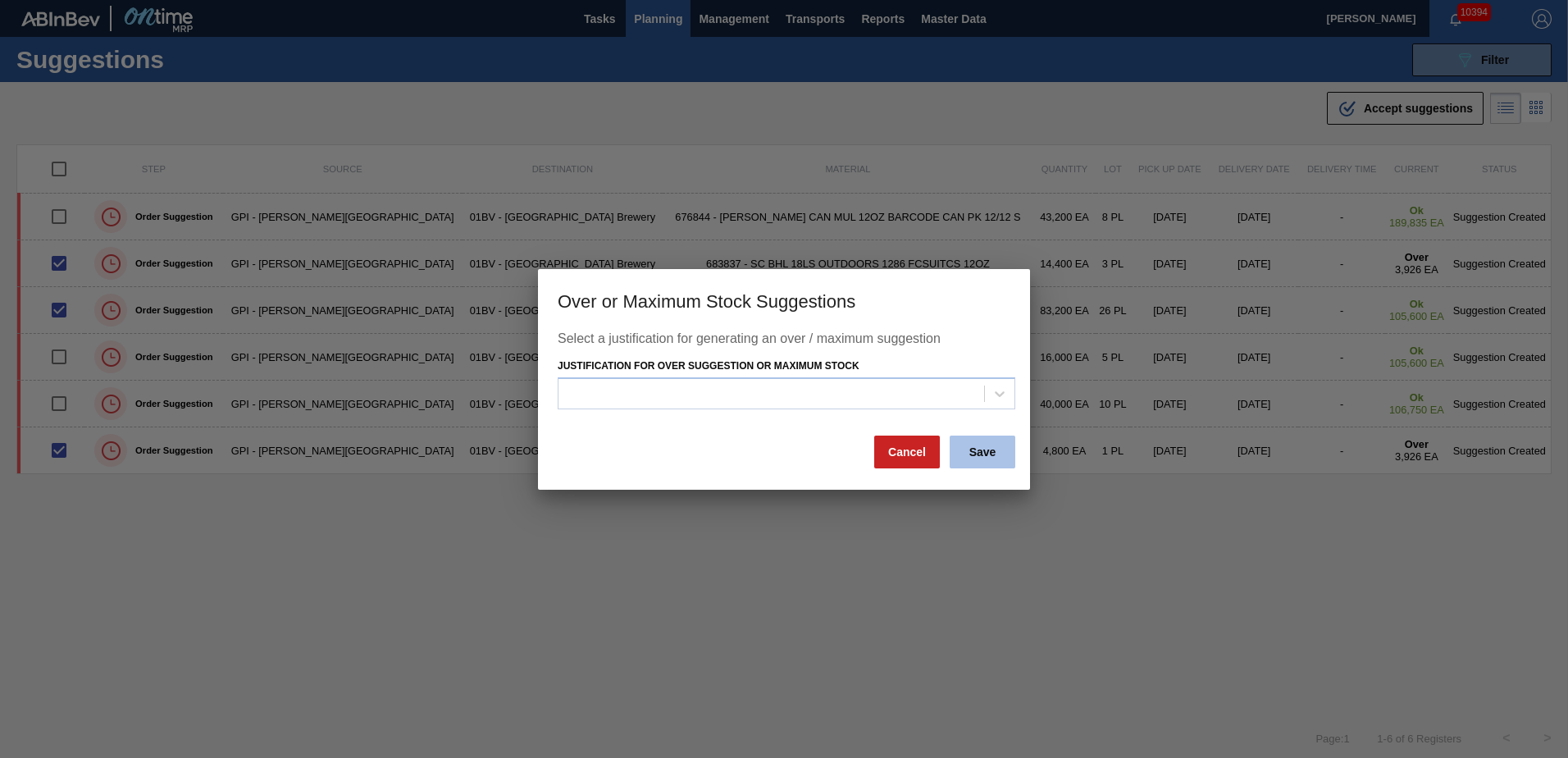
click at [977, 461] on button "Save" at bounding box center [983, 452] width 65 height 33
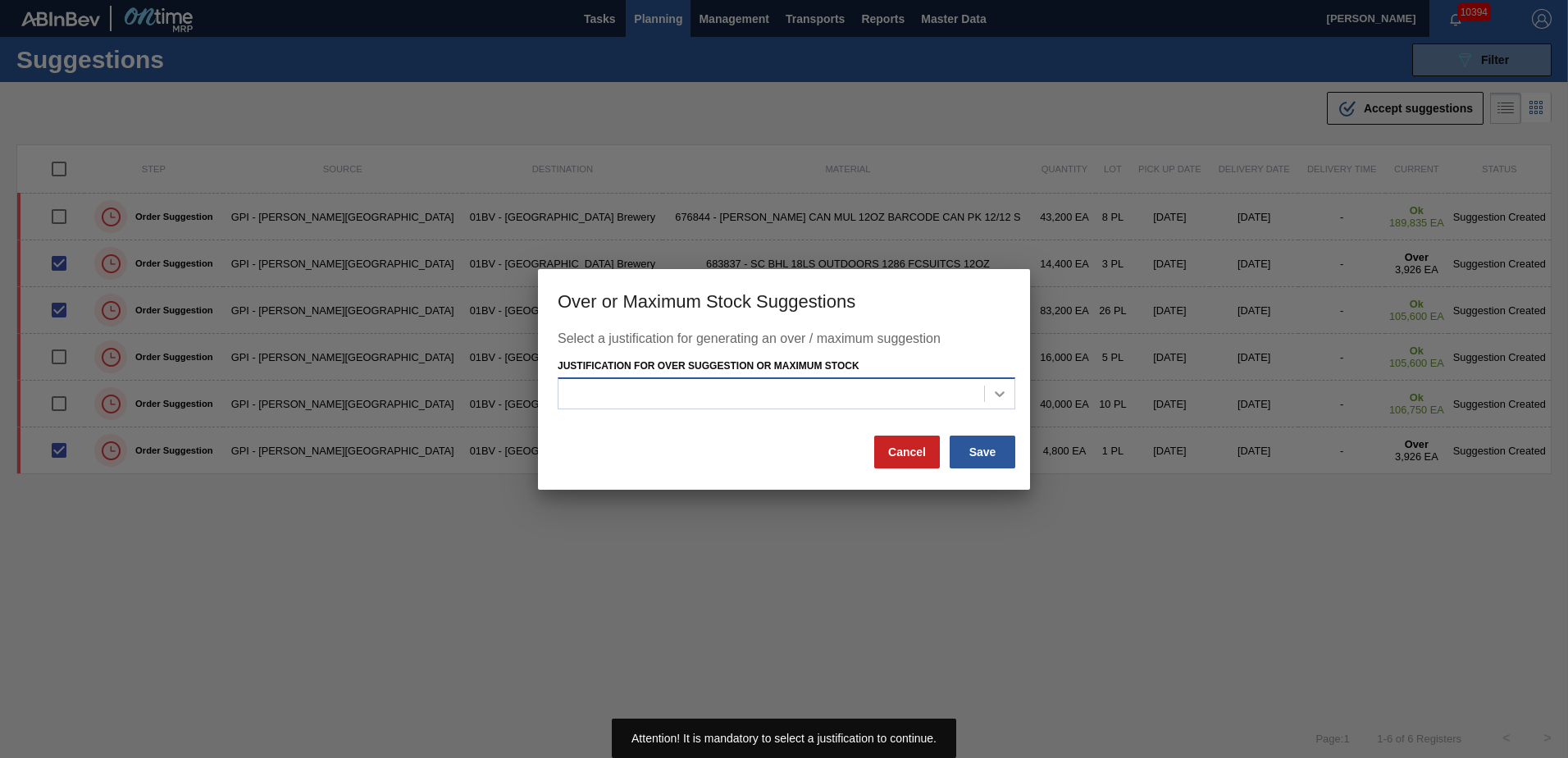
click at [1000, 393] on icon at bounding box center [1000, 394] width 16 height 16
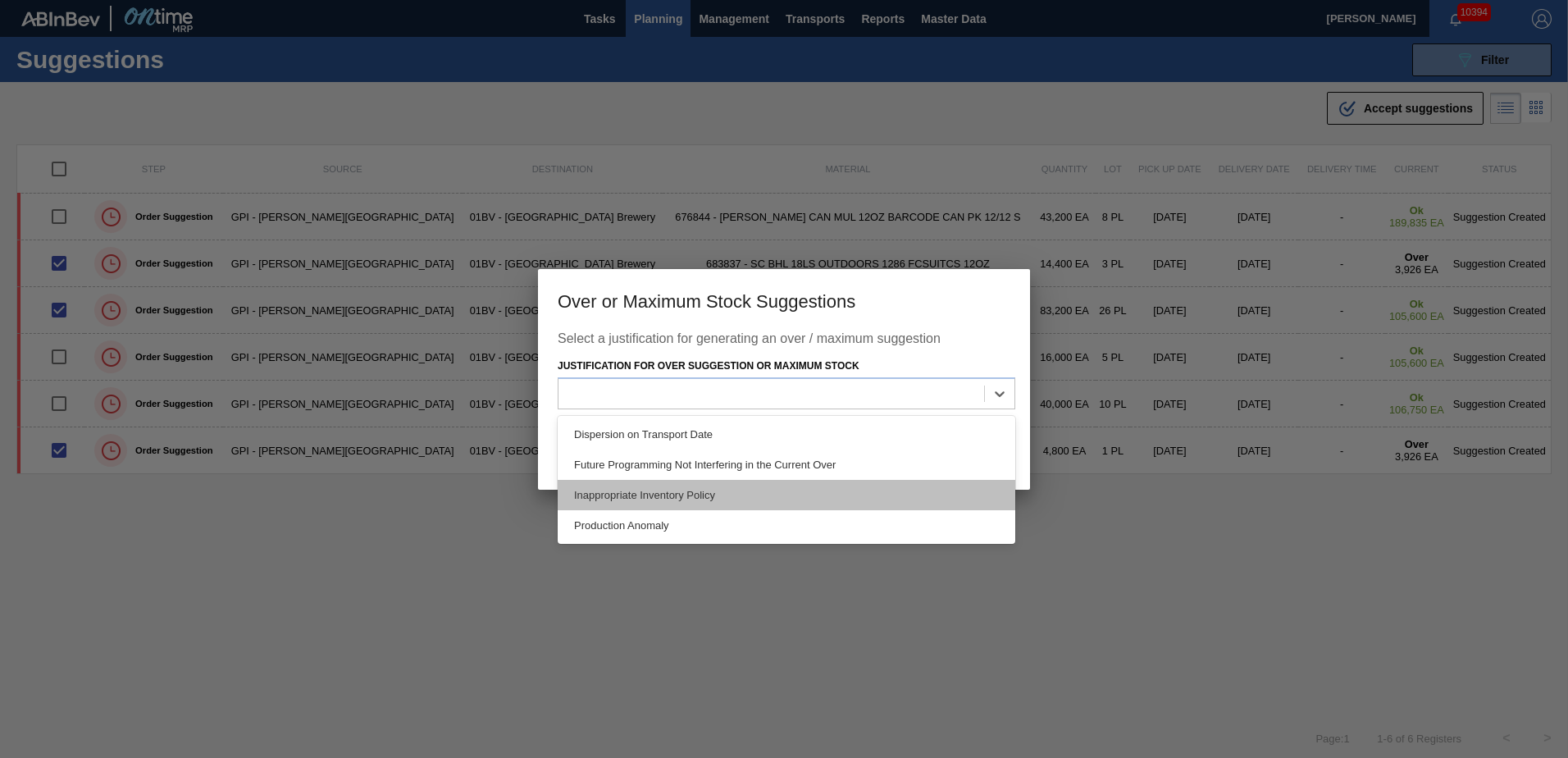
click at [708, 484] on div "Inappropriate Inventory Policy" at bounding box center [787, 494] width 458 height 30
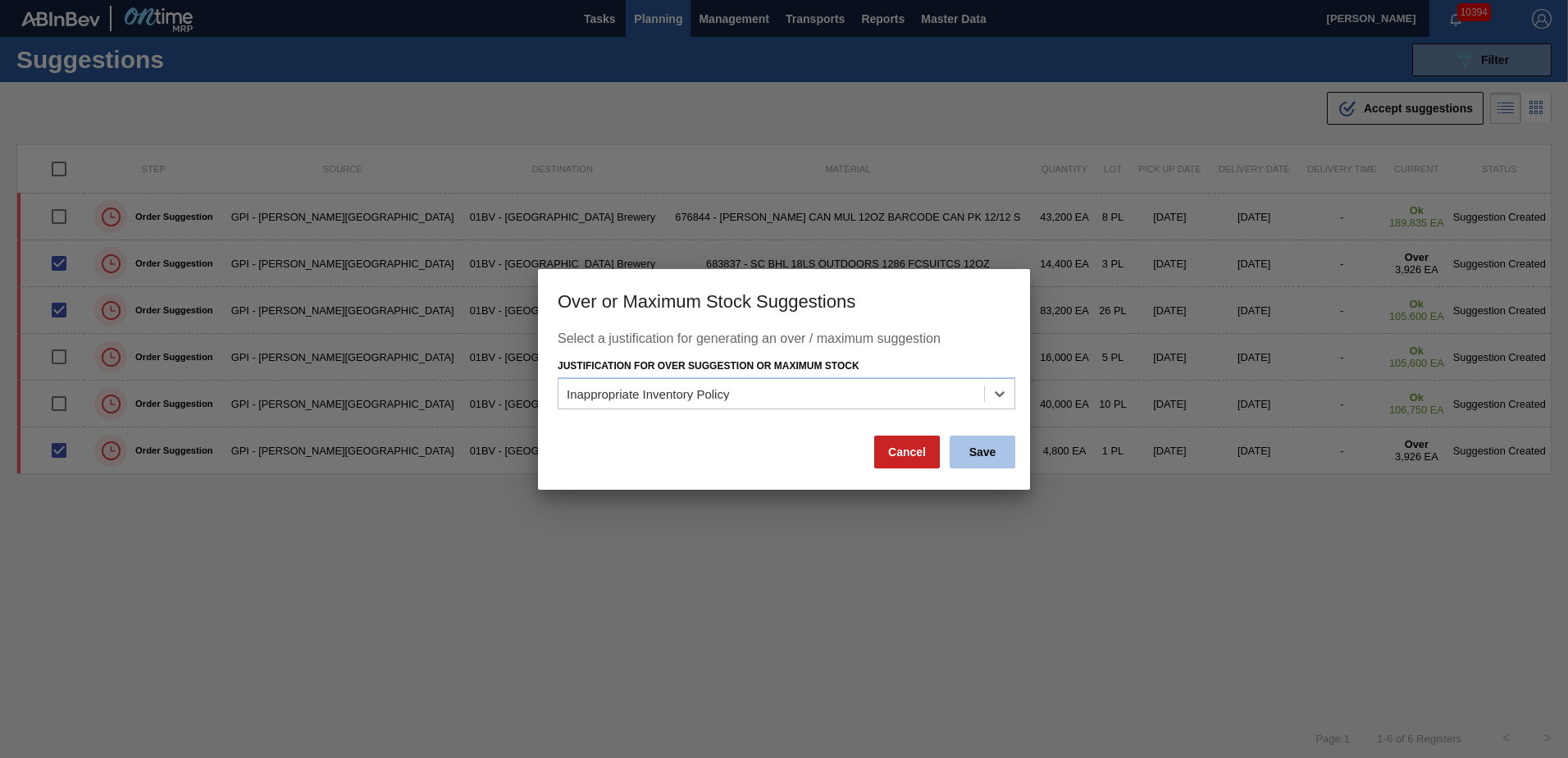
click at [988, 446] on button "Save" at bounding box center [983, 452] width 65 height 33
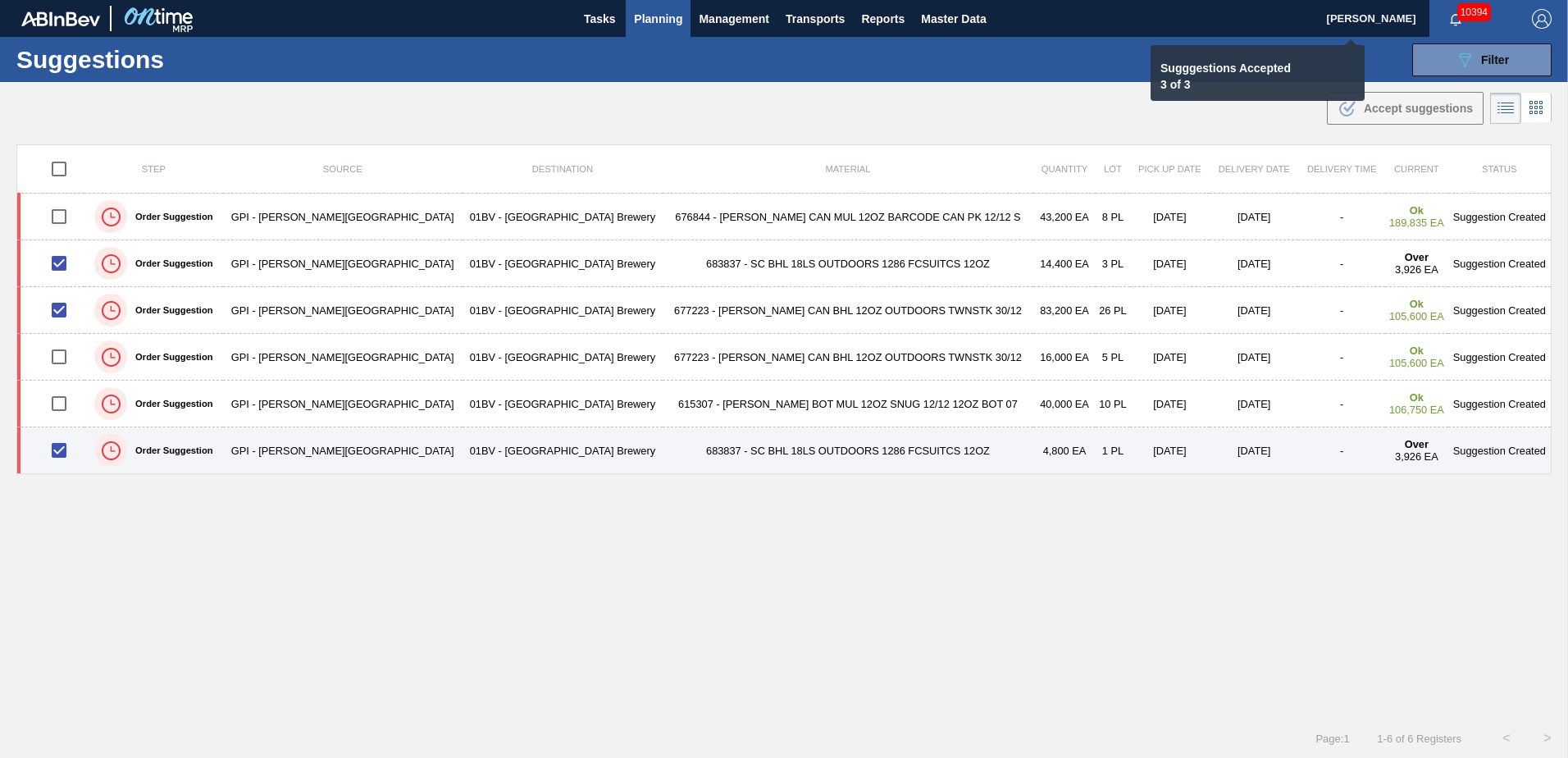
checkbox input "false"
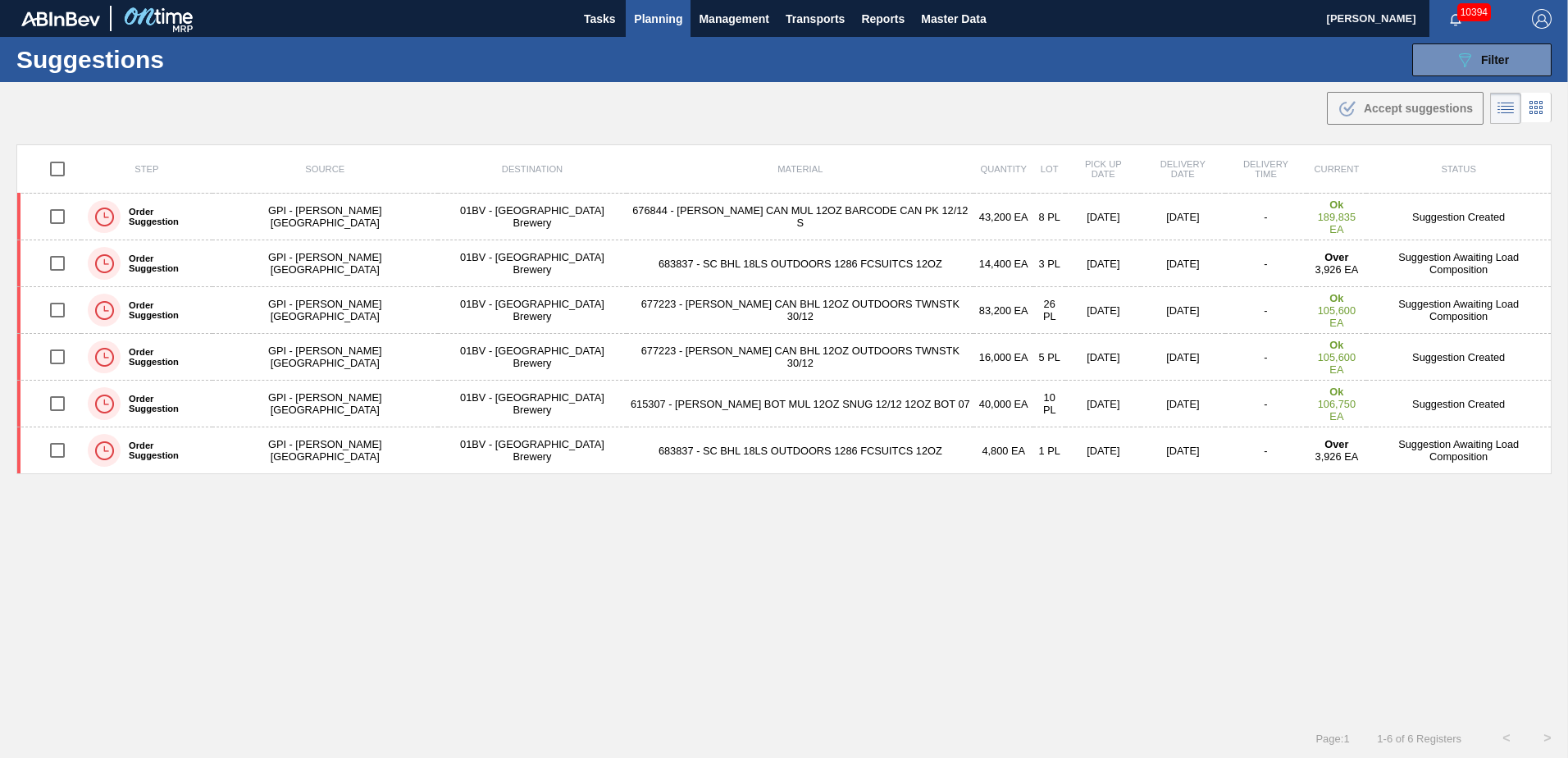
click at [654, 21] on span "Planning" at bounding box center [658, 19] width 48 height 20
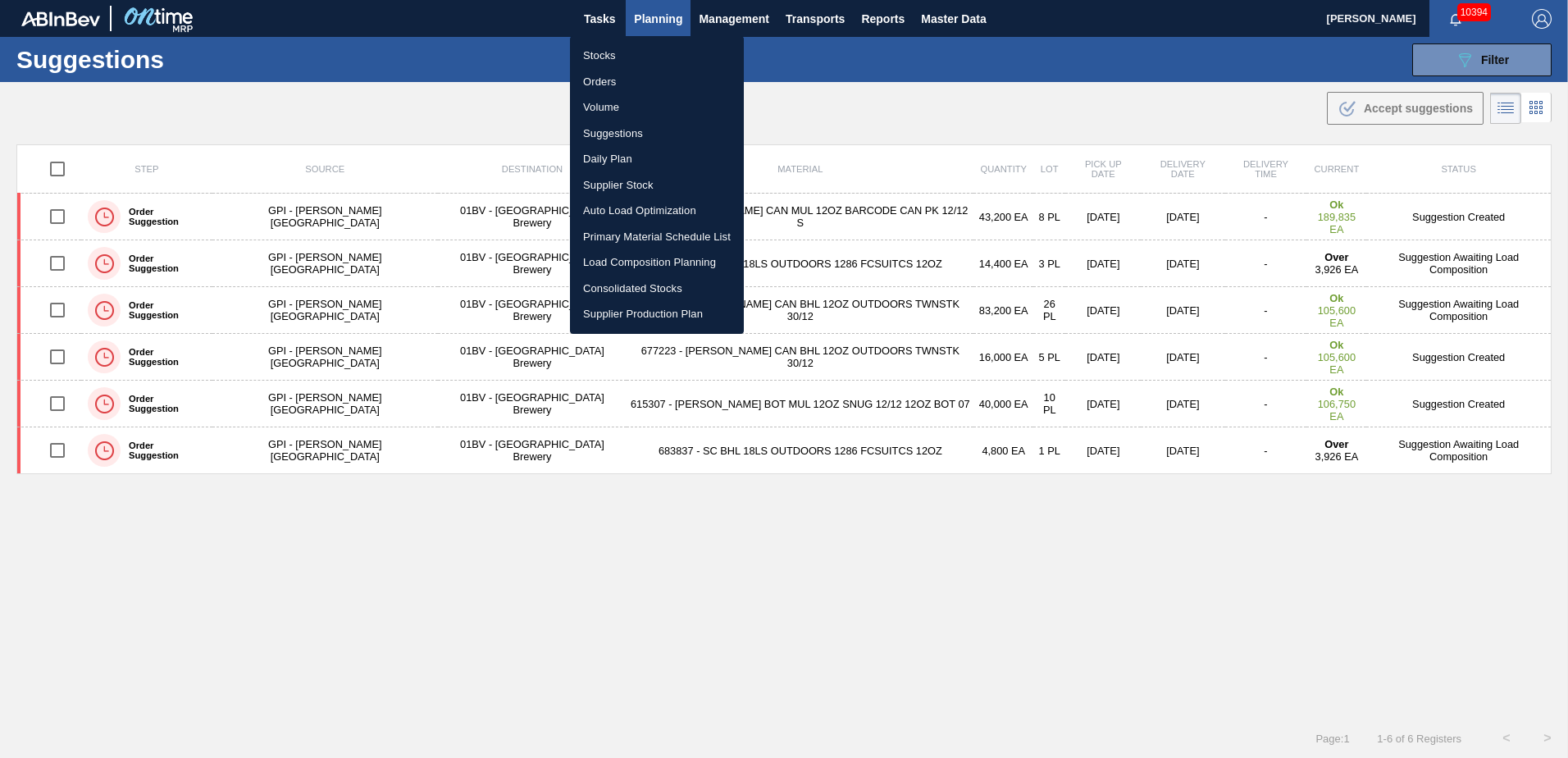
click at [633, 263] on li "Load Composition Planning" at bounding box center [657, 263] width 174 height 26
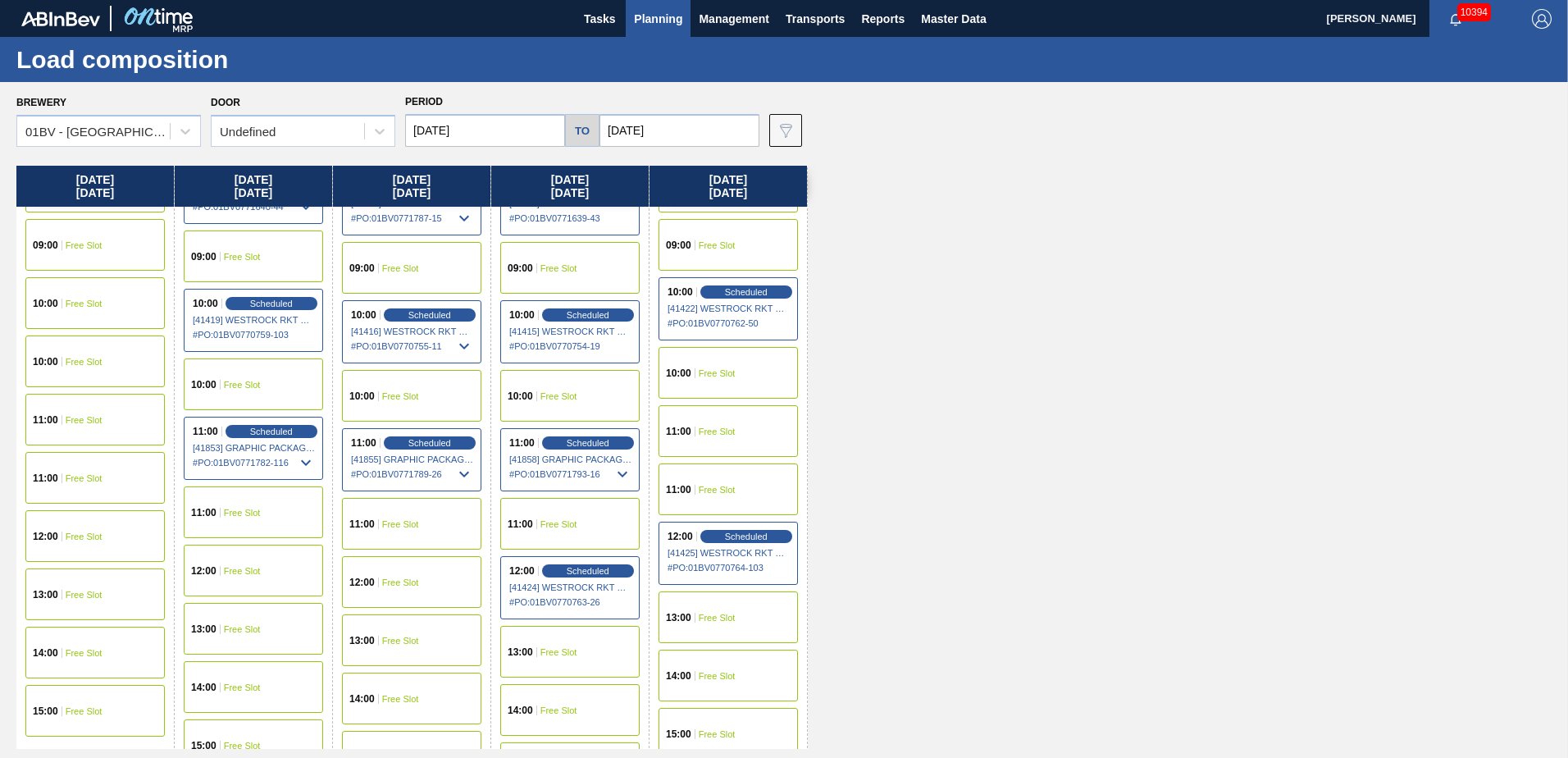
scroll to position [343, 0]
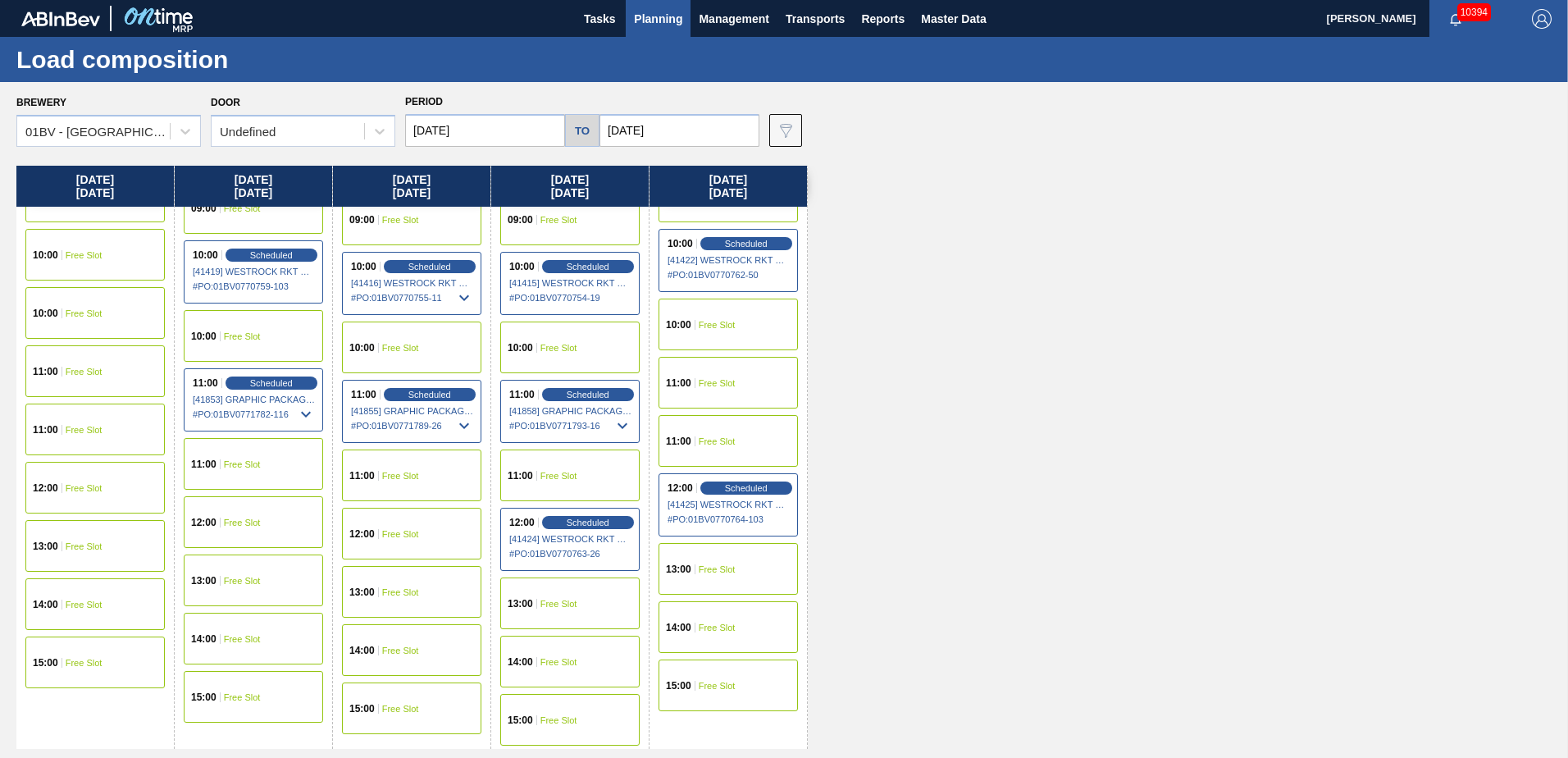
click at [225, 522] on span "Free Slot" at bounding box center [243, 523] width 37 height 10
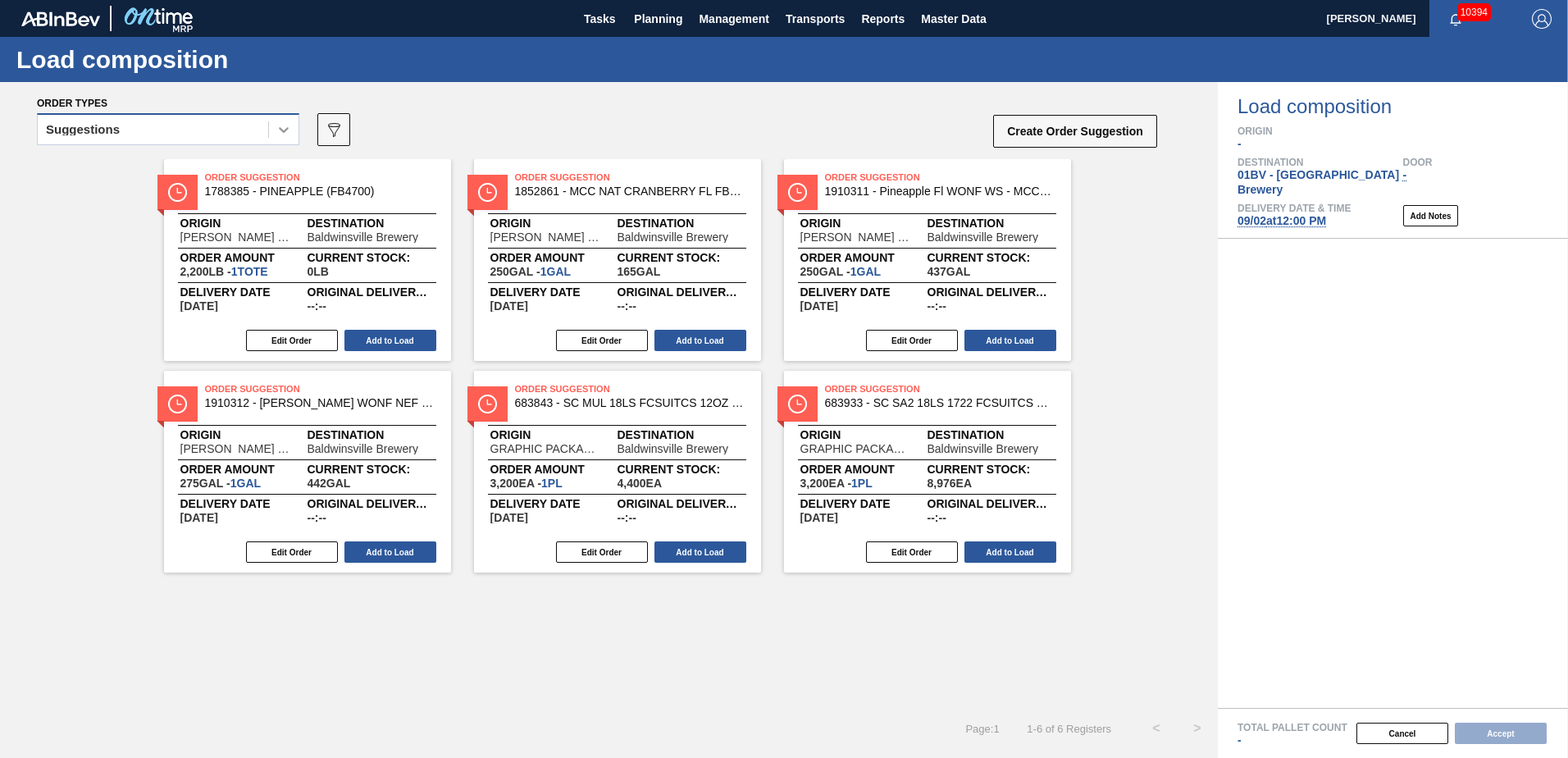
click at [281, 135] on icon at bounding box center [283, 130] width 16 height 16
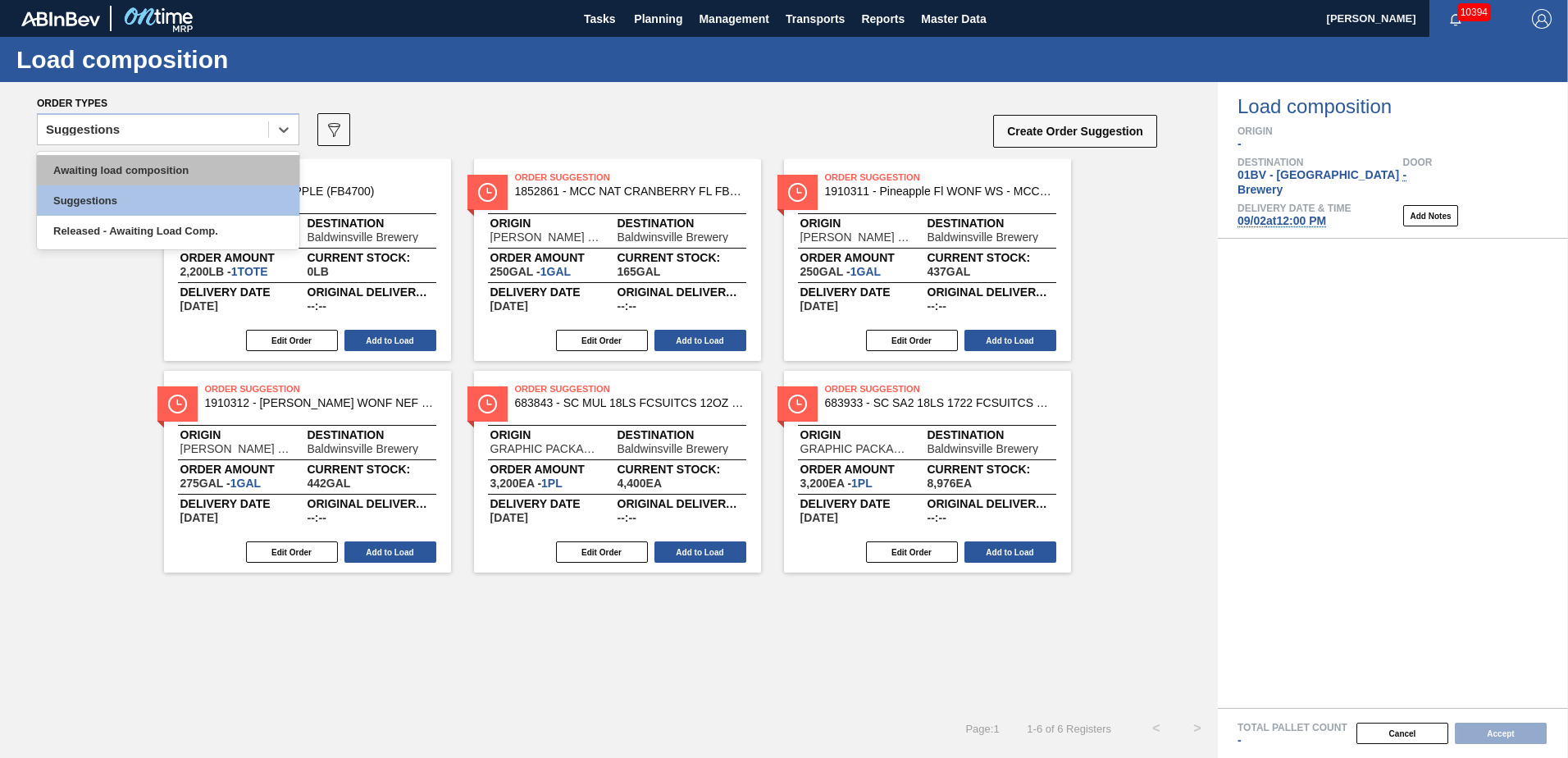
click at [202, 170] on div "Awaiting load composition" at bounding box center [168, 170] width 263 height 30
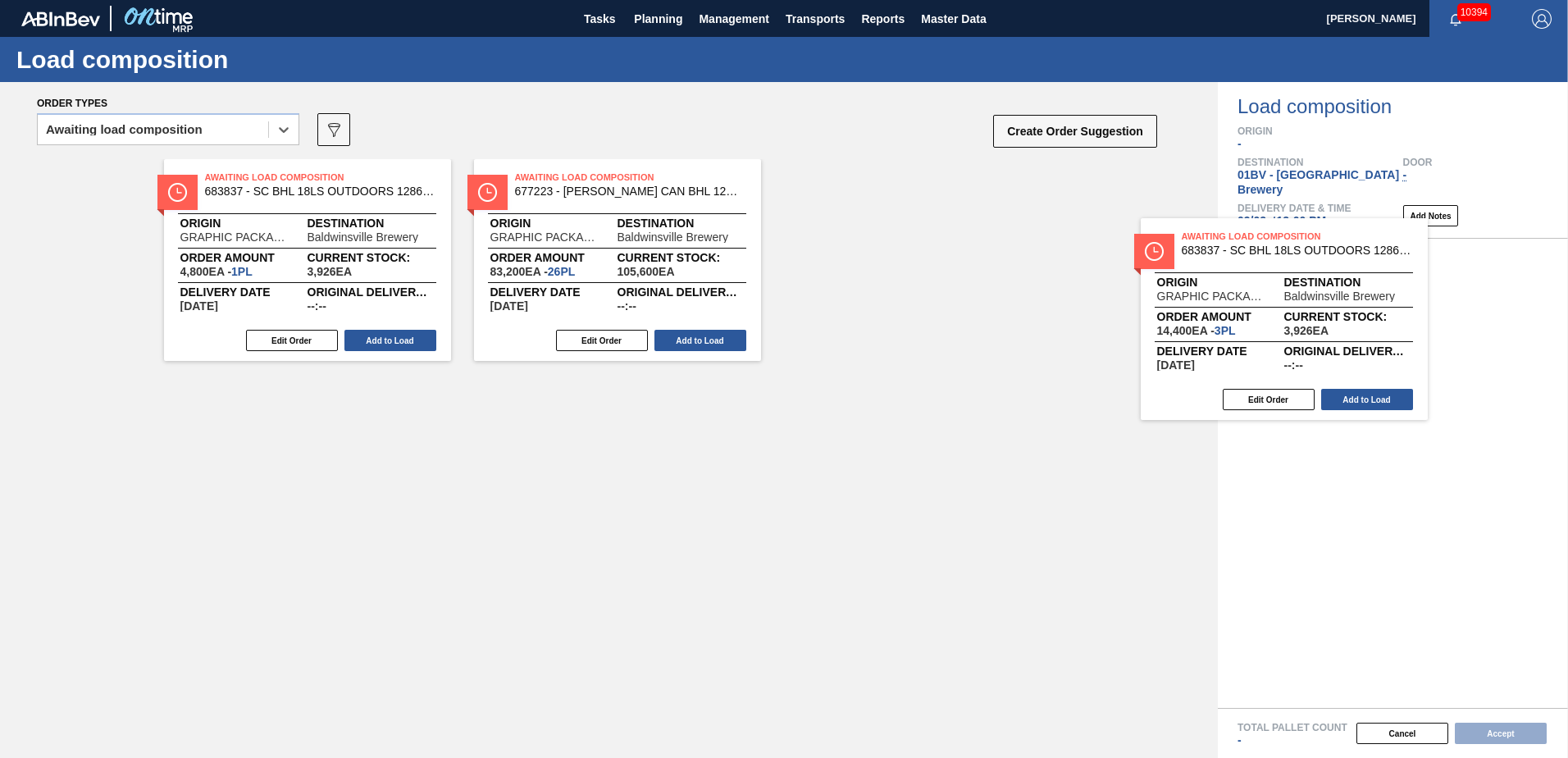
drag, startPoint x: 852, startPoint y: 186, endPoint x: 1374, endPoint y: 261, distance: 527.4
click at [1374, 261] on div "Order types option Awaiting load composition, selected. Select is focused ,type…" at bounding box center [784, 420] width 1568 height 676
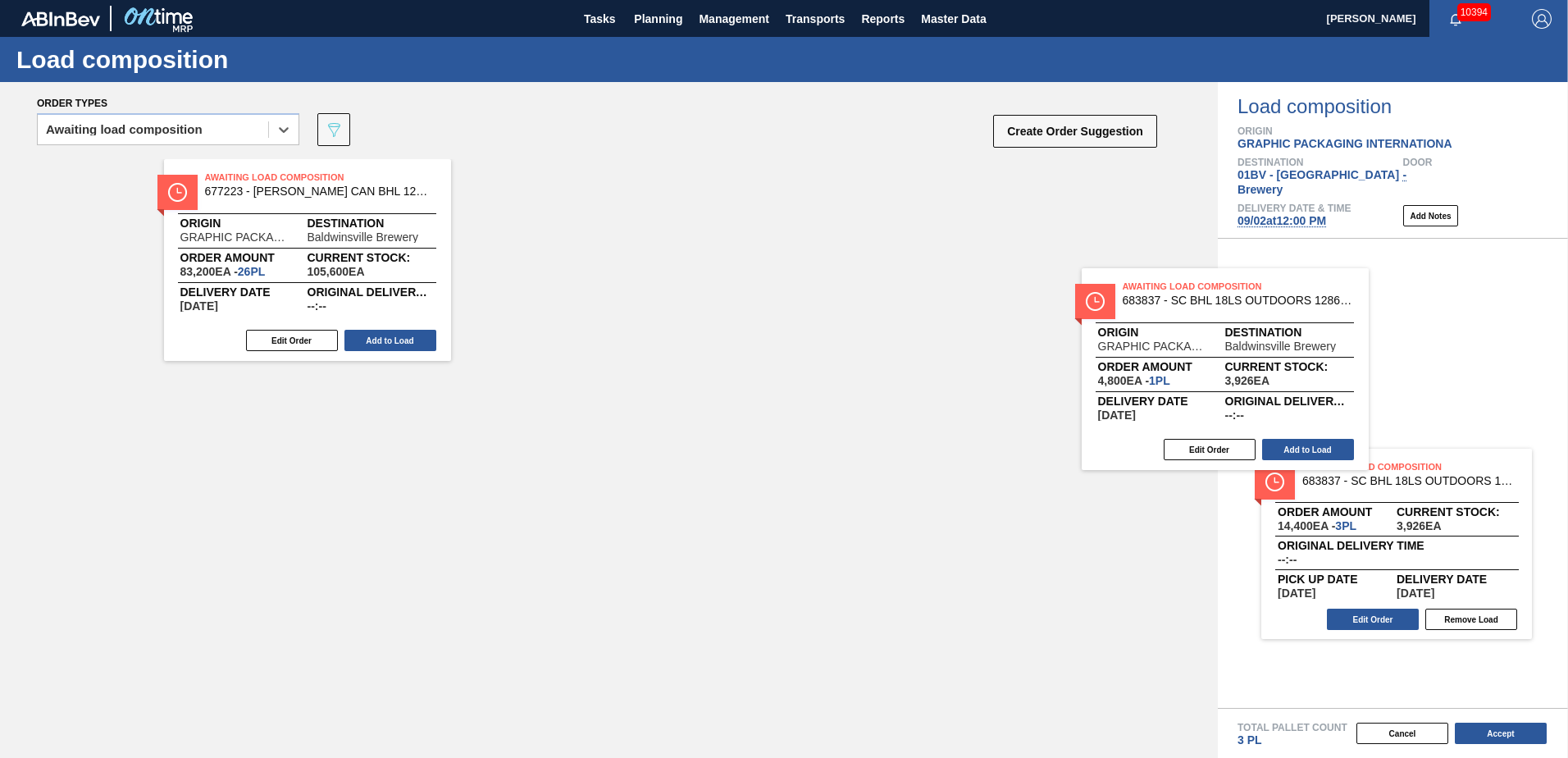
drag, startPoint x: 287, startPoint y: 183, endPoint x: 1184, endPoint y: 284, distance: 902.7
click at [1244, 297] on div "Order types option Awaiting load composition, selected. Select is focused ,type…" at bounding box center [784, 420] width 1568 height 676
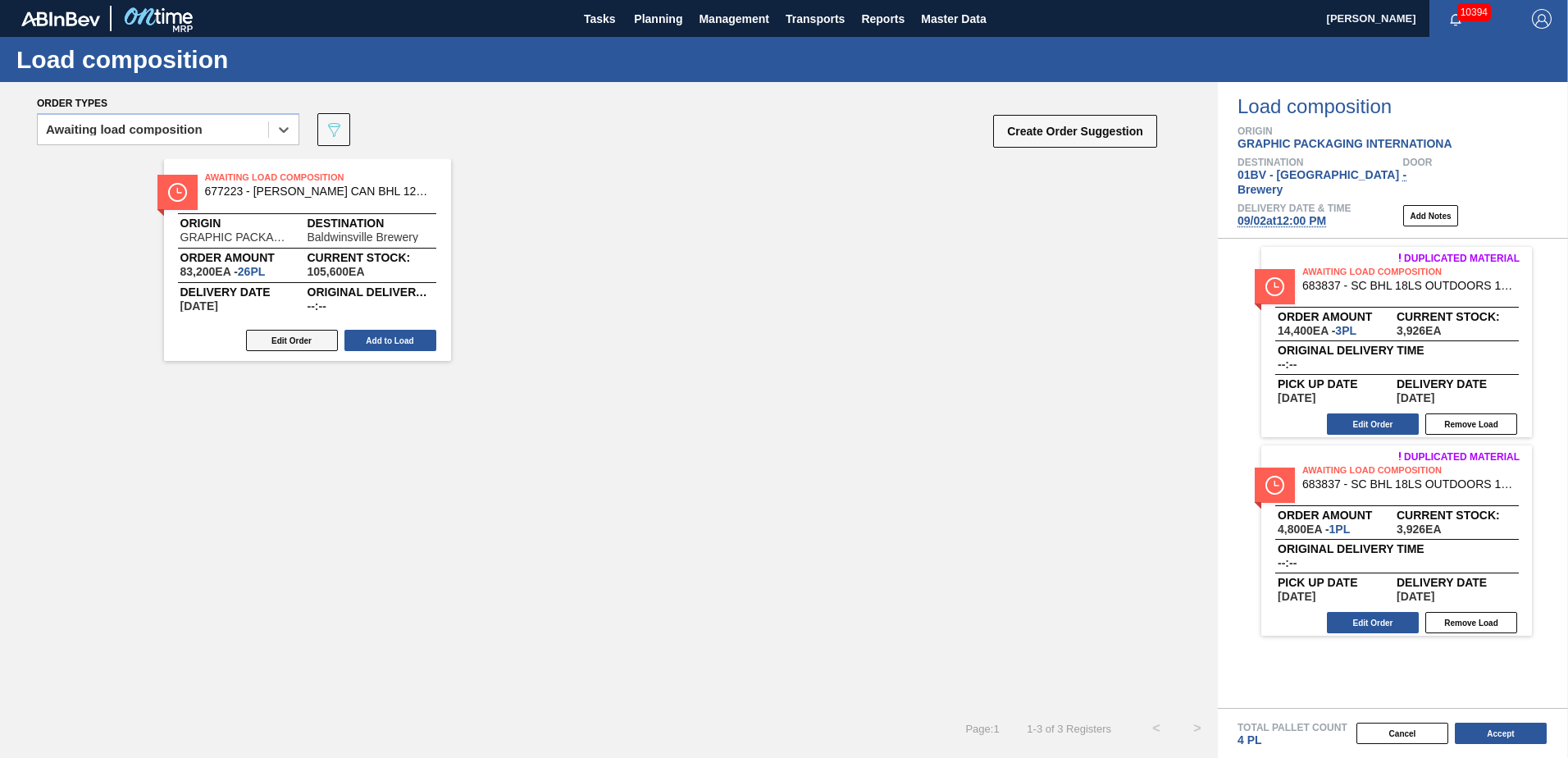
click at [303, 336] on button "Edit Order" at bounding box center [292, 340] width 92 height 21
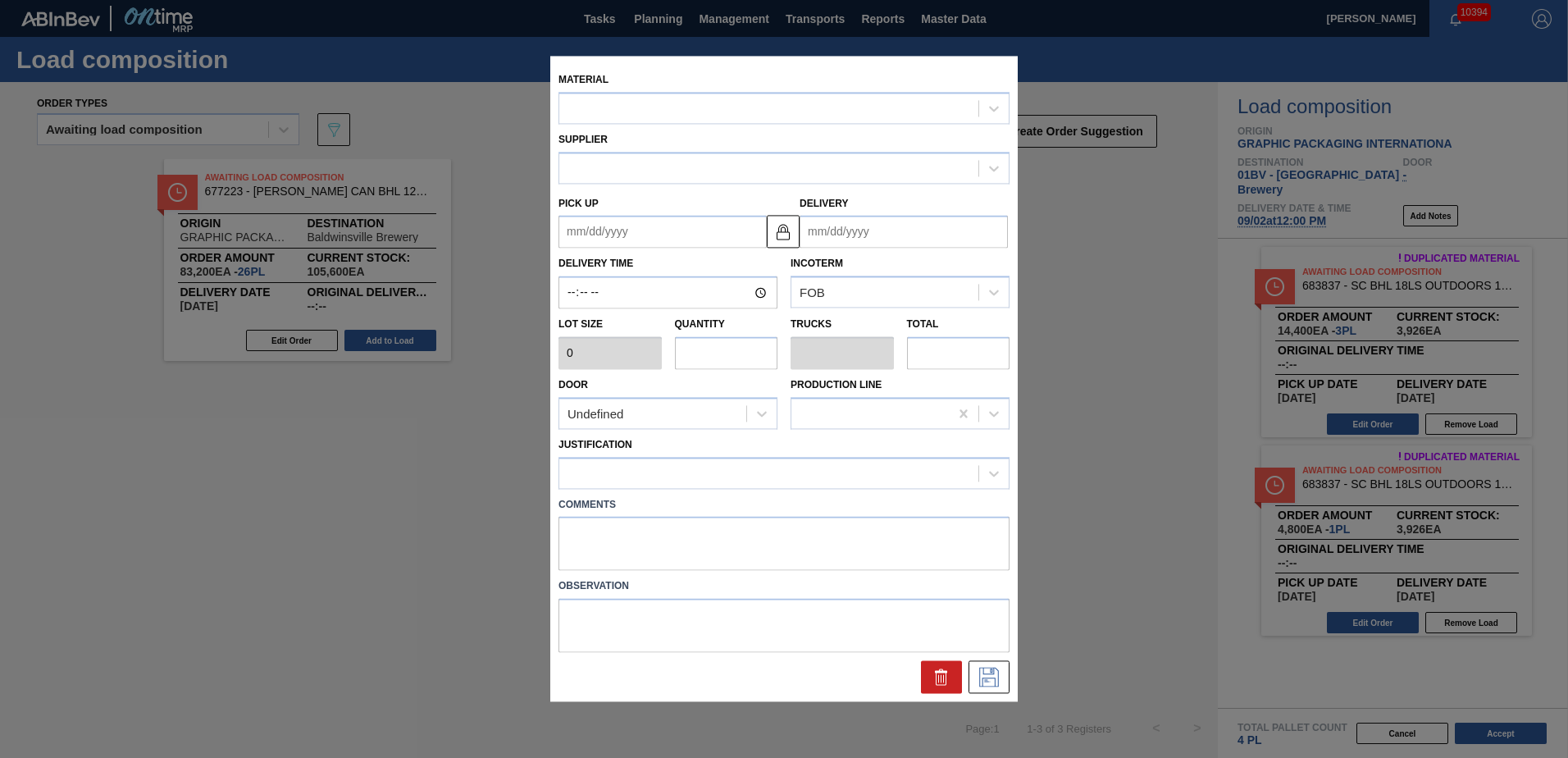
type input "3,200"
type input "26"
type input "1"
type input "83,200"
type up "[DATE]"
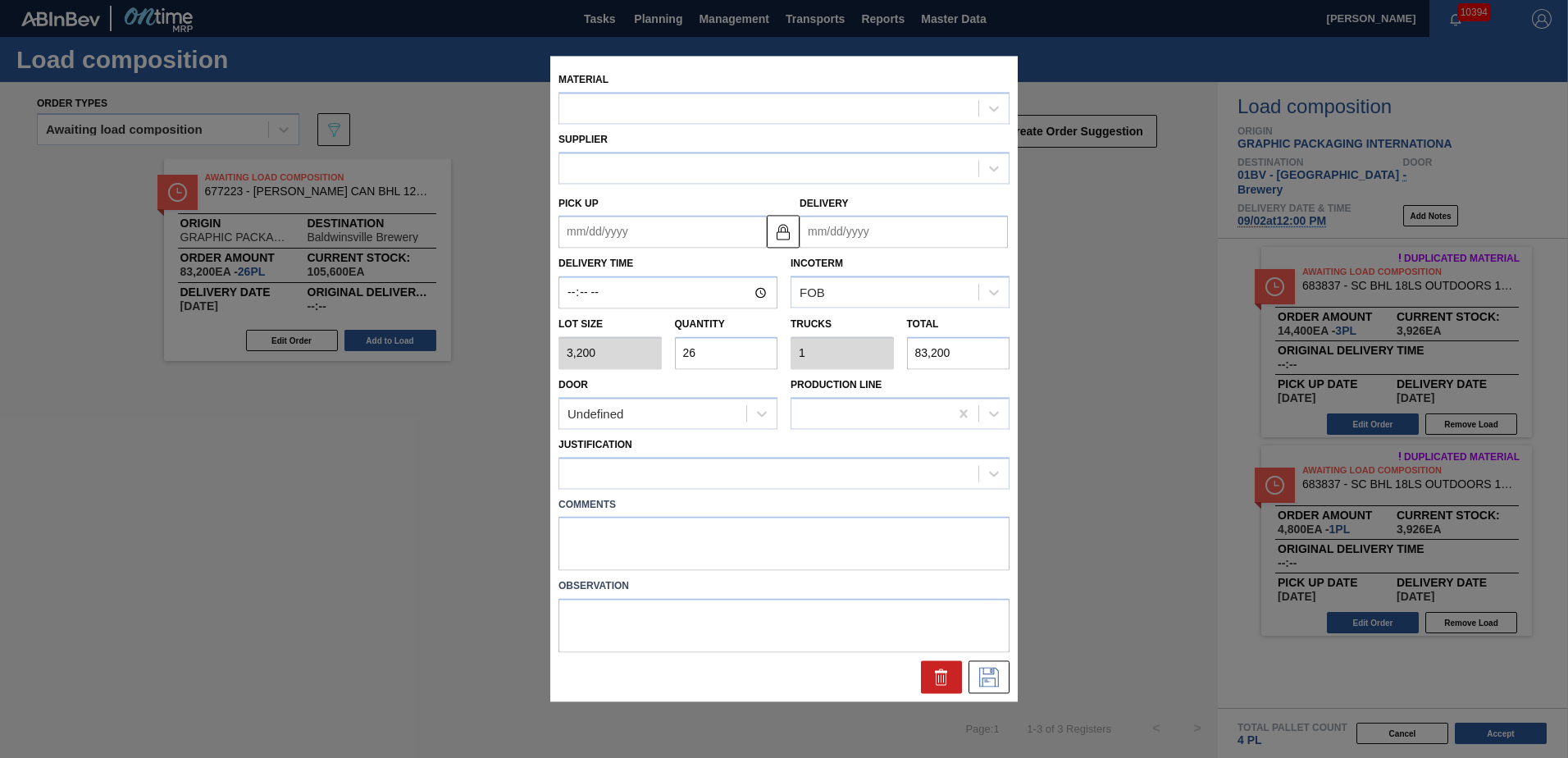
type input "[DATE]"
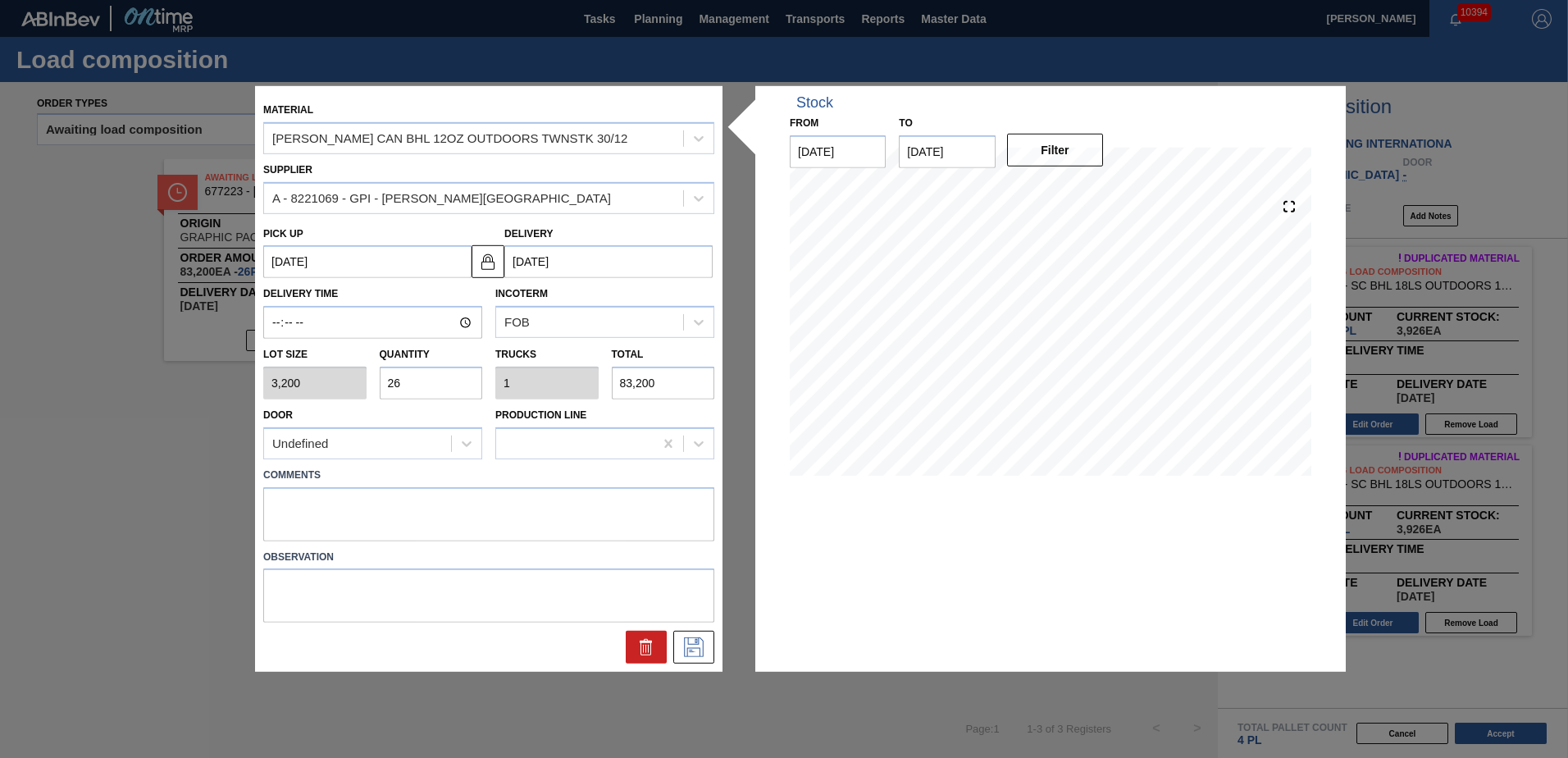
click at [418, 386] on input "26" at bounding box center [432, 384] width 104 height 33
type input "2"
type input "0.077"
type input "6,400"
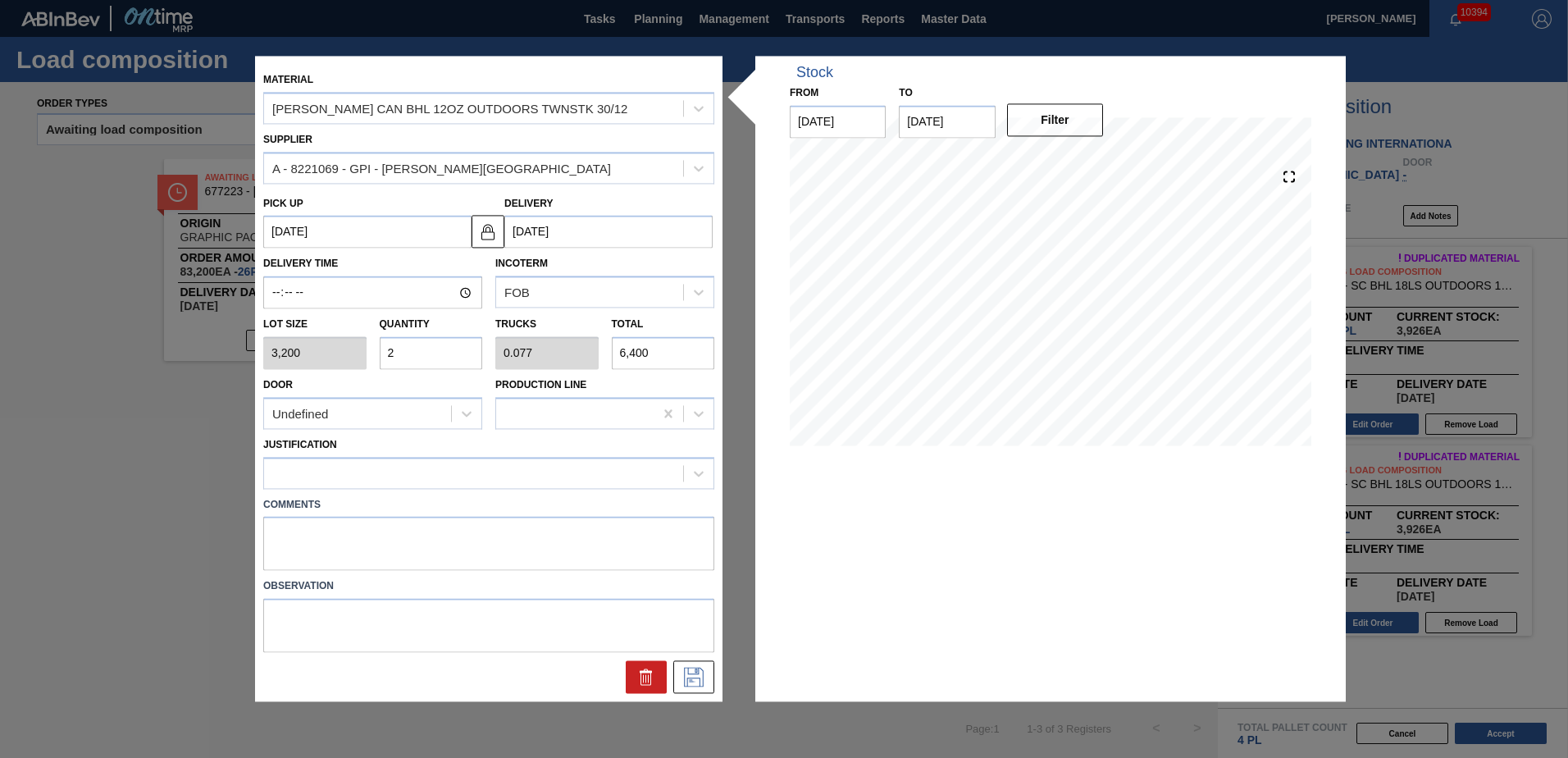
type input "0"
type input "2"
type input "0.077"
type input "6,400"
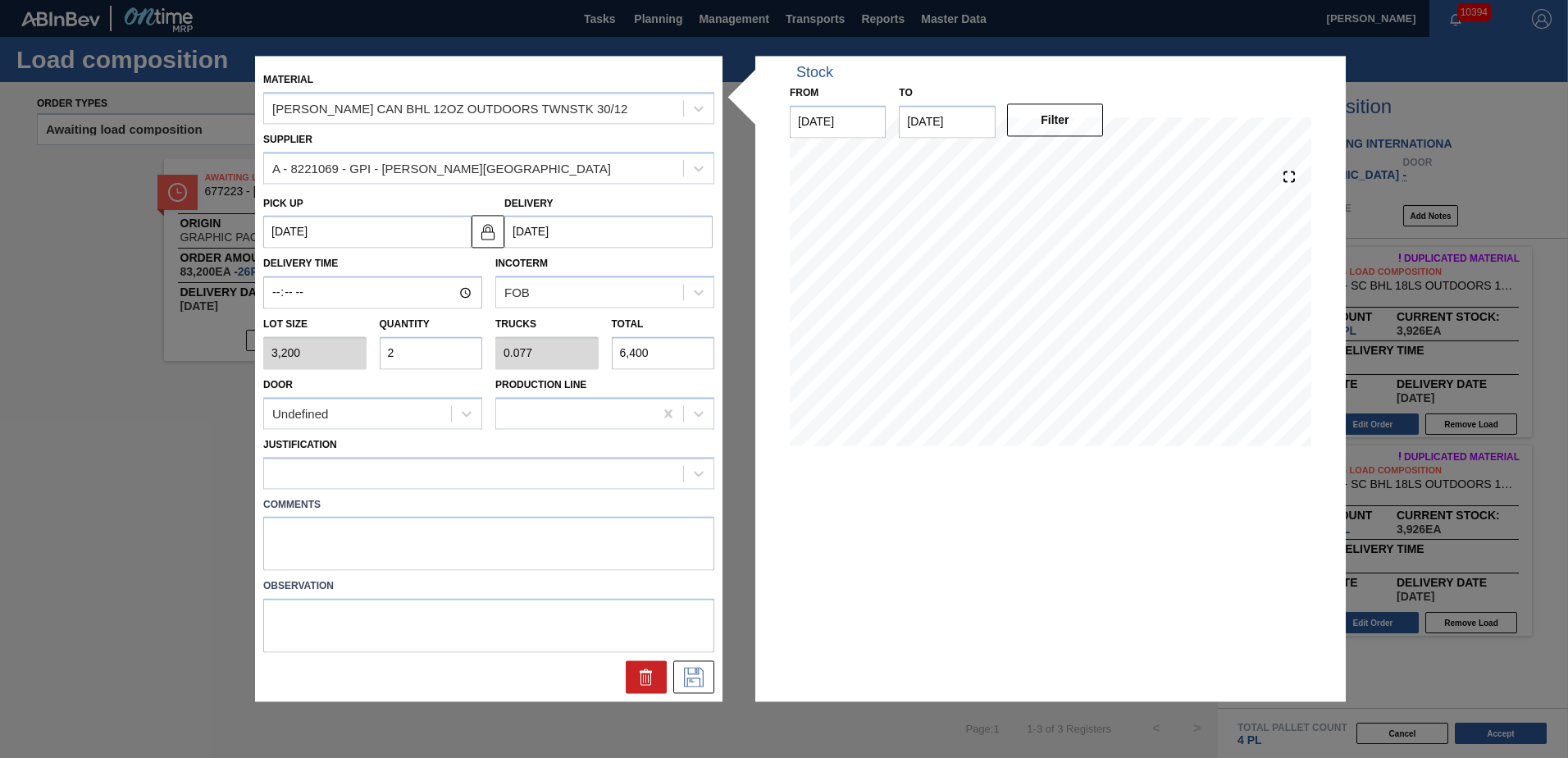
type input "22"
type input "0.846"
type input "70,400"
type input "22"
click at [700, 478] on icon at bounding box center [699, 474] width 16 height 16
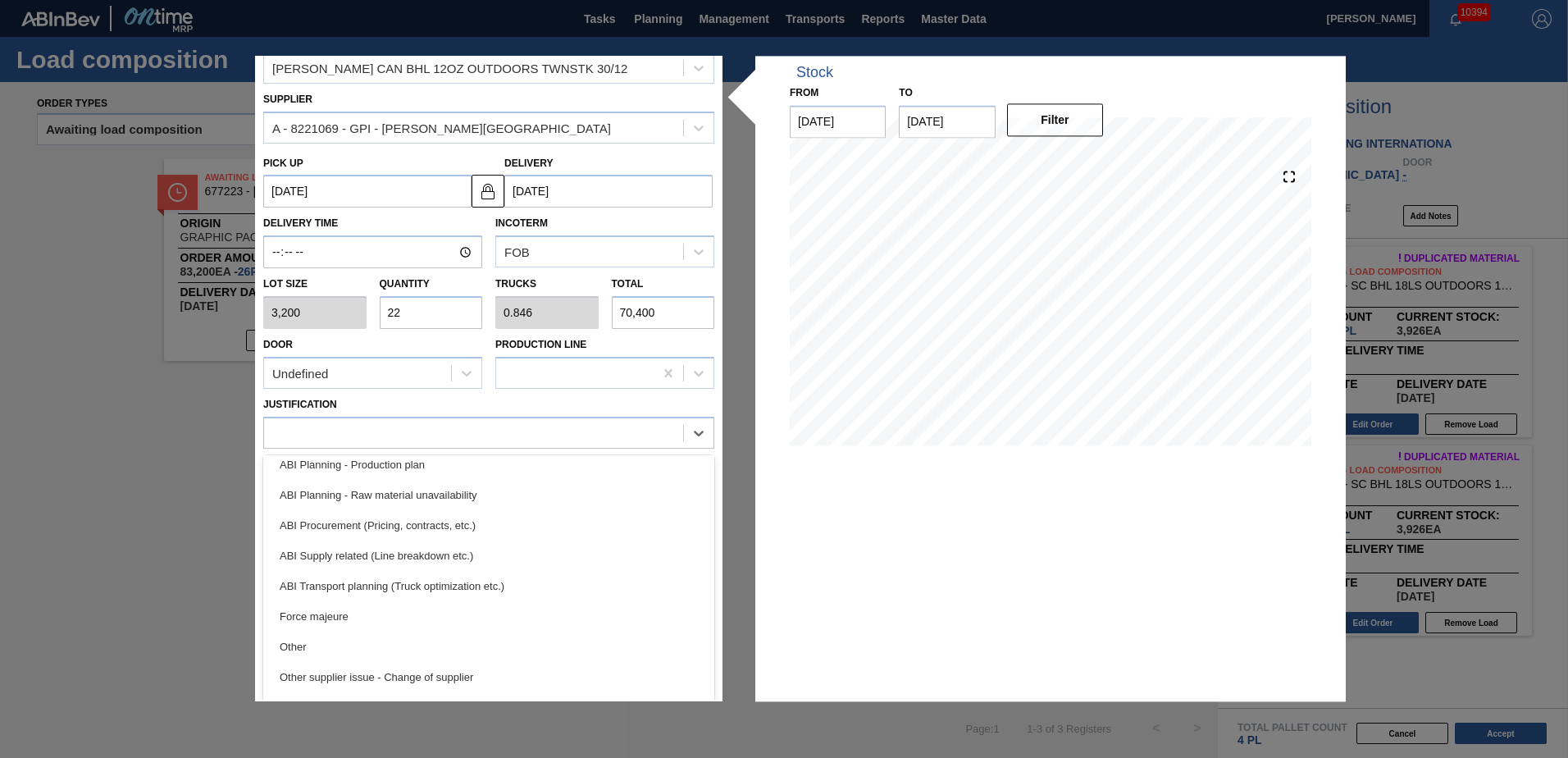
scroll to position [163, 0]
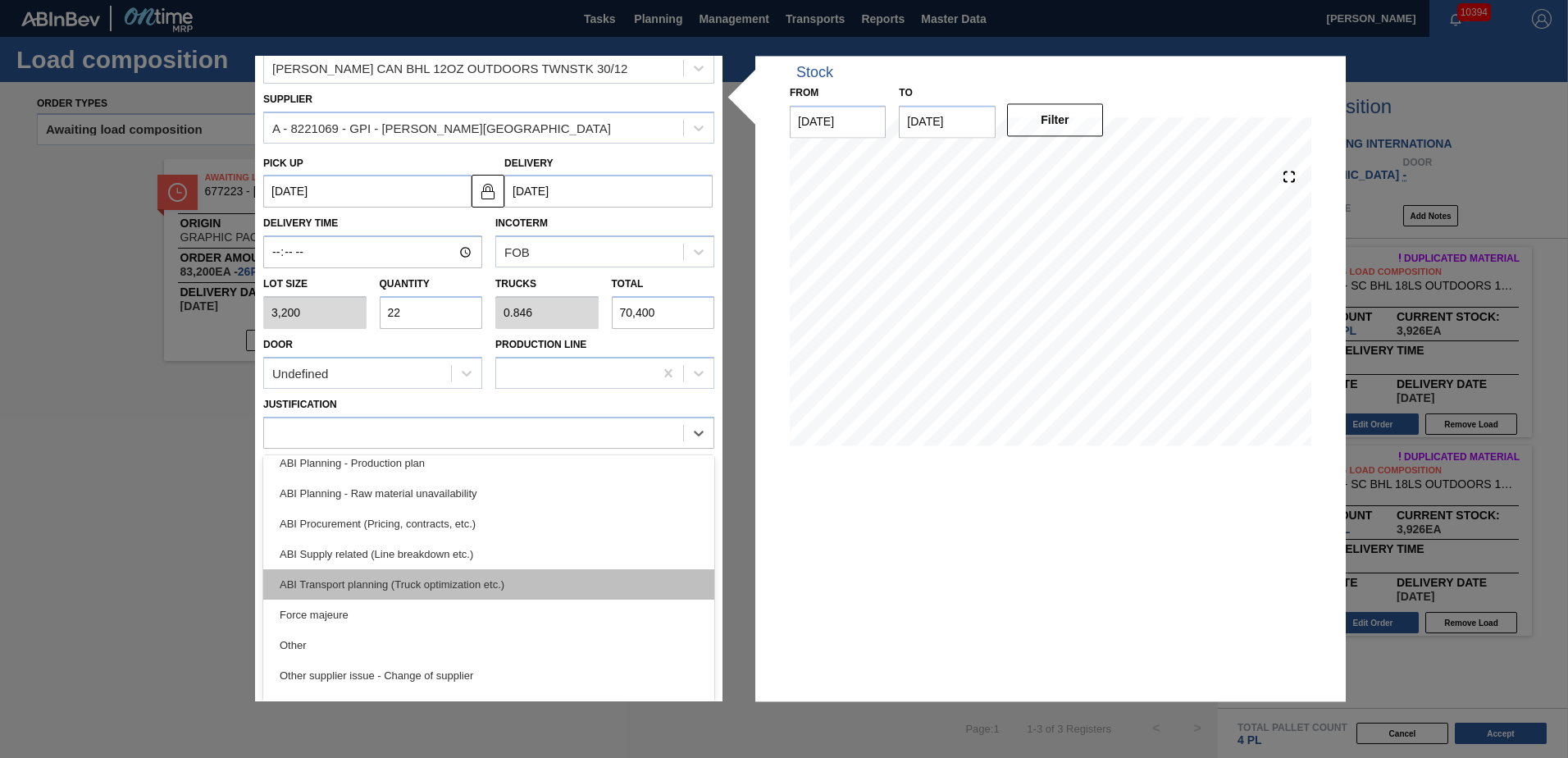
click at [408, 575] on div "ABI Transport planning (Truck optimization etc.)" at bounding box center [489, 584] width 452 height 30
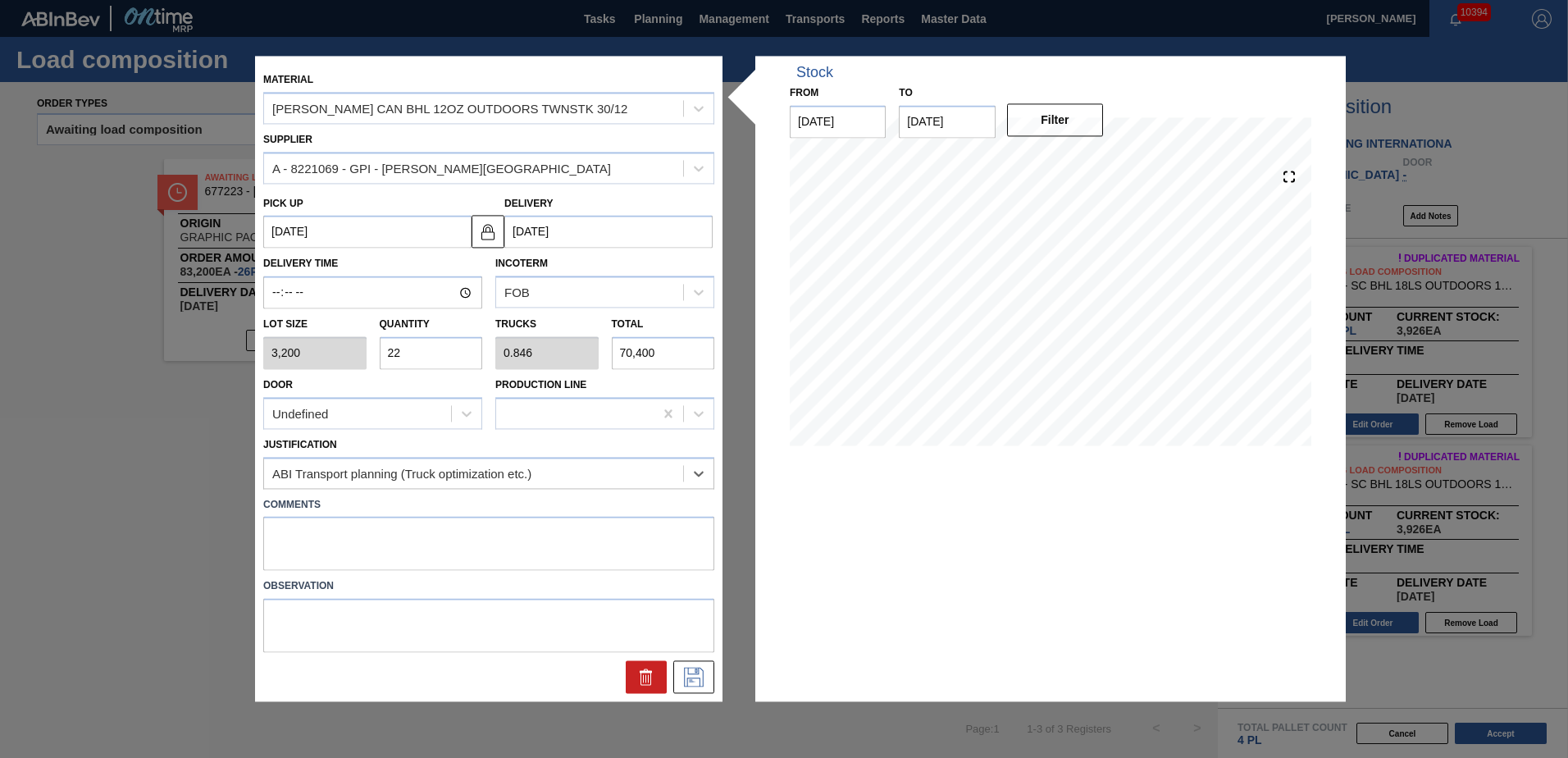
scroll to position [0, 0]
click at [685, 675] on icon at bounding box center [694, 678] width 20 height 20
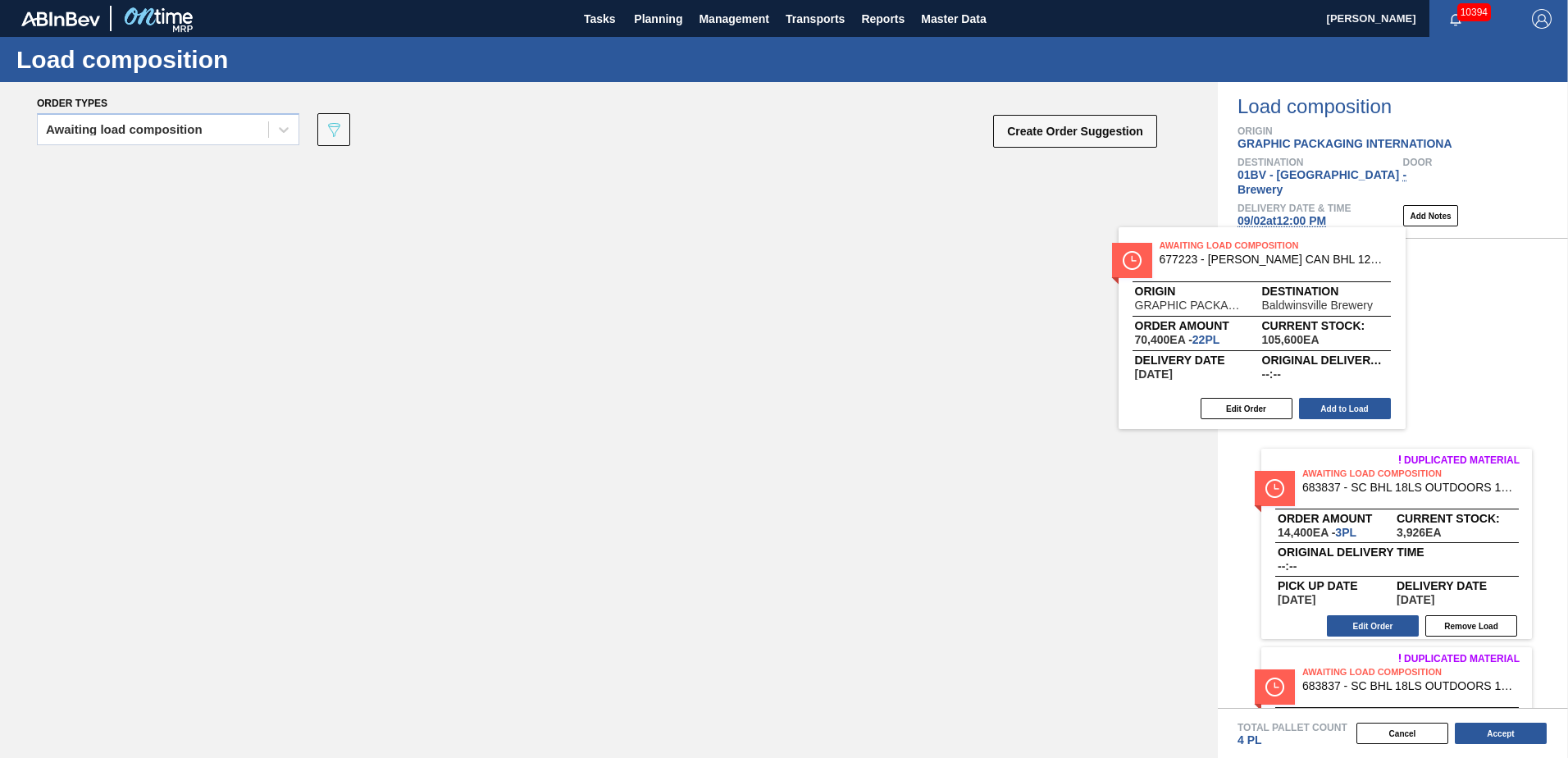
drag, startPoint x: 774, startPoint y: 233, endPoint x: 1260, endPoint y: 272, distance: 487.6
click at [1259, 270] on div "Order types Awaiting load composition 089F7B8B-B2A5-4AFE-B5C0-19BA573D28AC Crea…" at bounding box center [784, 420] width 1568 height 676
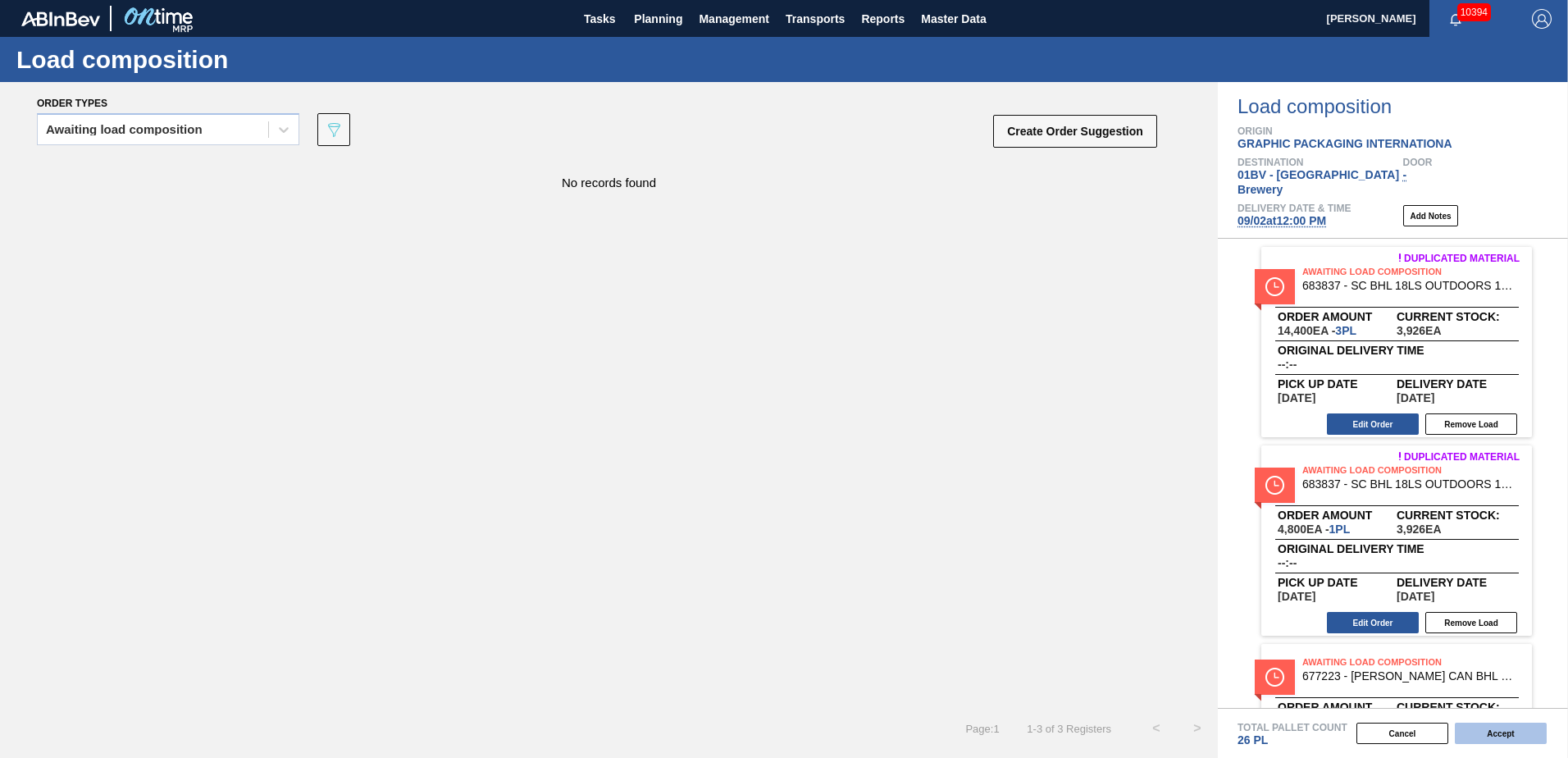
click at [1493, 728] on button "Accept" at bounding box center [1501, 733] width 92 height 21
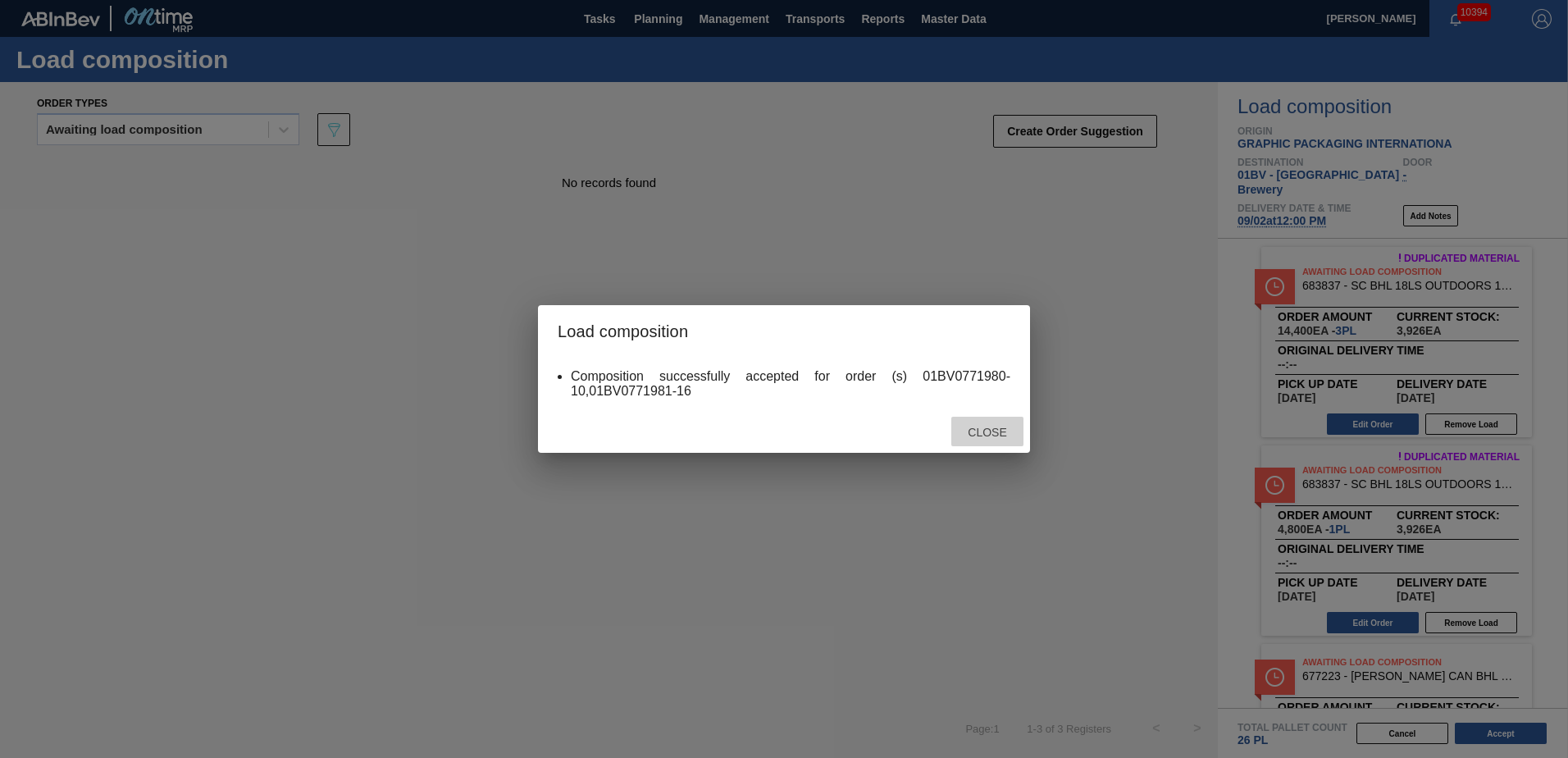
click at [989, 439] on div "Close" at bounding box center [987, 432] width 72 height 30
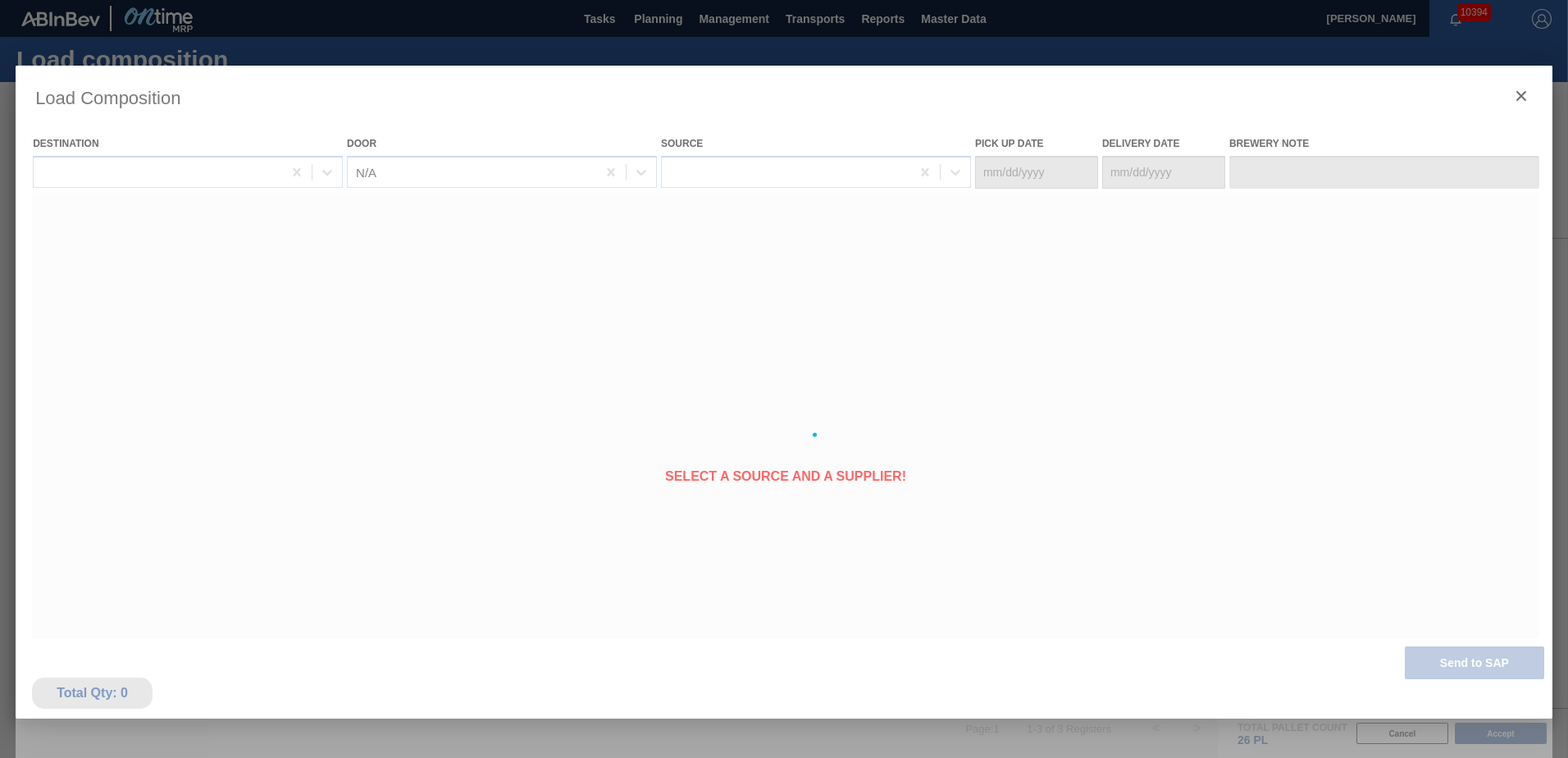
type Date "[DATE]"
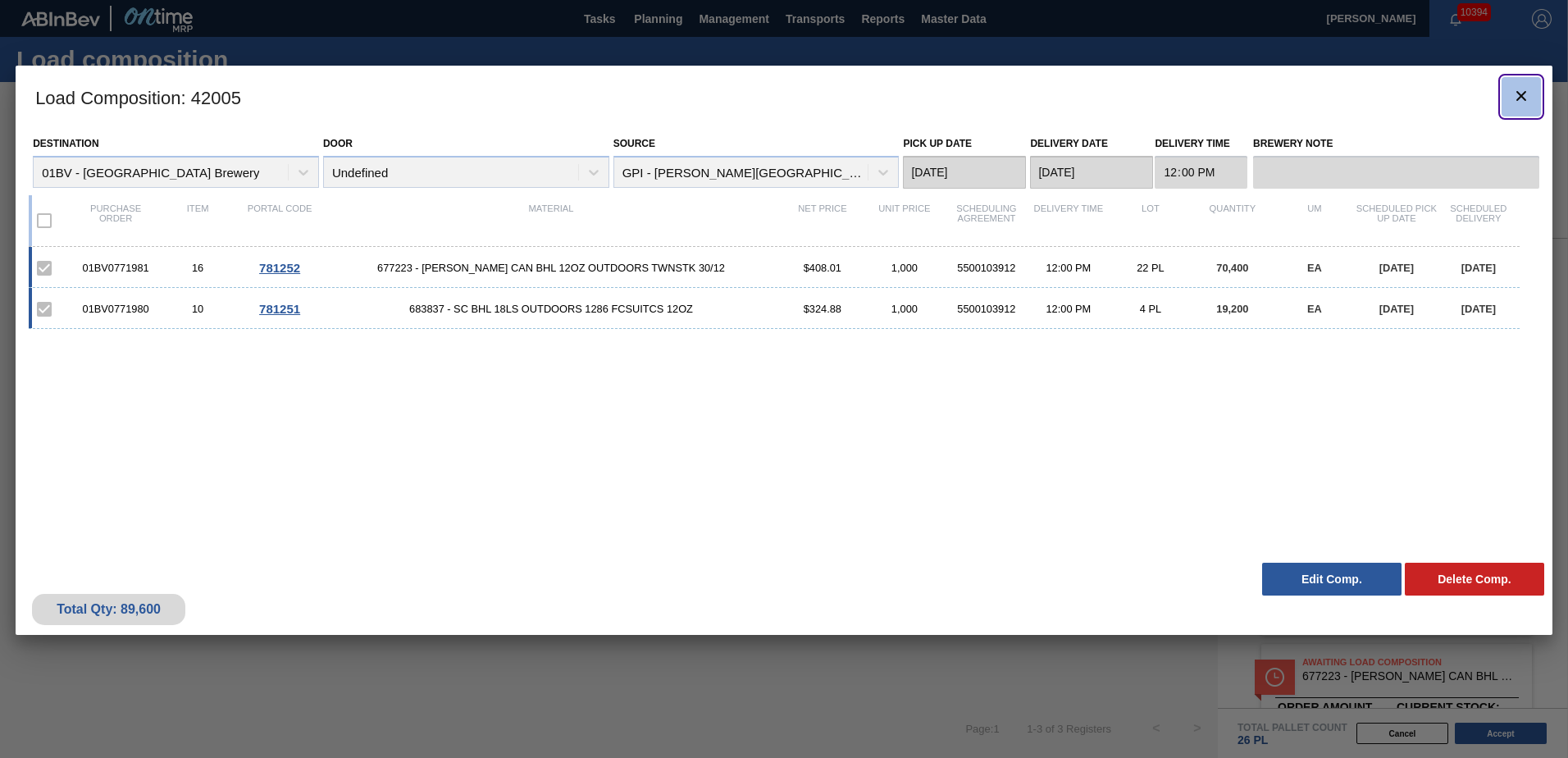
click at [1517, 98] on icon "botão de ícone" at bounding box center [1522, 96] width 20 height 20
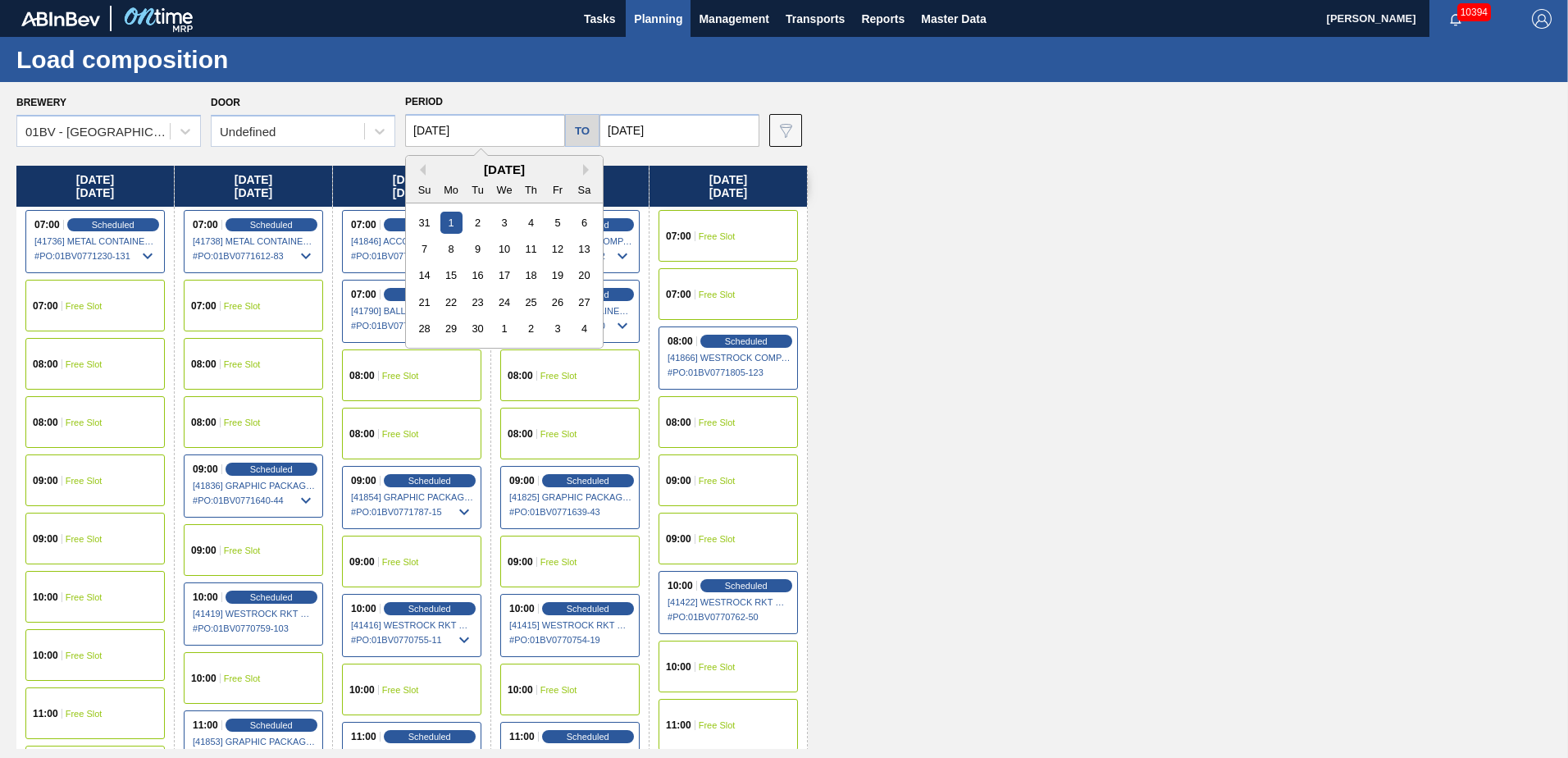
click at [535, 129] on input "[DATE]" at bounding box center [485, 131] width 160 height 33
click at [422, 174] on button "Previous Month" at bounding box center [420, 170] width 12 height 12
click at [449, 327] on div "25" at bounding box center [452, 328] width 22 height 22
type input "[DATE]"
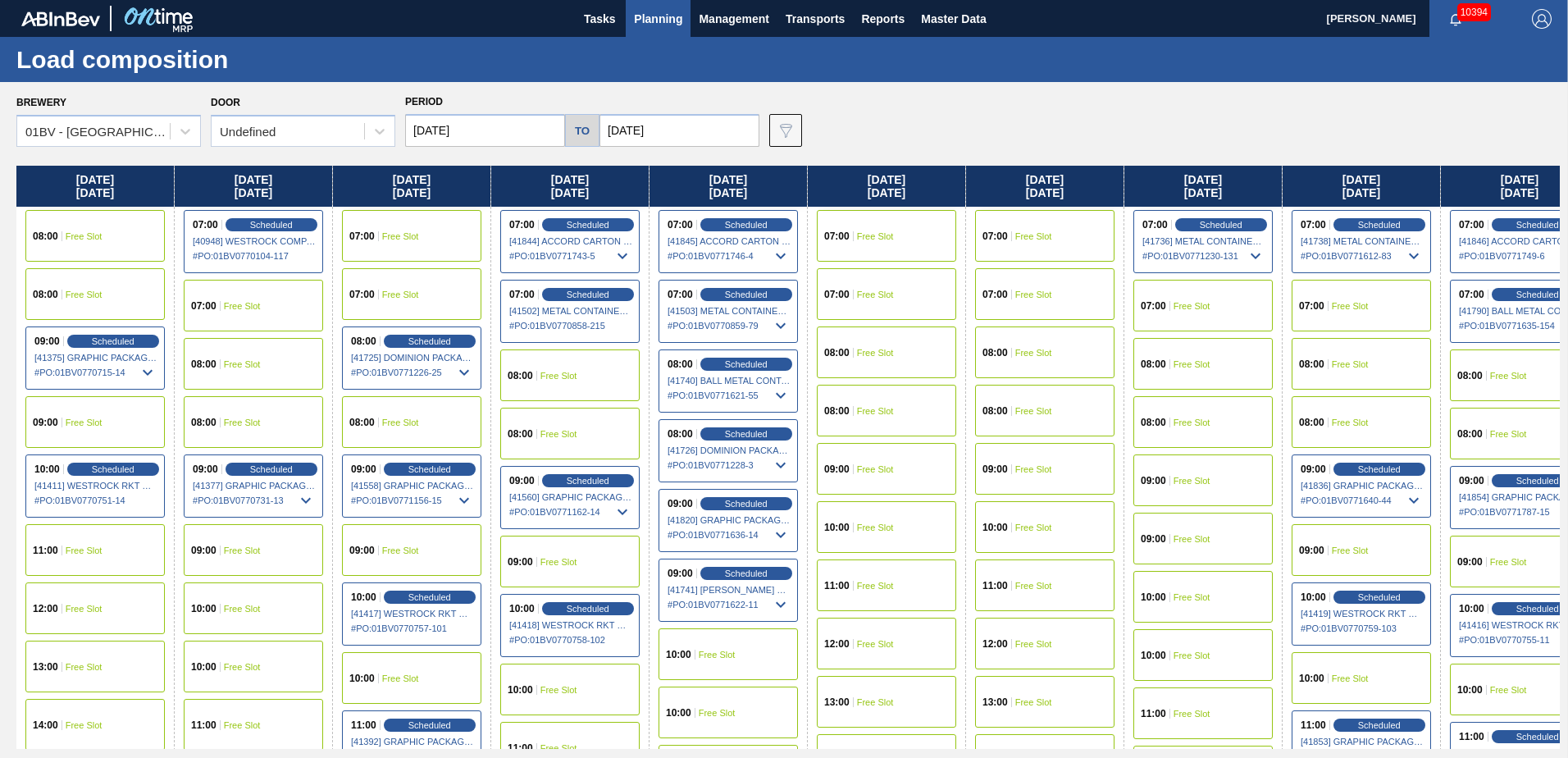
click at [672, 136] on input "[DATE]" at bounding box center [680, 131] width 160 height 33
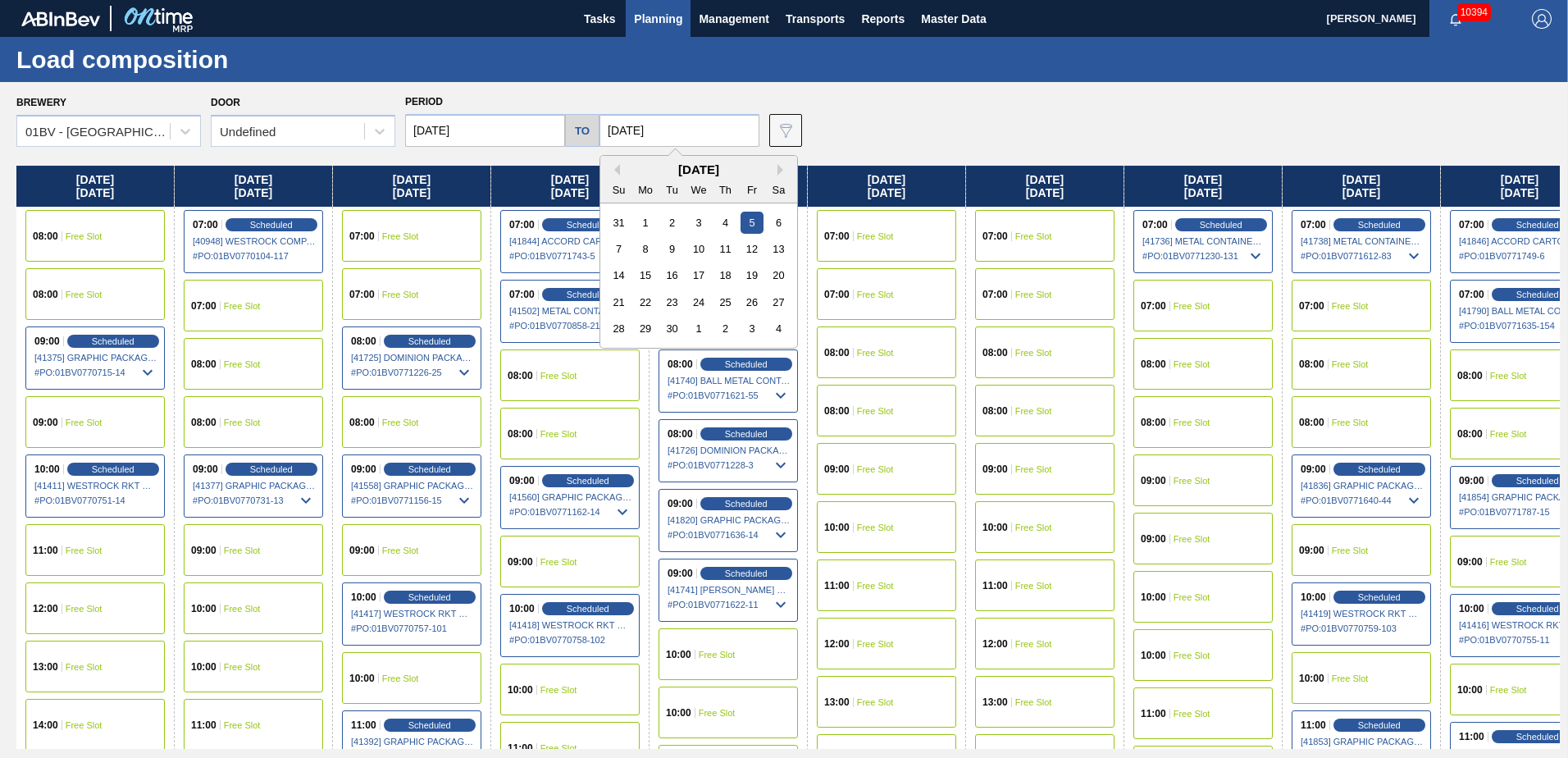
drag, startPoint x: 611, startPoint y: 167, endPoint x: 622, endPoint y: 194, distance: 29.2
click at [612, 168] on button "Previous Month" at bounding box center [614, 170] width 12 height 12
click at [752, 331] on div "29" at bounding box center [751, 328] width 22 height 22
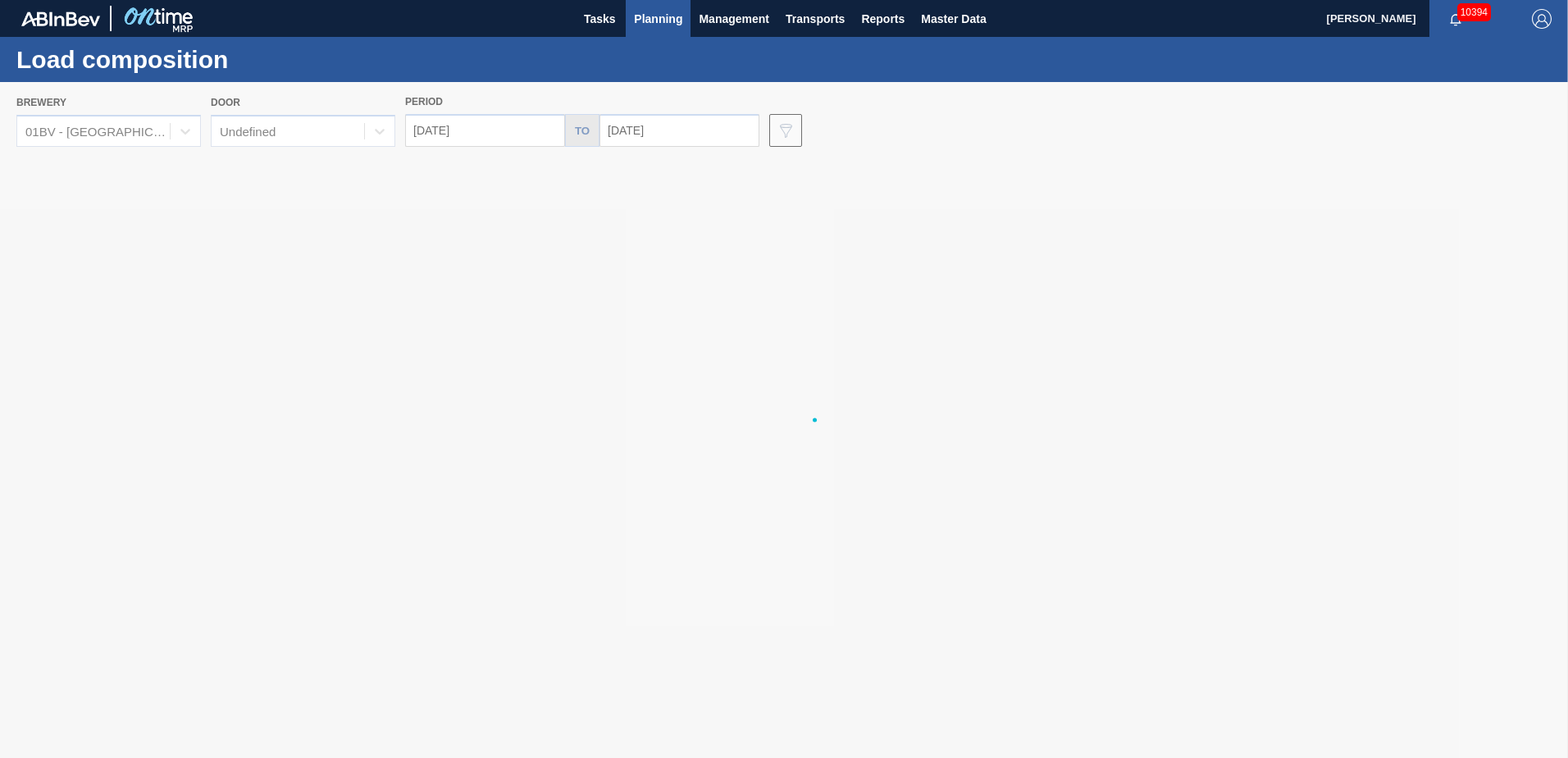
type input "[DATE]"
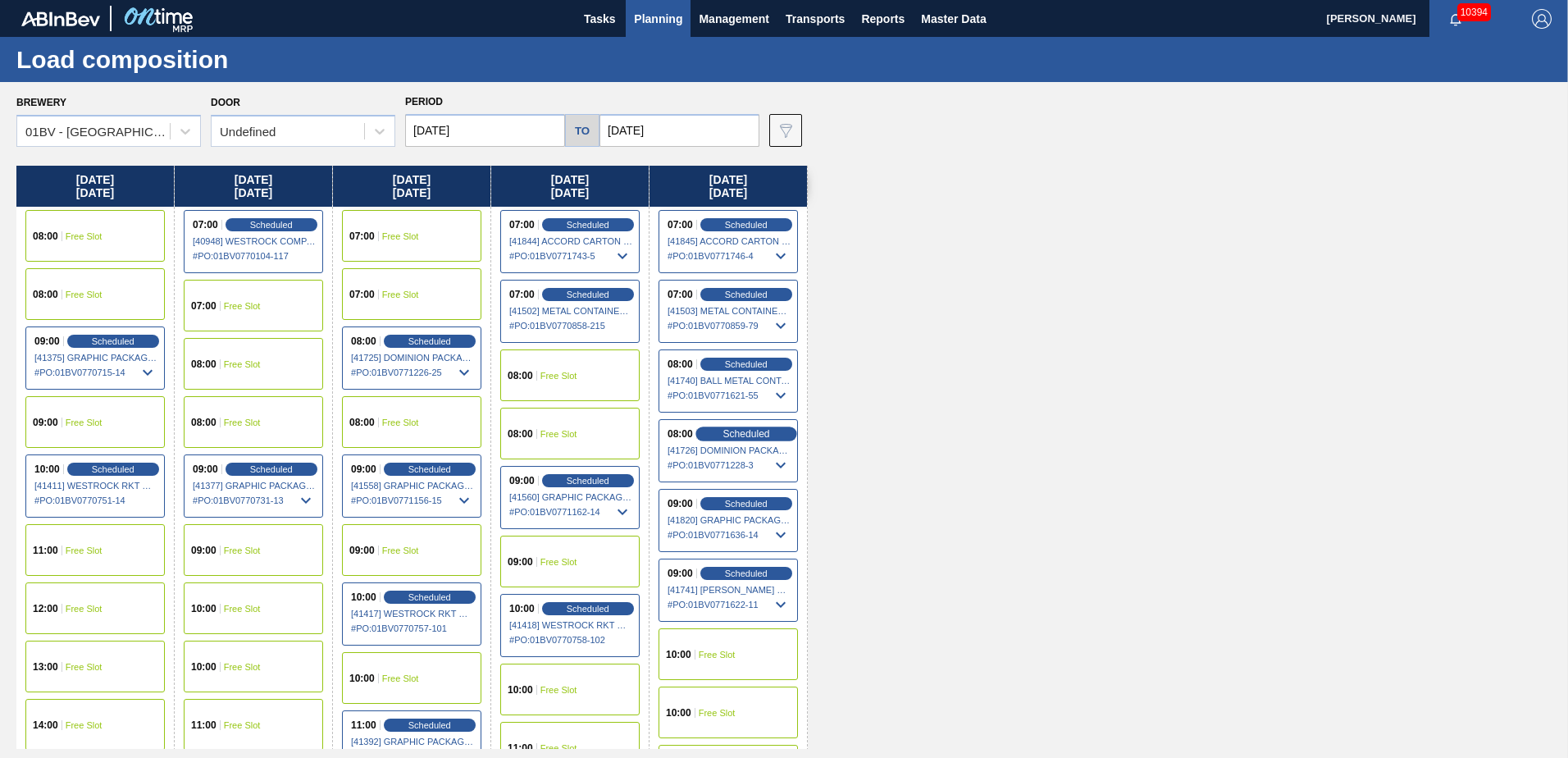
click at [729, 440] on div "Scheduled" at bounding box center [746, 434] width 101 height 15
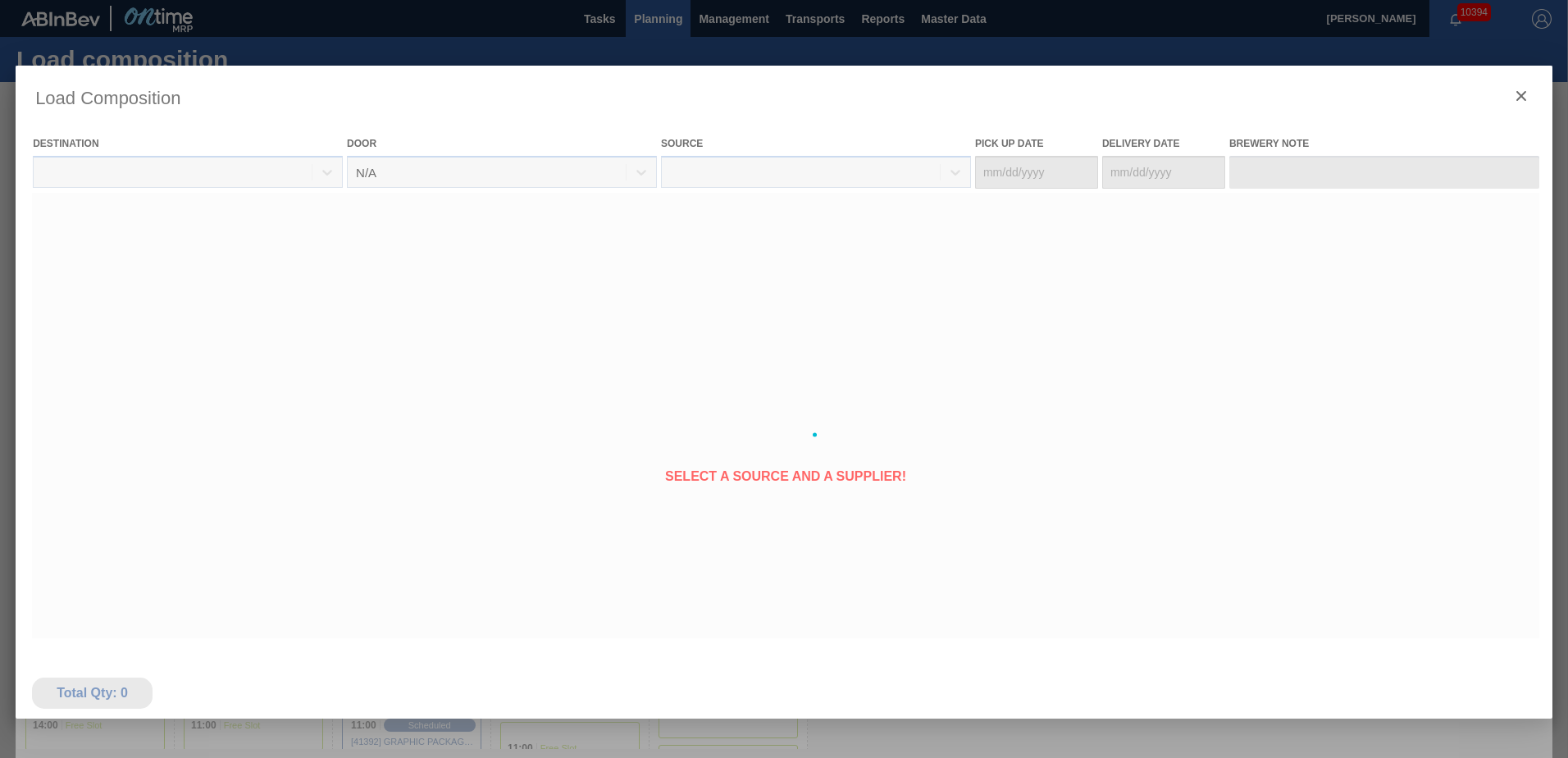
type Date "[DATE]"
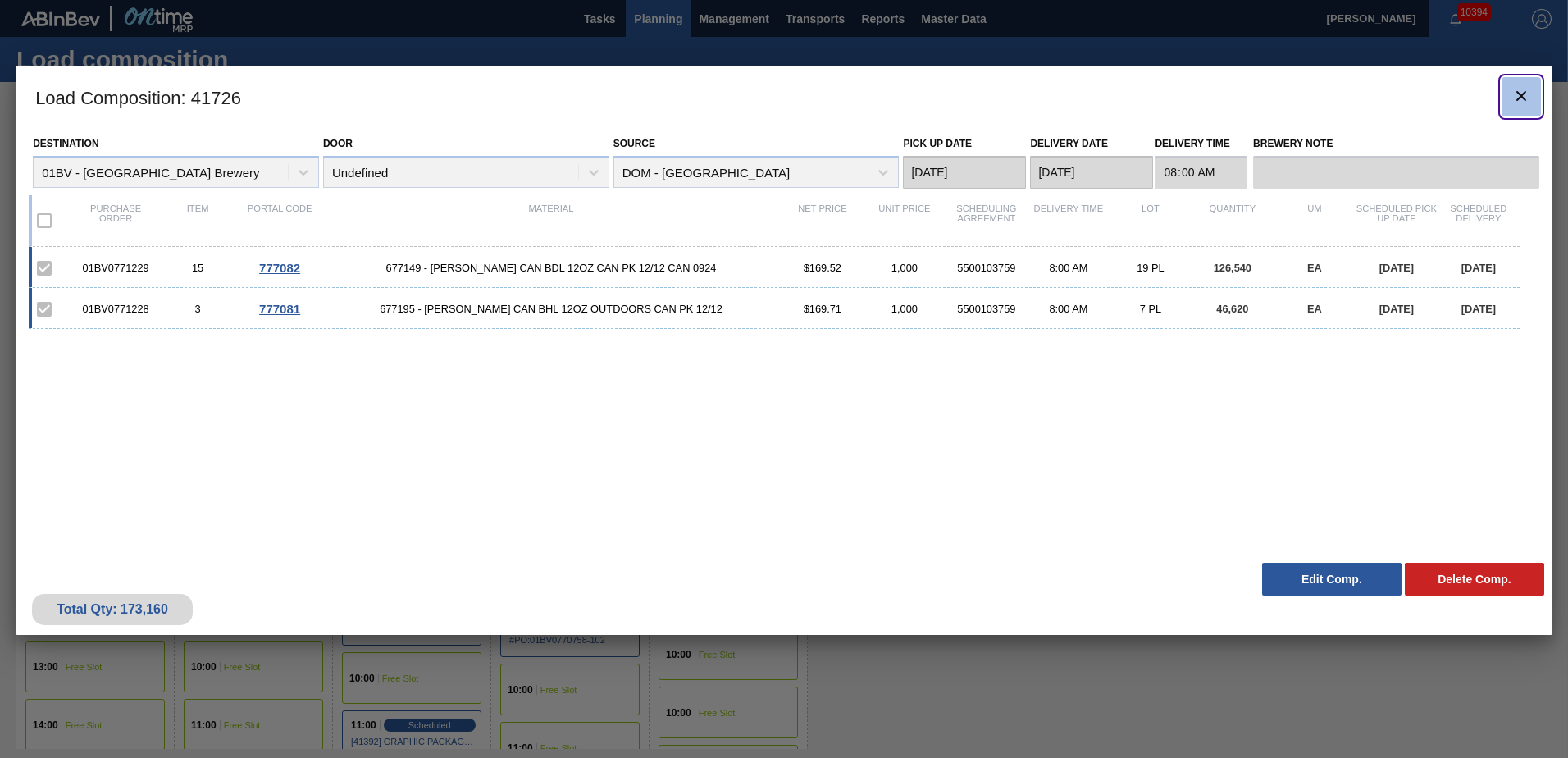
click at [1527, 92] on icon "botão de ícone" at bounding box center [1522, 96] width 20 height 20
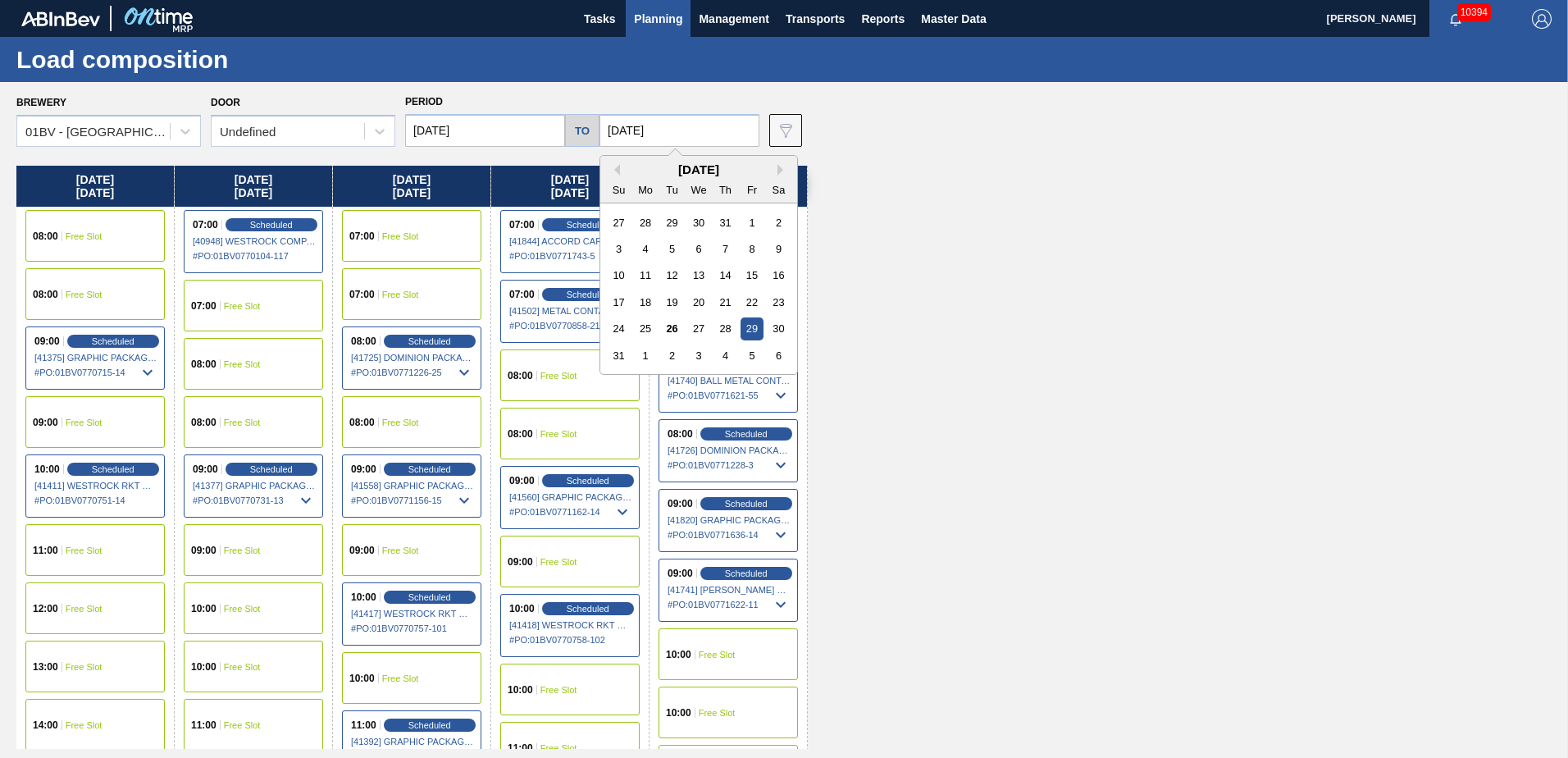
click at [689, 125] on input "[DATE]" at bounding box center [680, 131] width 160 height 33
click at [744, 351] on div "5" at bounding box center [751, 355] width 22 height 22
type input "[DATE]"
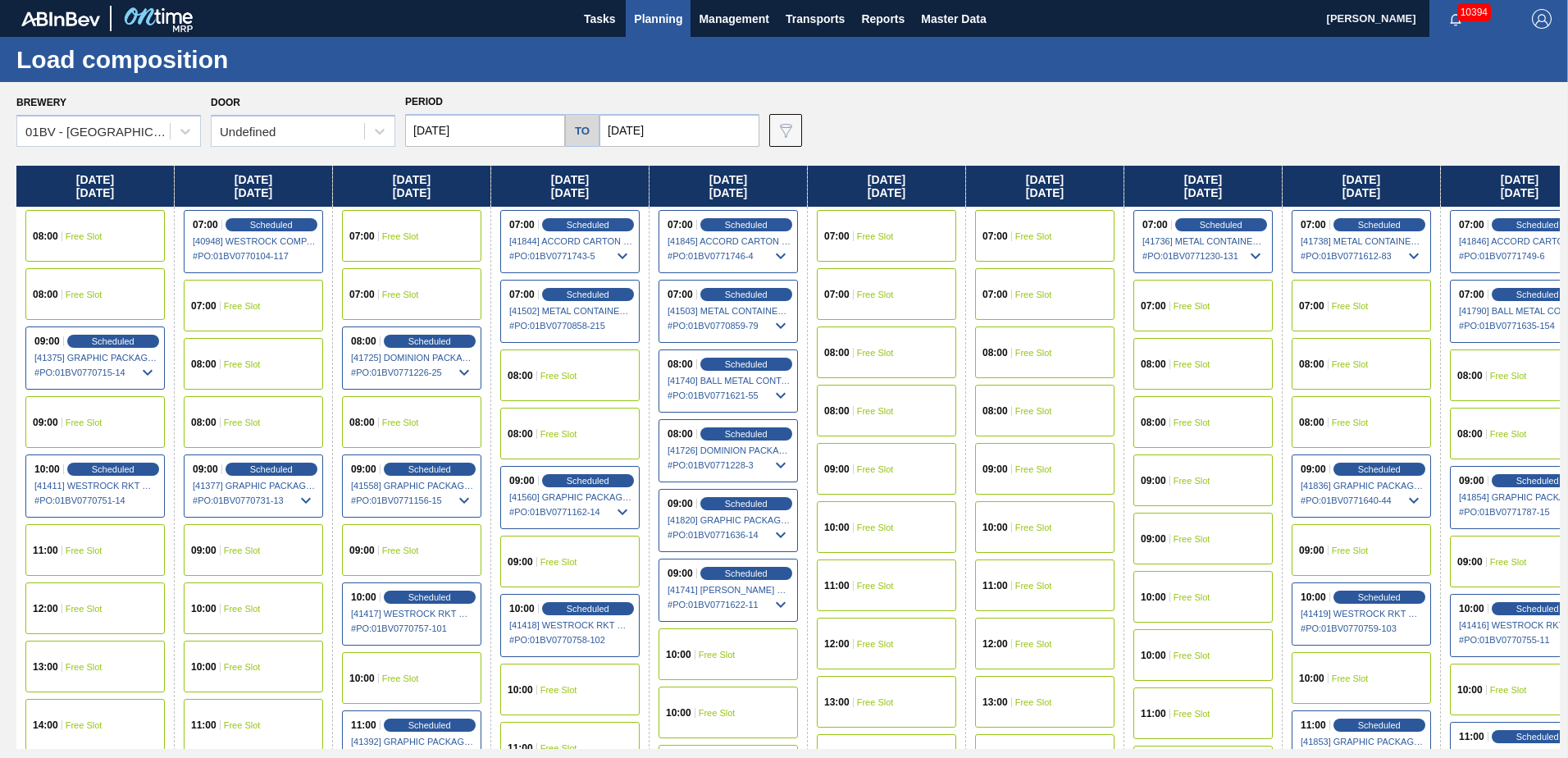
click at [491, 130] on input "[DATE]" at bounding box center [485, 131] width 160 height 33
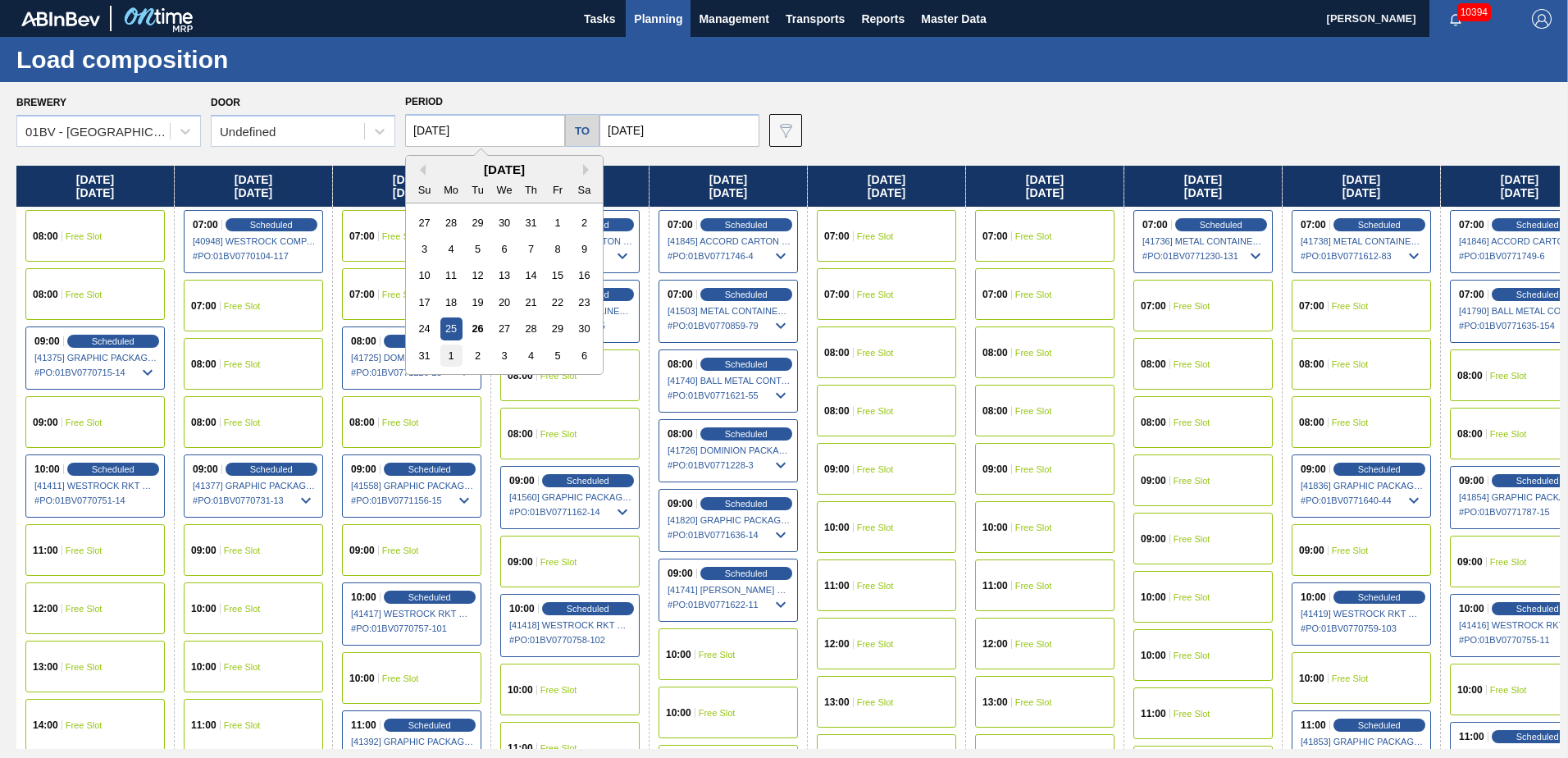
click at [447, 353] on div "1" at bounding box center [452, 355] width 22 height 22
type input "[DATE]"
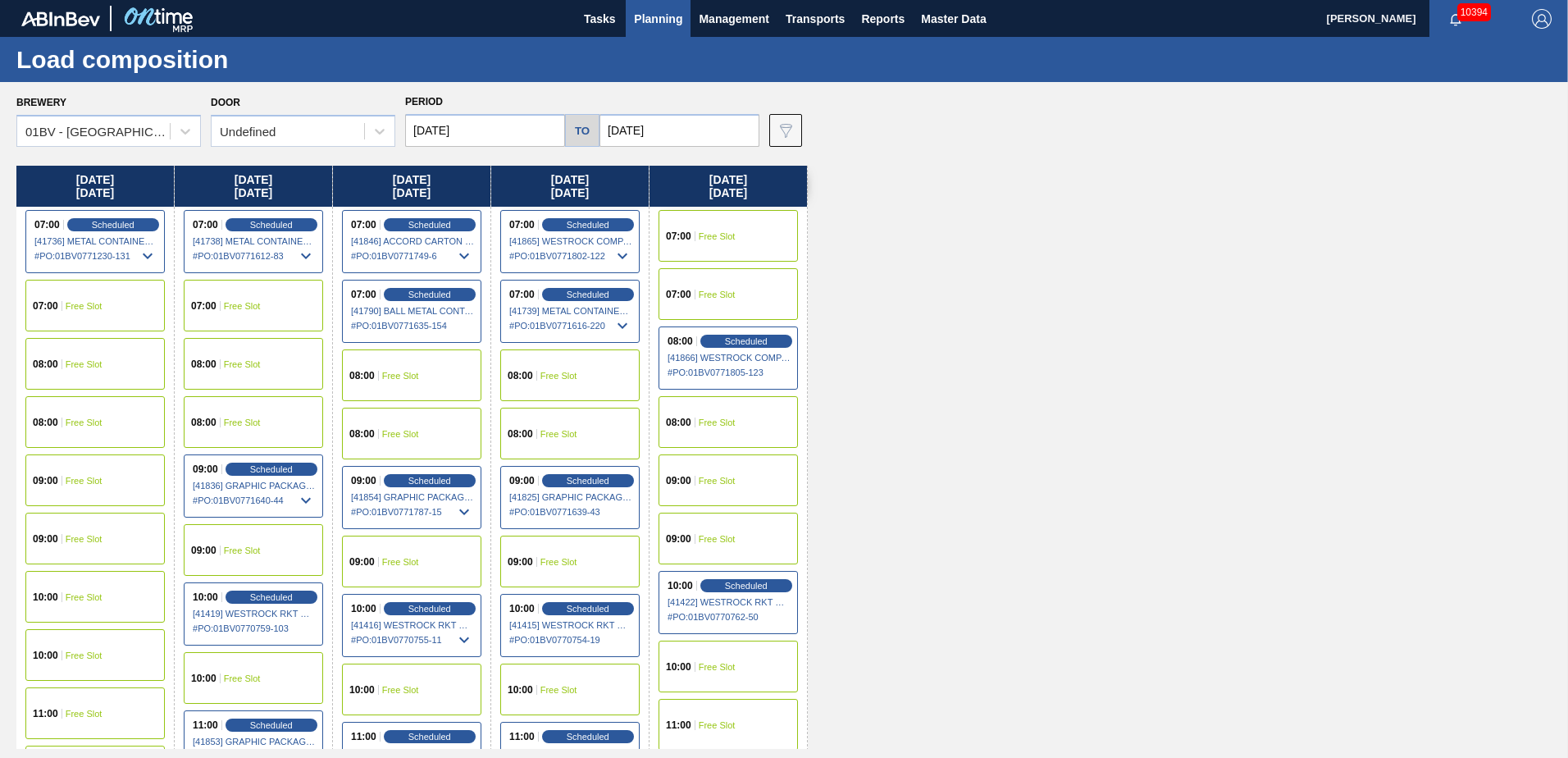
click at [663, 21] on span "Planning" at bounding box center [658, 19] width 48 height 20
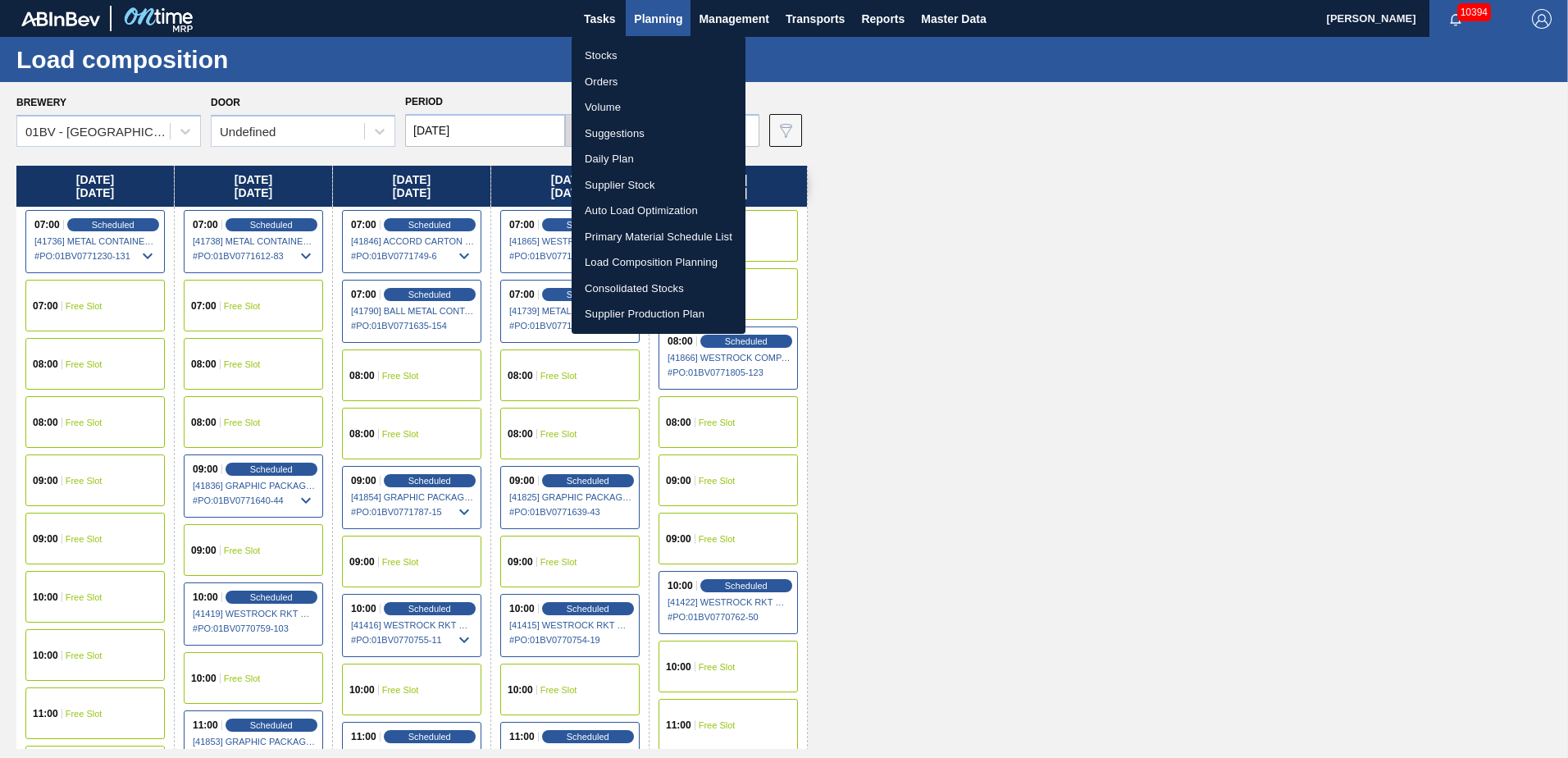
click at [1095, 262] on div at bounding box center [784, 379] width 1568 height 758
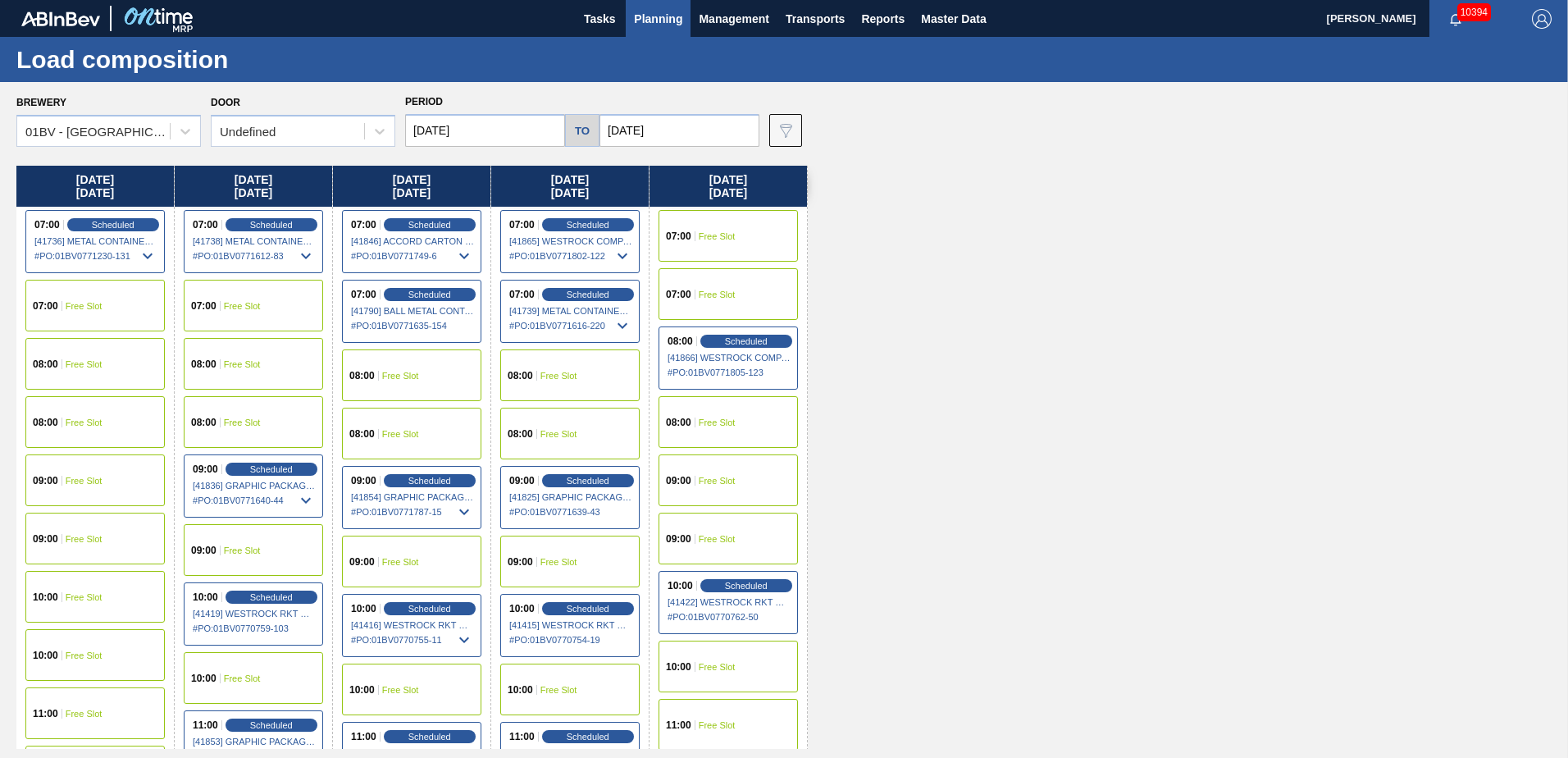
click at [652, 13] on span "Planning" at bounding box center [658, 19] width 48 height 20
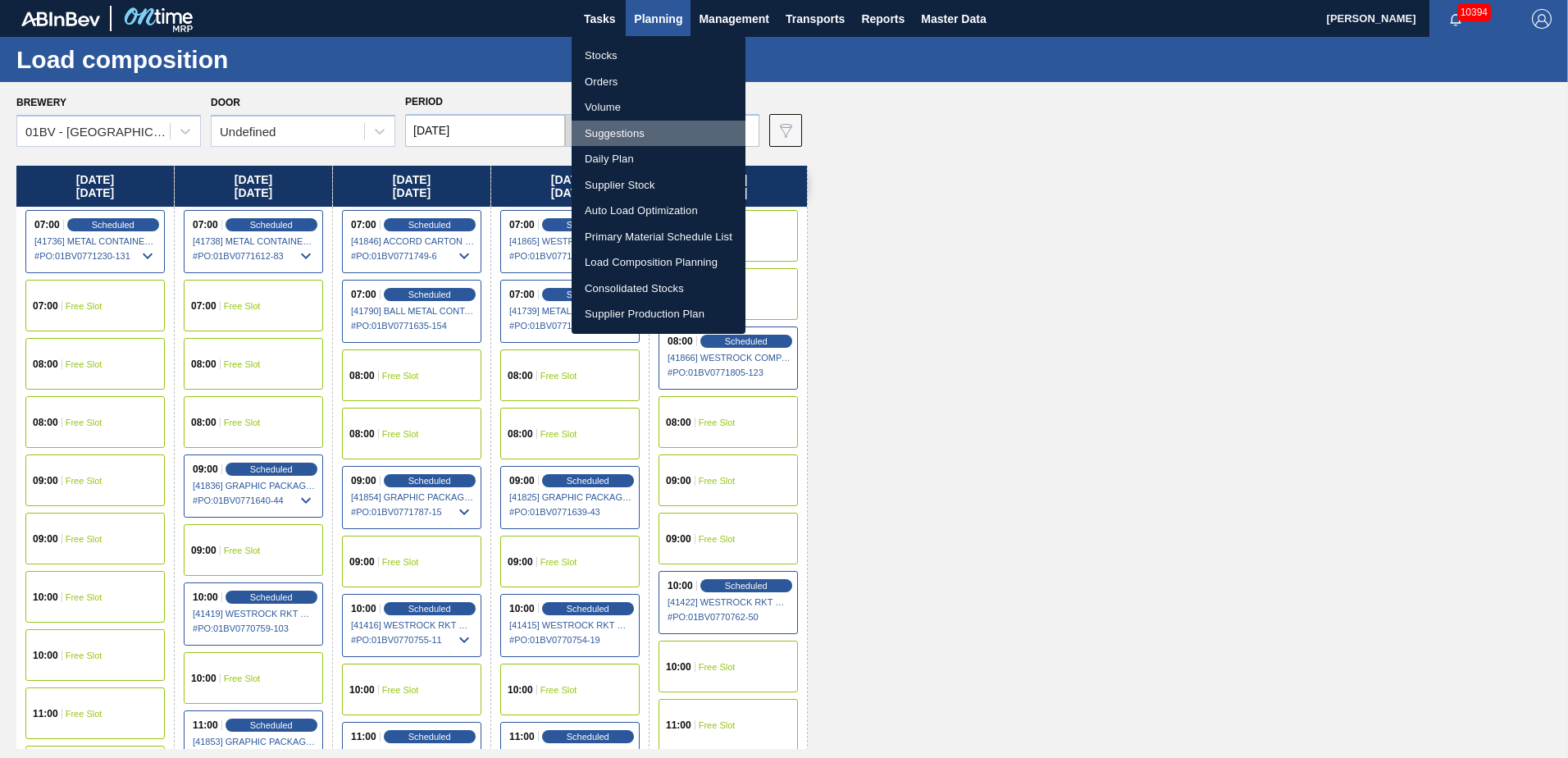
click at [620, 136] on li "Suggestions" at bounding box center [658, 134] width 174 height 26
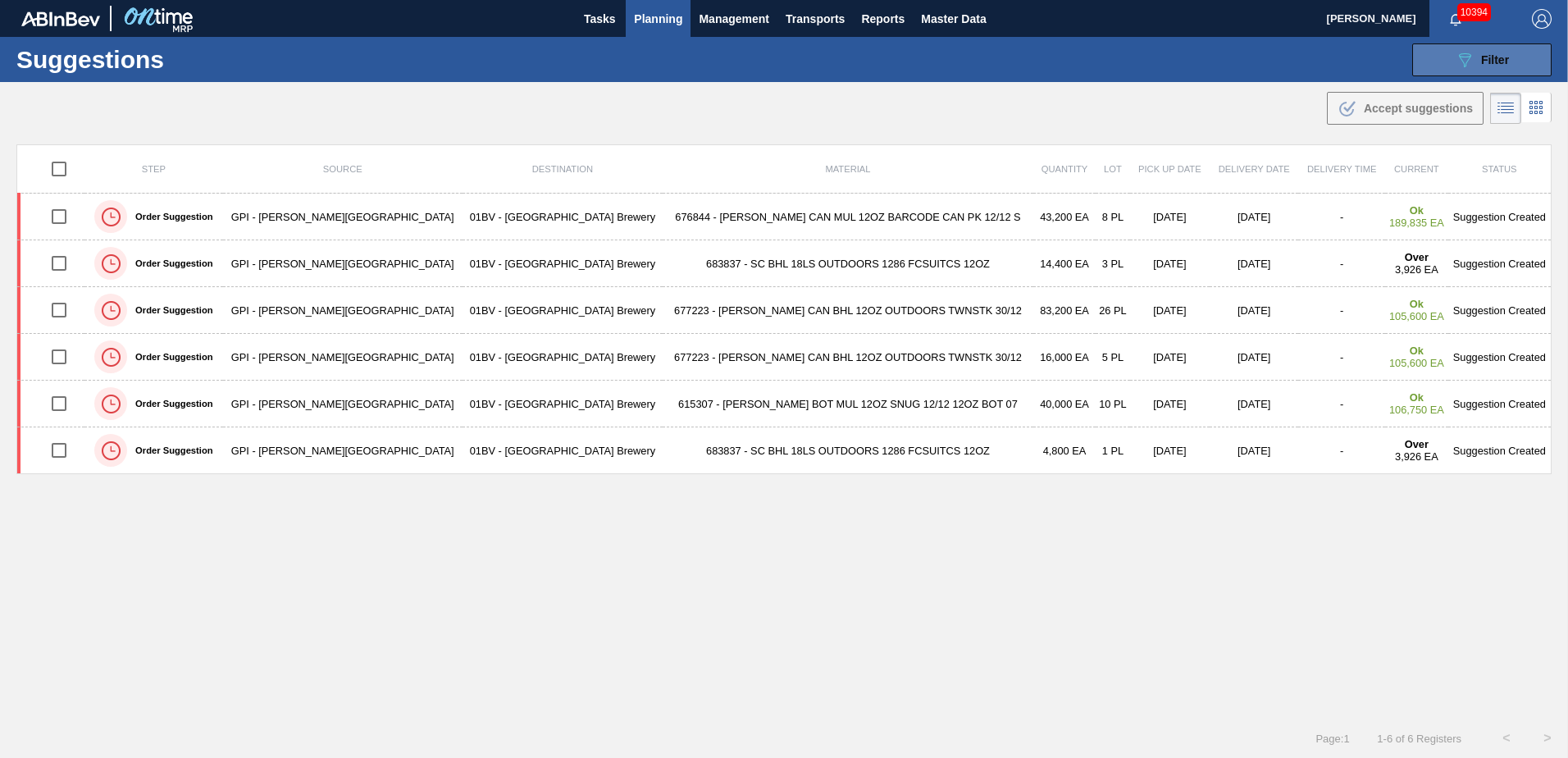
click at [1490, 57] on span "Filter" at bounding box center [1495, 60] width 28 height 13
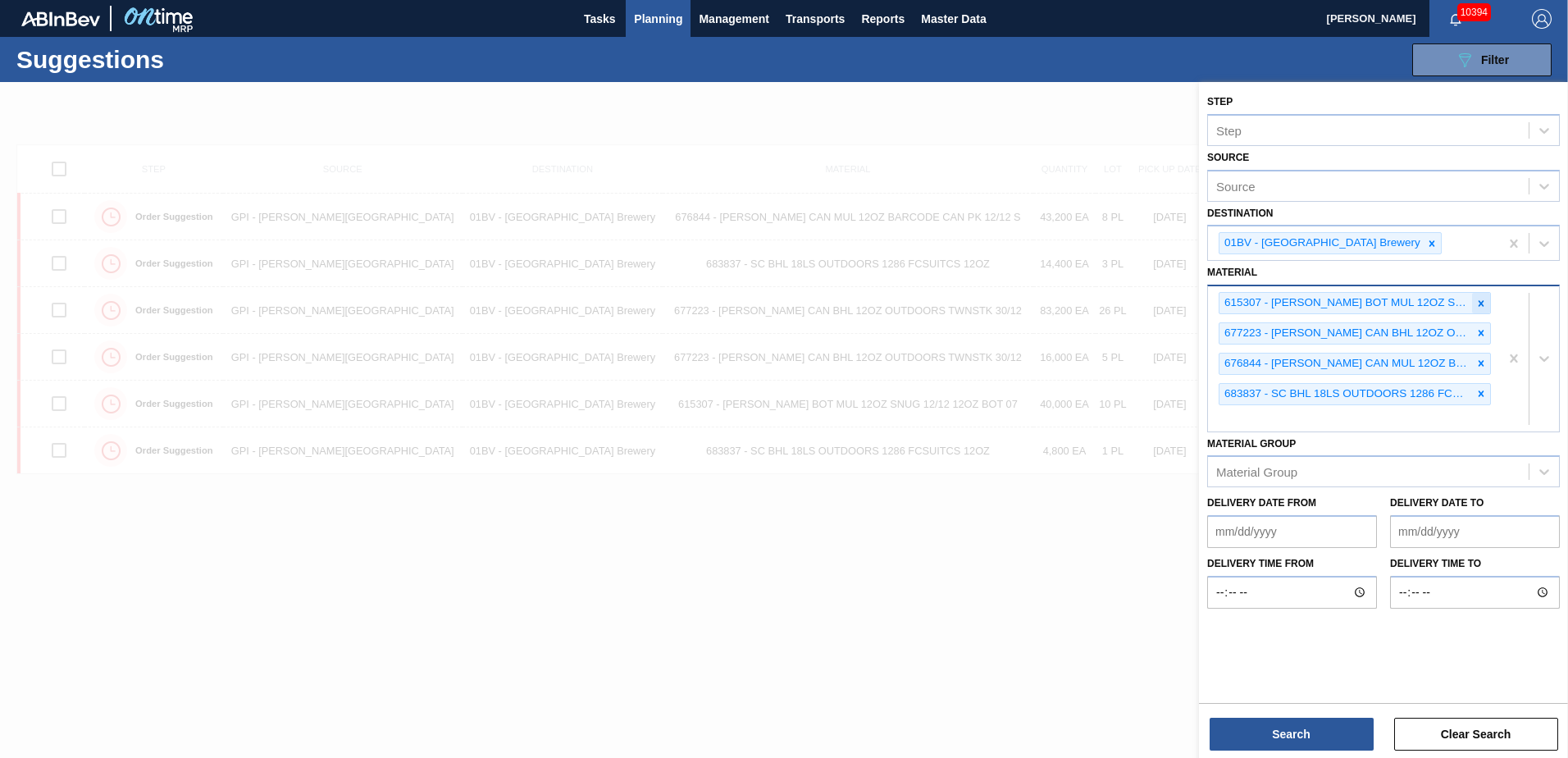
click at [1484, 302] on icon at bounding box center [1482, 303] width 5 height 5
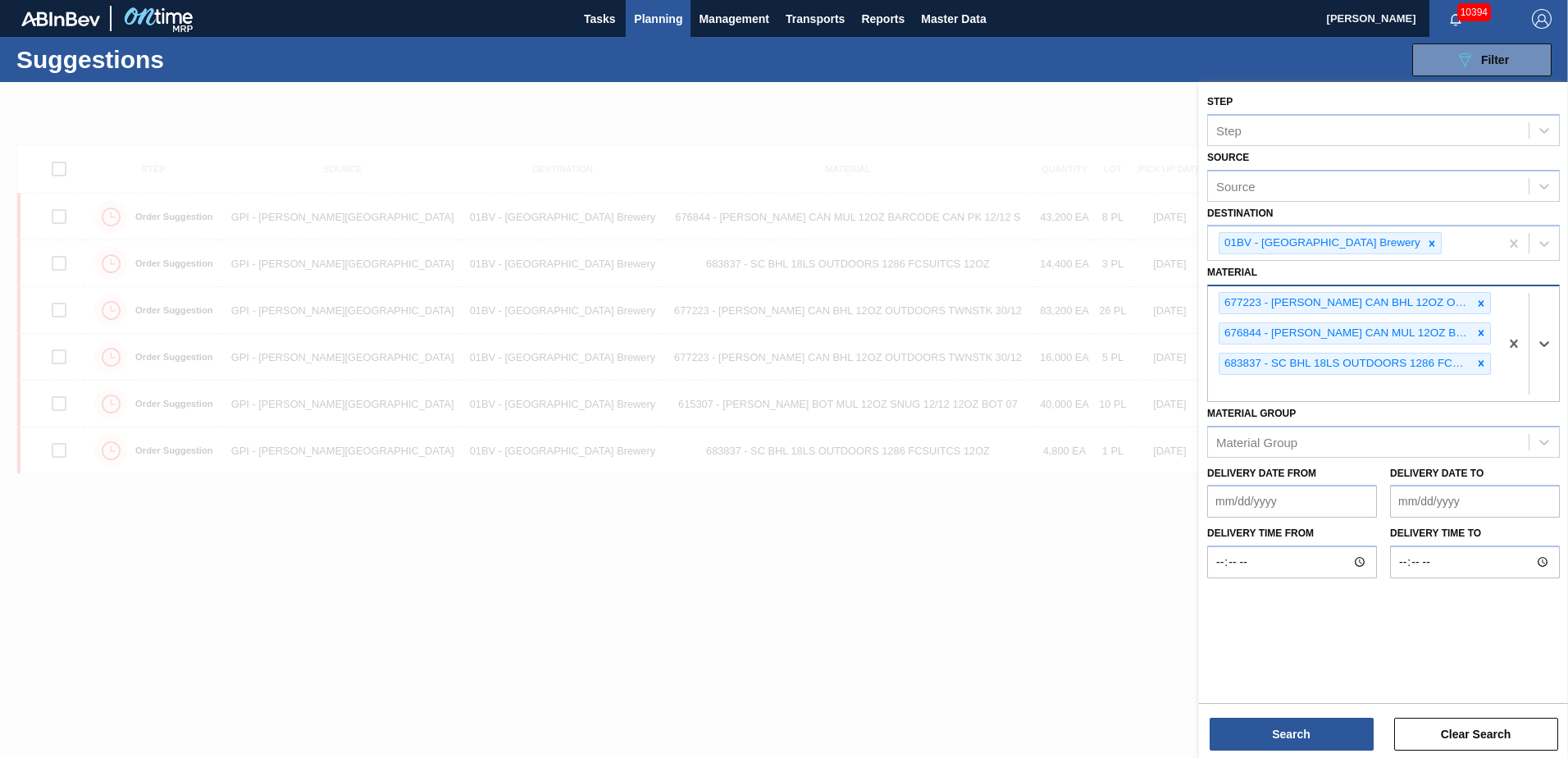
click at [1484, 302] on icon at bounding box center [1482, 303] width 5 height 5
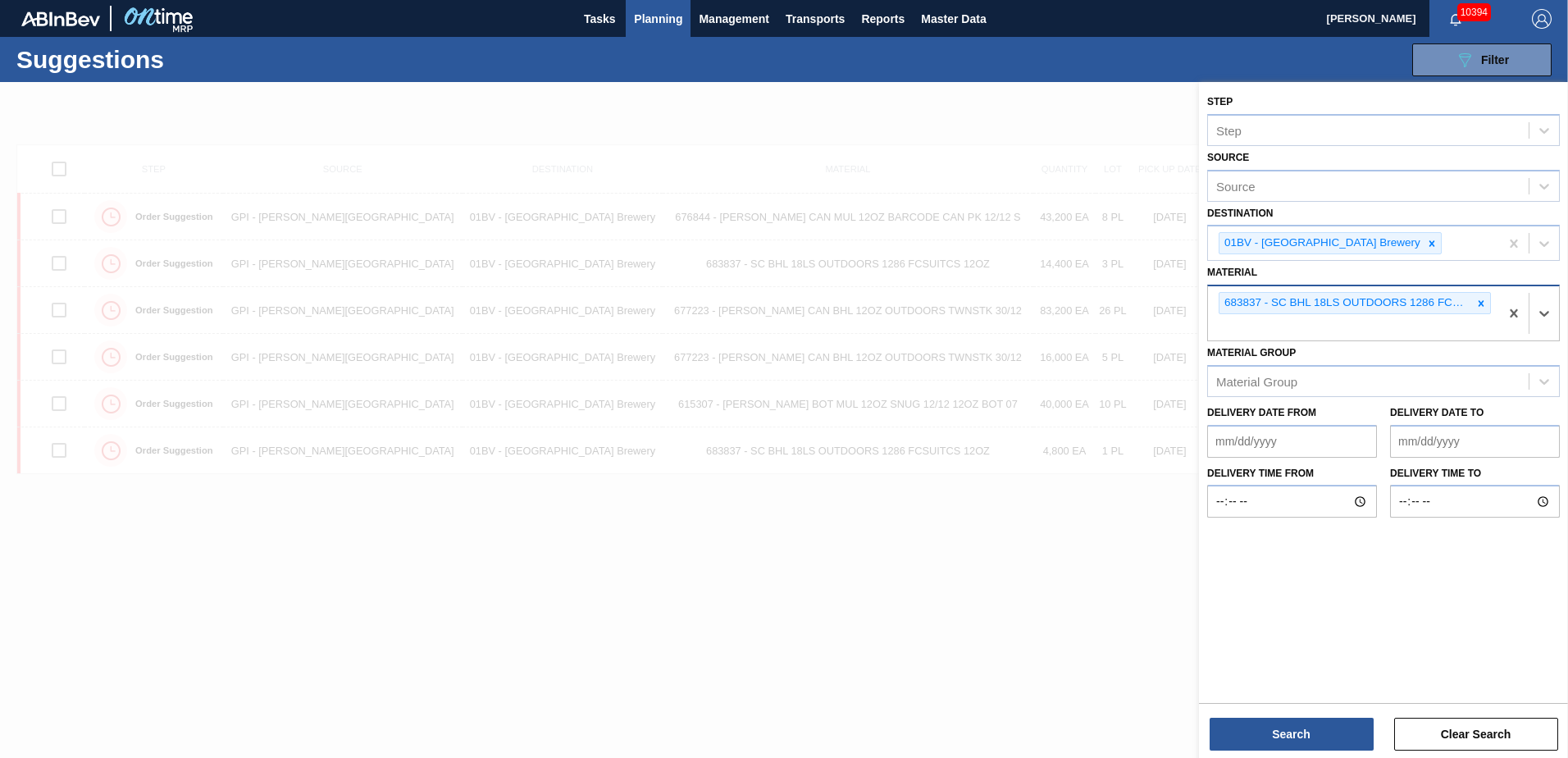
click at [1484, 302] on icon at bounding box center [1482, 303] width 5 height 5
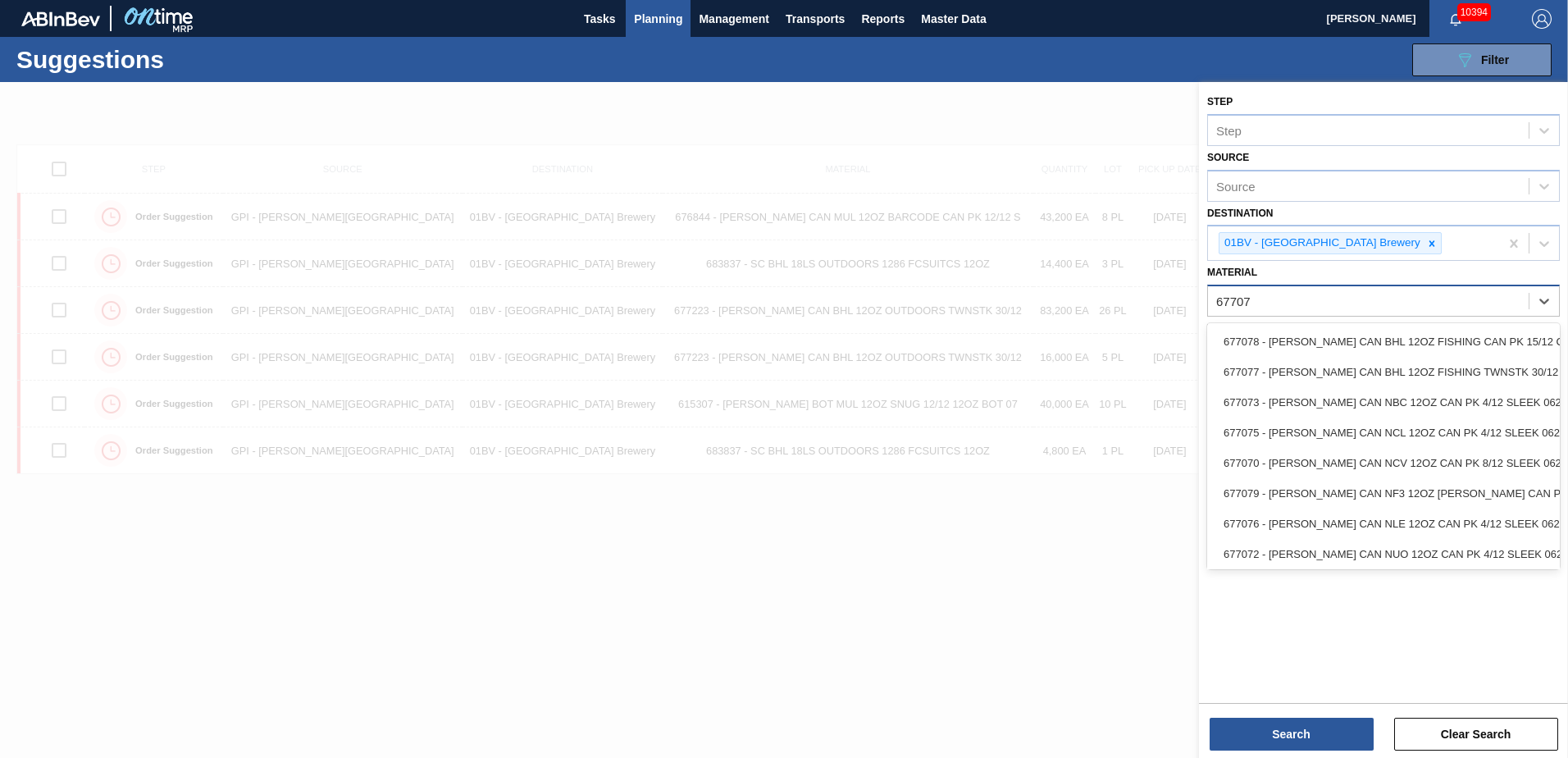
type input "677070"
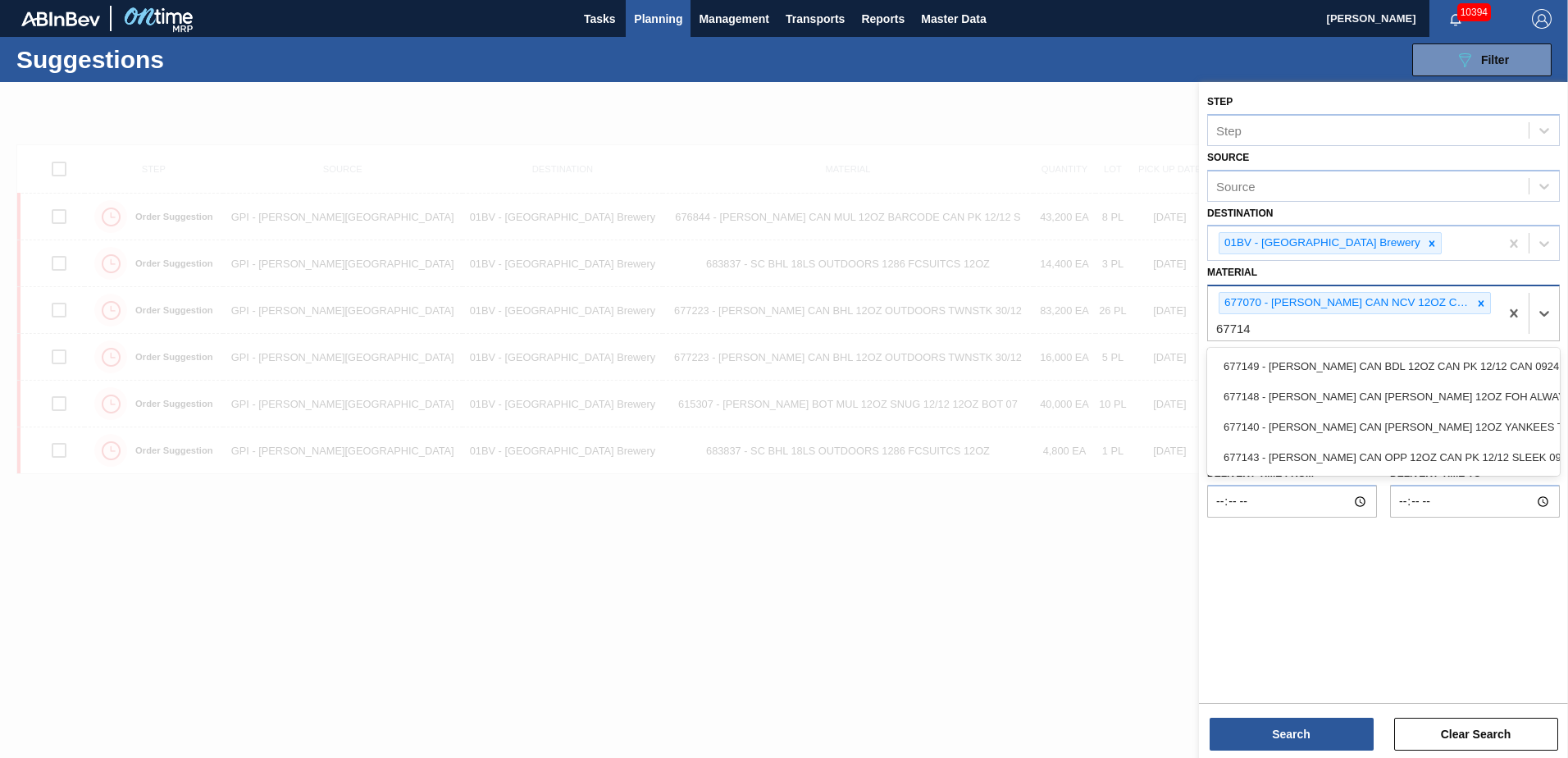
type input "677149"
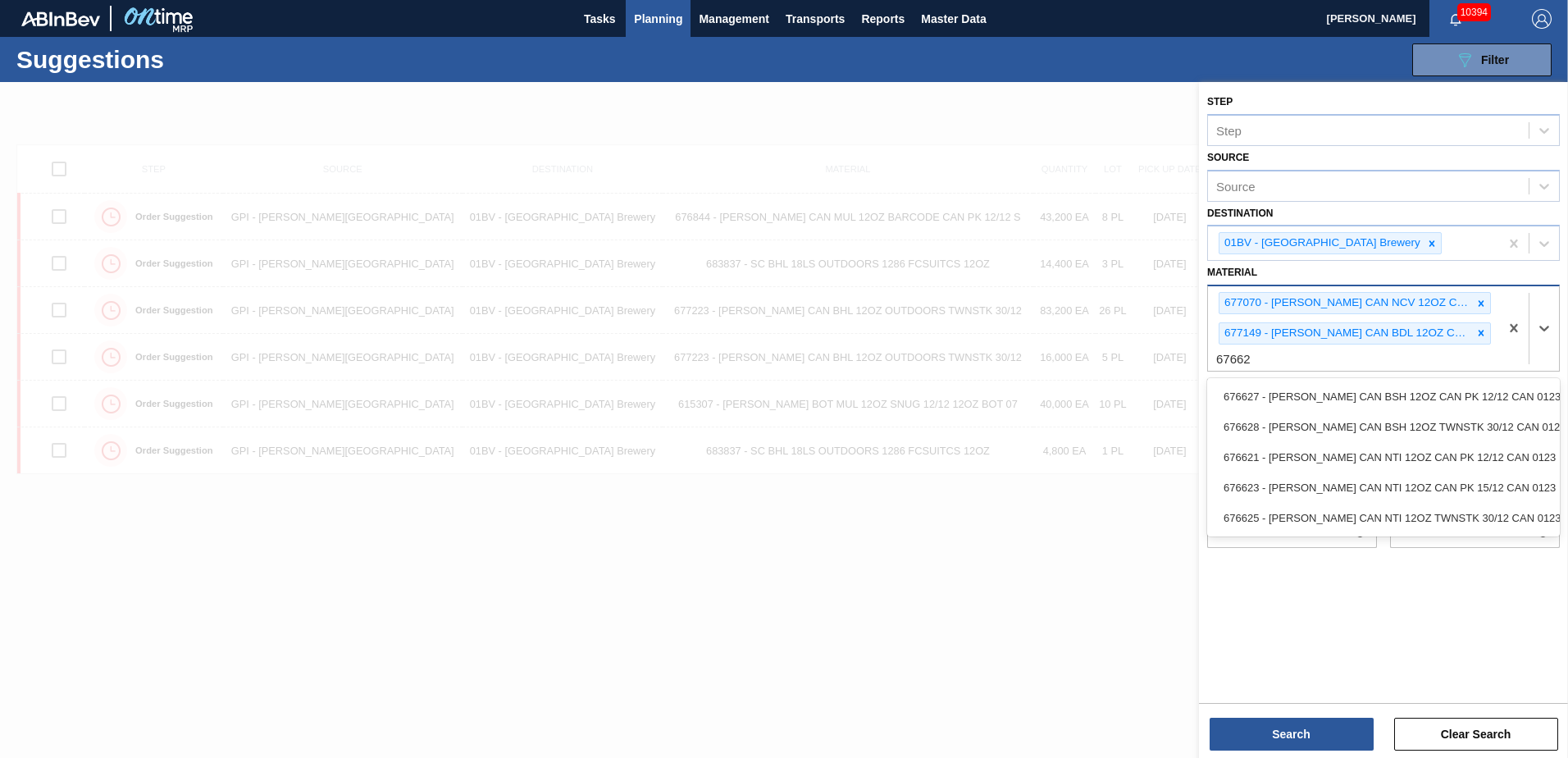
type input "676627"
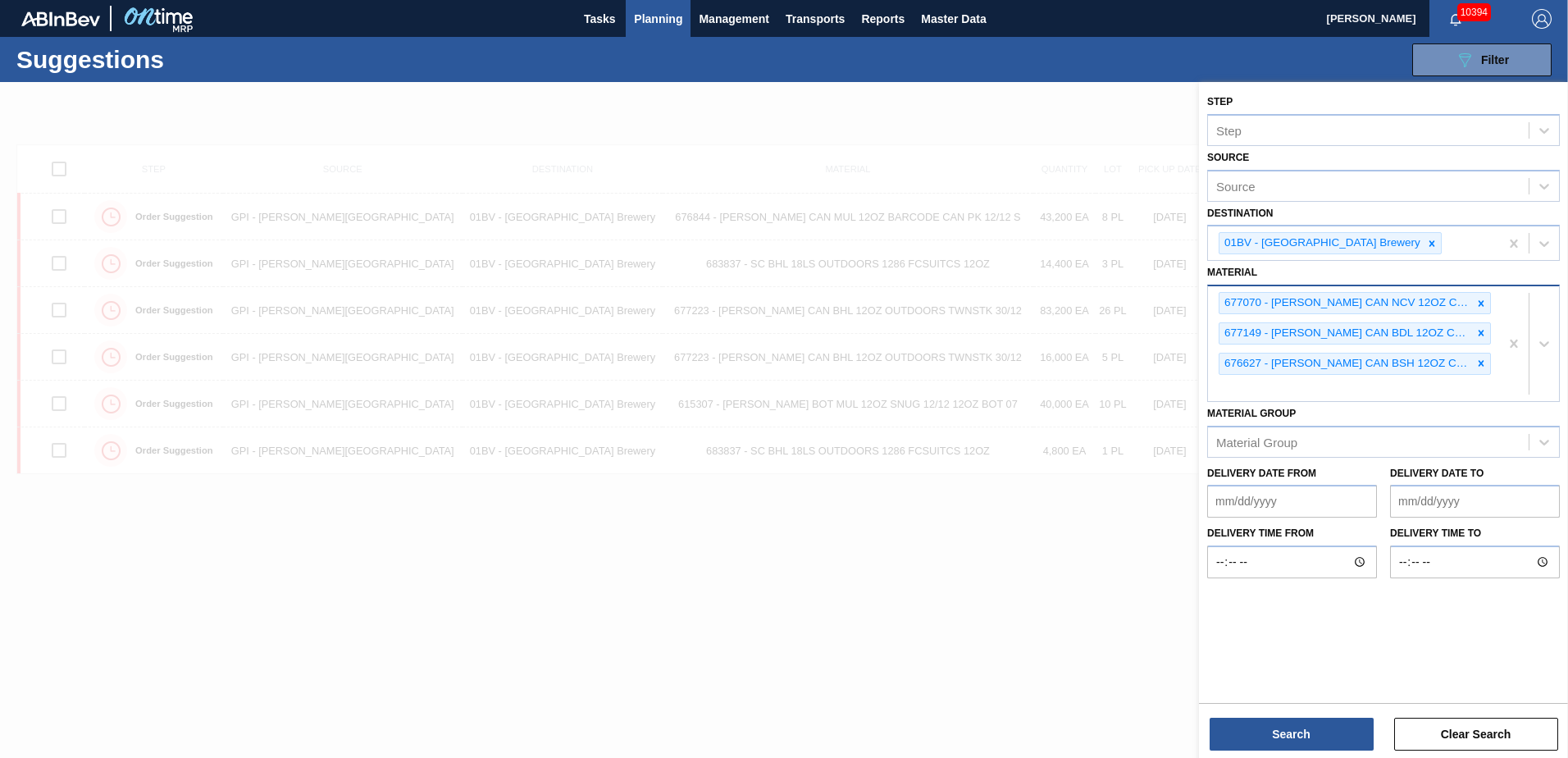
click at [1266, 392] on div "677070 - [PERSON_NAME] CAN NCV 12OZ CAN PK 8/12 SLEEK 0624 677149 - [PERSON_NAM…" at bounding box center [1354, 344] width 292 height 115
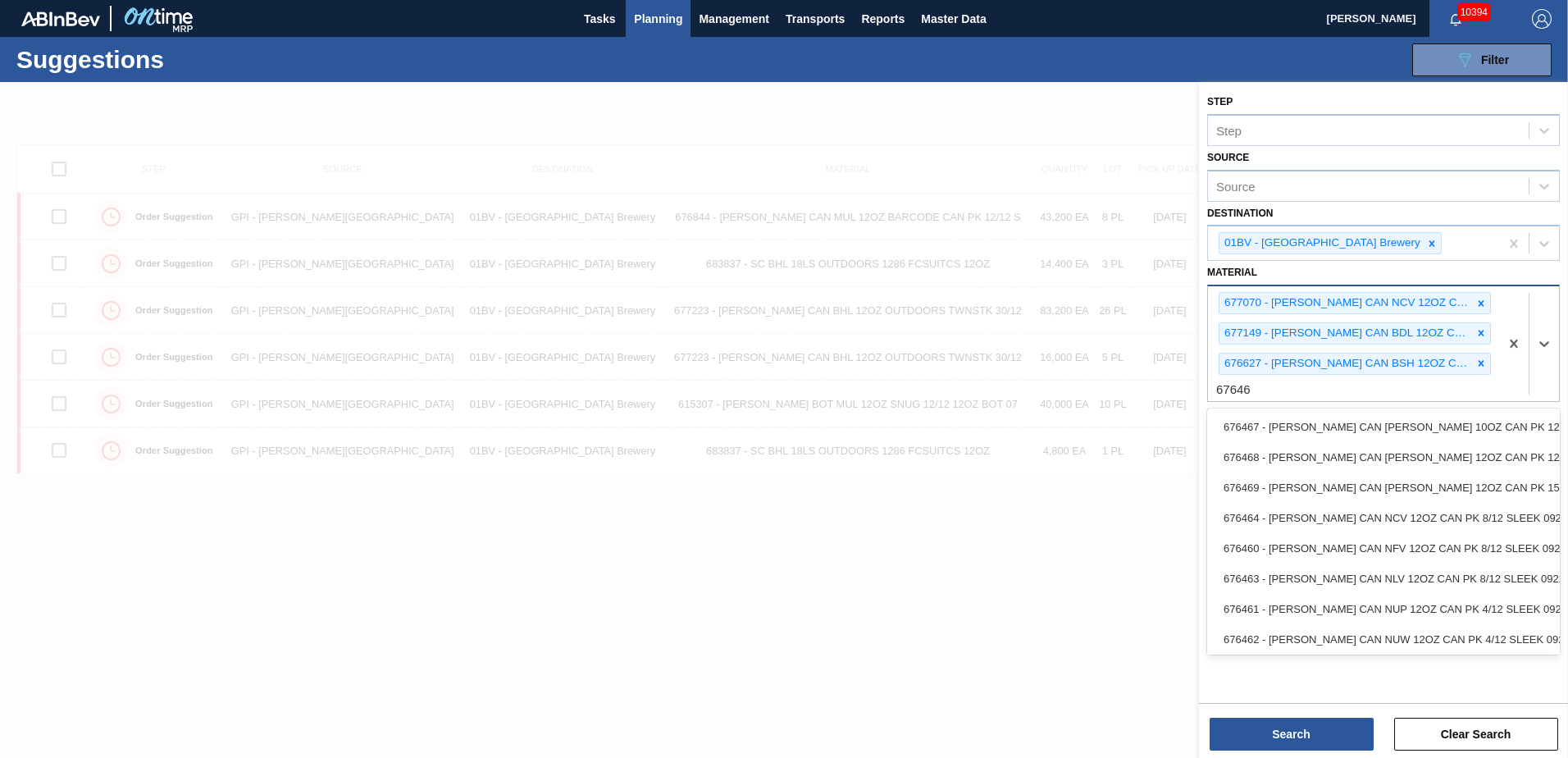
type input "676468"
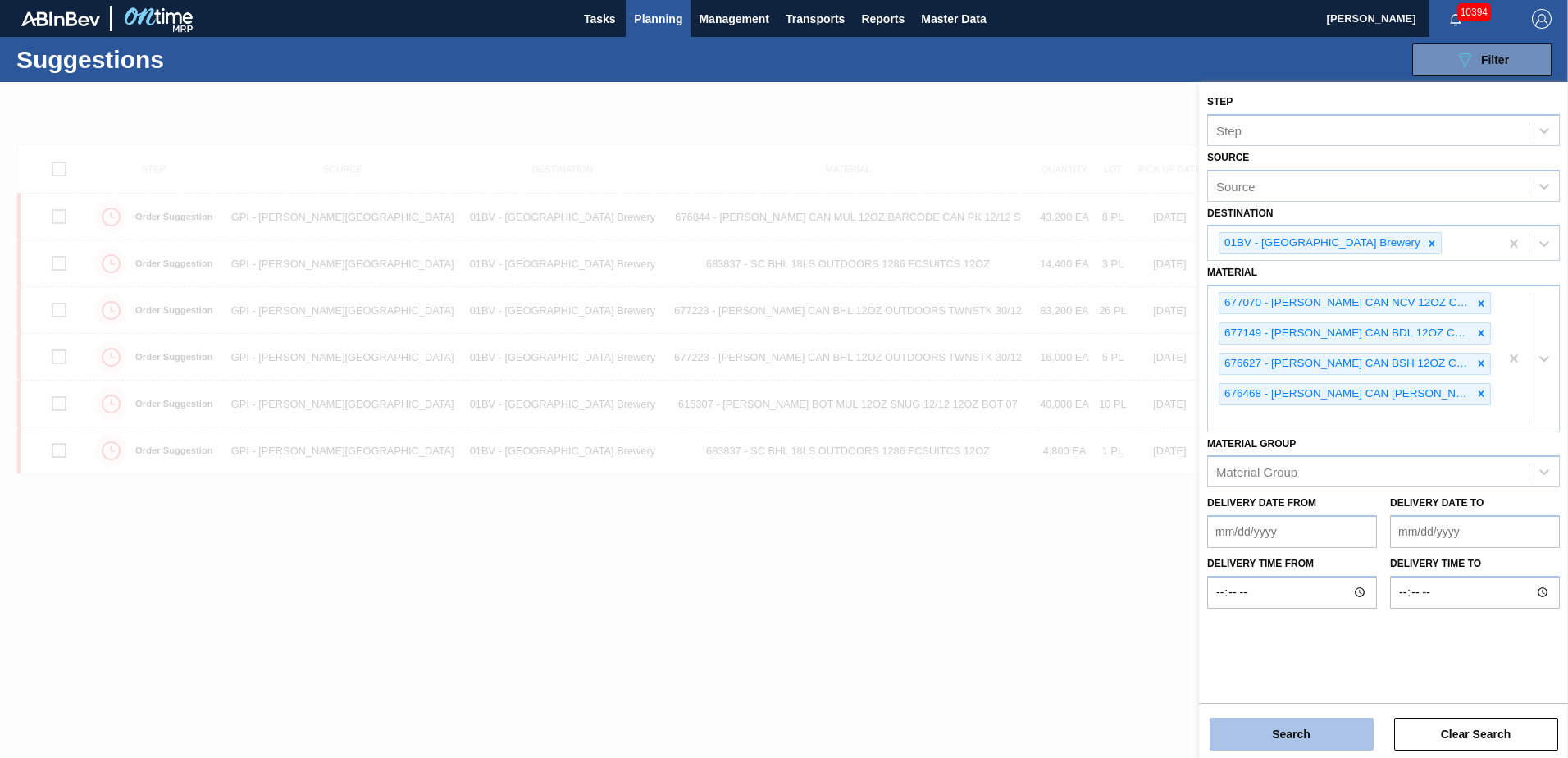
click at [1331, 733] on button "Search" at bounding box center [1292, 734] width 164 height 33
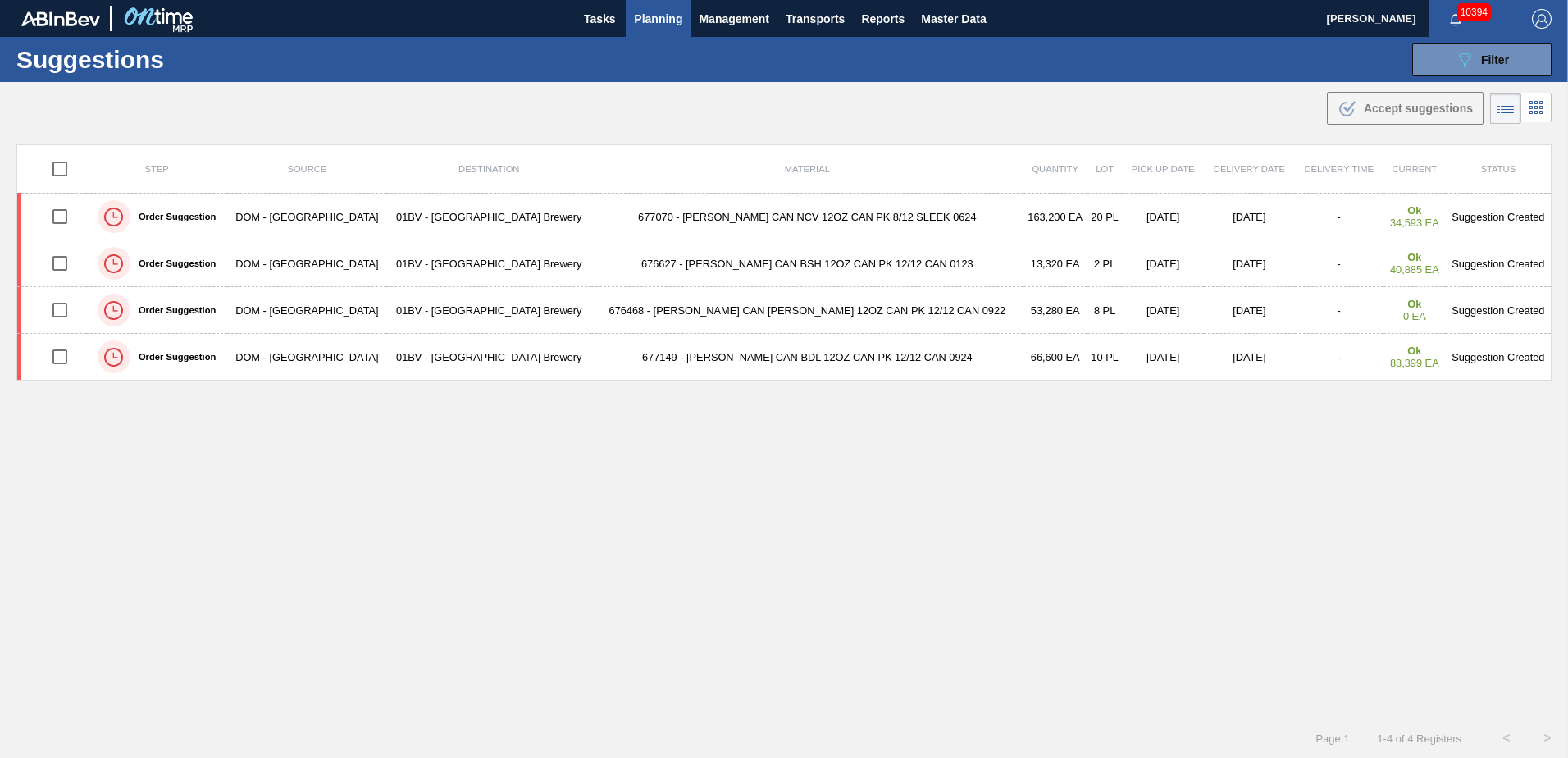
click at [1541, 15] on img "button" at bounding box center [1543, 19] width 20 height 20
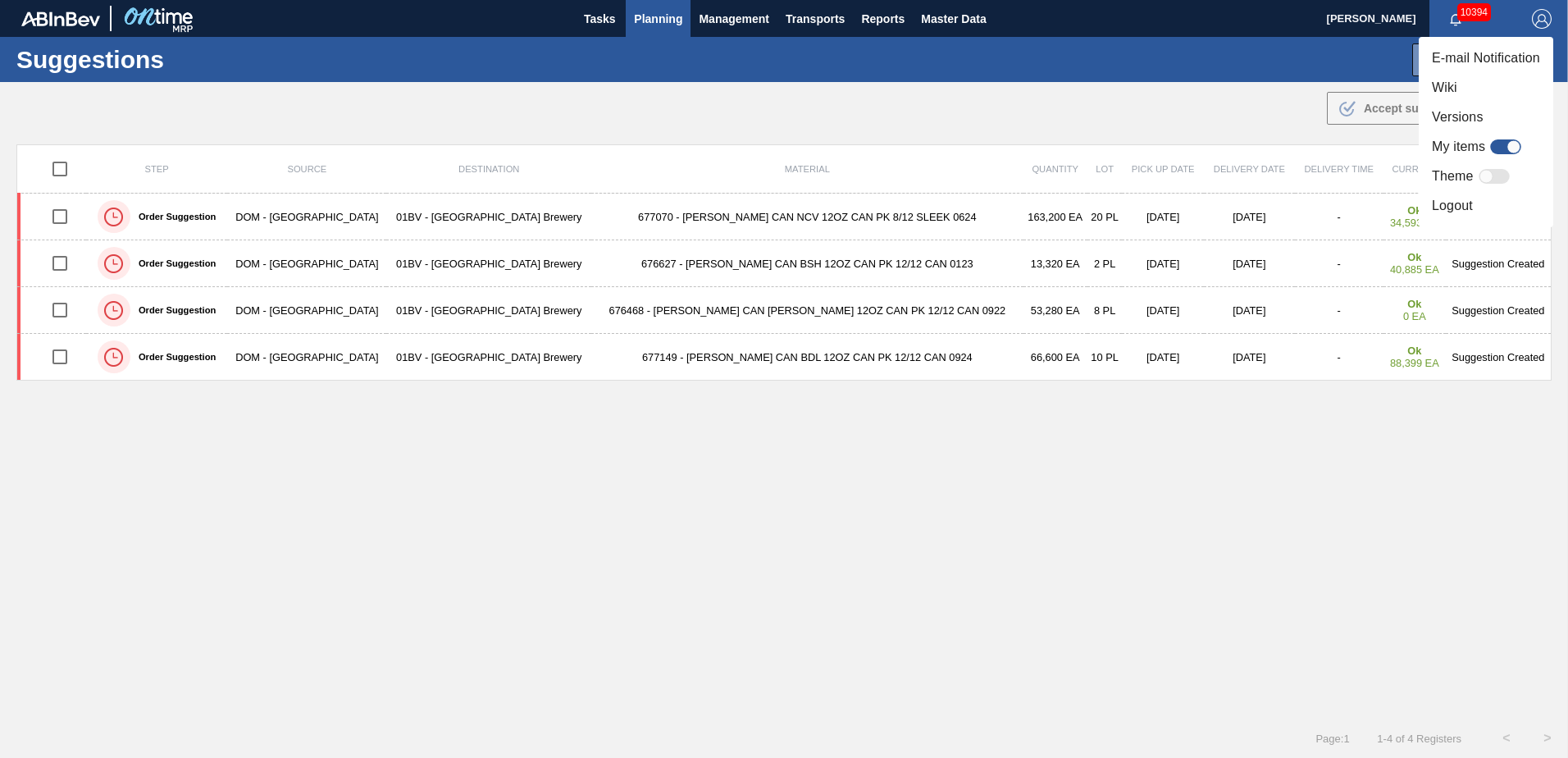
click at [1451, 205] on li "Logout" at bounding box center [1486, 205] width 134 height 30
